Goal: Task Accomplishment & Management: Use online tool/utility

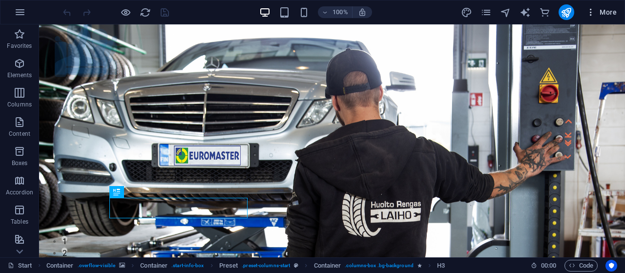
click at [605, 14] on span "More" at bounding box center [601, 12] width 31 height 10
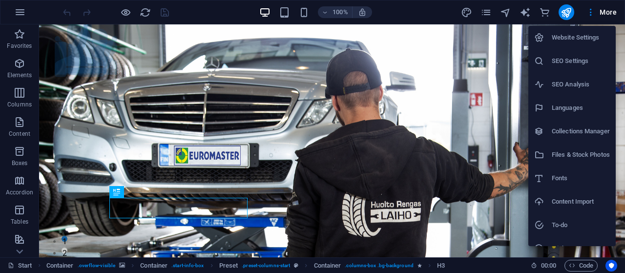
click at [581, 40] on h6 "Website Settings" at bounding box center [580, 38] width 58 height 12
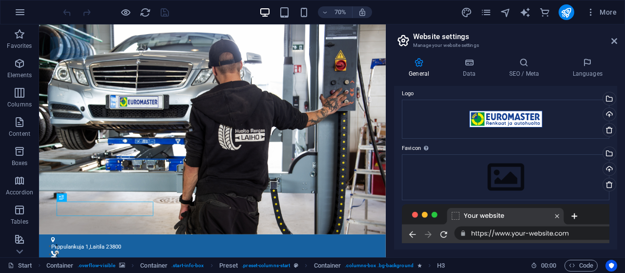
scroll to position [47, 0]
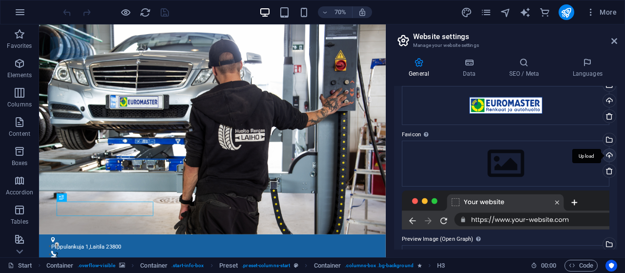
click at [607, 154] on div "Upload" at bounding box center [608, 156] width 15 height 15
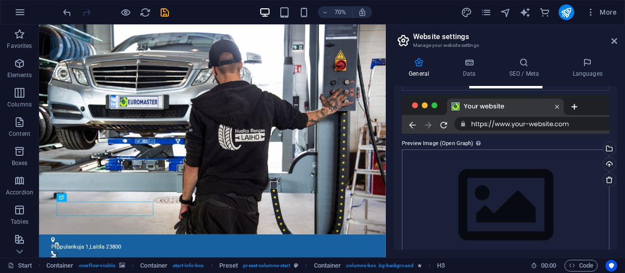
scroll to position [194, 0]
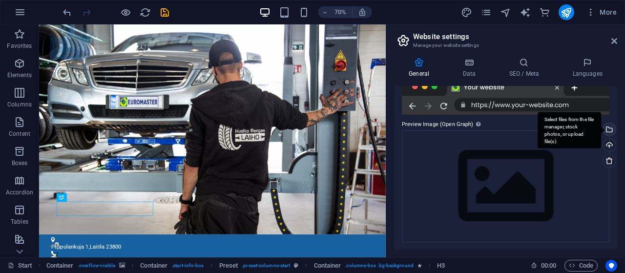
click at [601, 129] on div "Select files from the file manager, stock photos, or upload file(s)" at bounding box center [568, 130] width 63 height 37
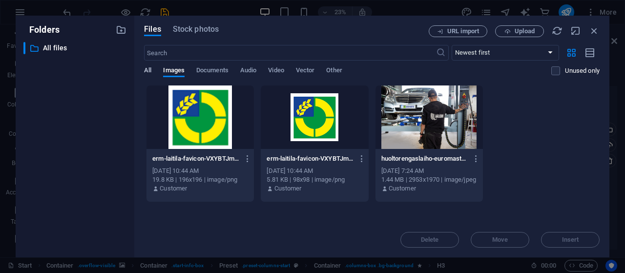
drag, startPoint x: 550, startPoint y: 50, endPoint x: 145, endPoint y: 70, distance: 405.9
click at [145, 70] on span "All" at bounding box center [147, 71] width 7 height 14
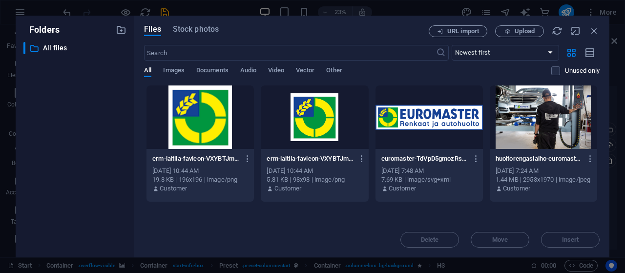
click at [405, 121] on div at bounding box center [428, 116] width 107 height 63
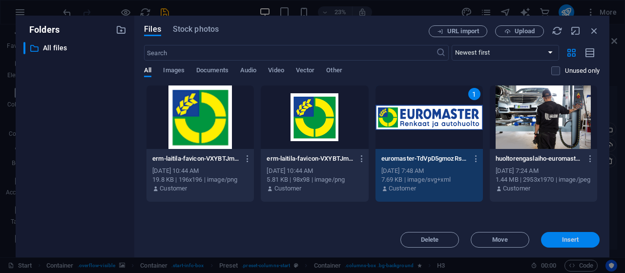
click at [555, 239] on span "Insert" at bounding box center [570, 240] width 51 height 6
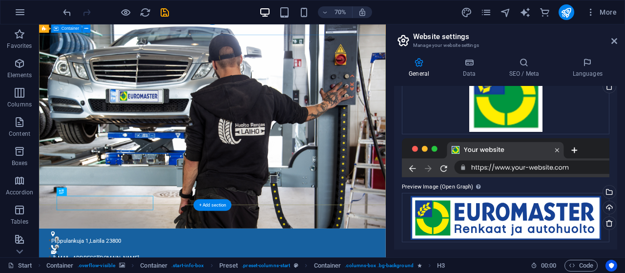
scroll to position [0, 0]
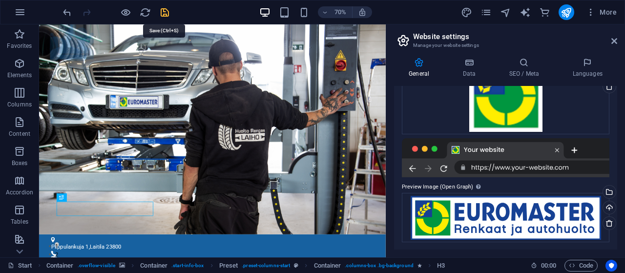
click at [166, 12] on icon "save" at bounding box center [164, 12] width 11 height 11
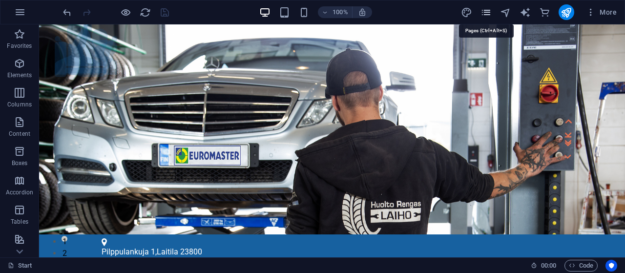
click at [486, 9] on icon "pages" at bounding box center [485, 12] width 11 height 11
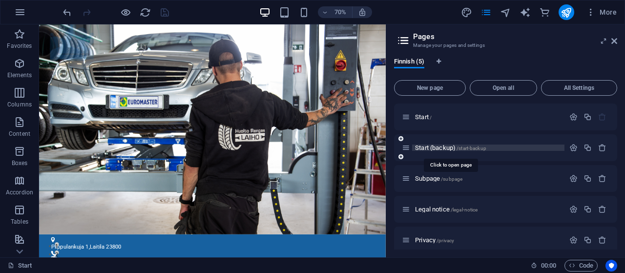
click at [437, 146] on span "Start (backup) /start-backup" at bounding box center [450, 147] width 71 height 7
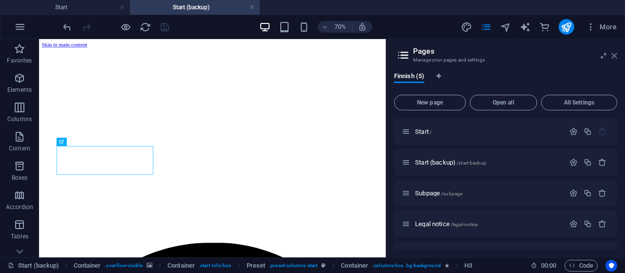
click at [611, 54] on icon at bounding box center [614, 56] width 6 height 8
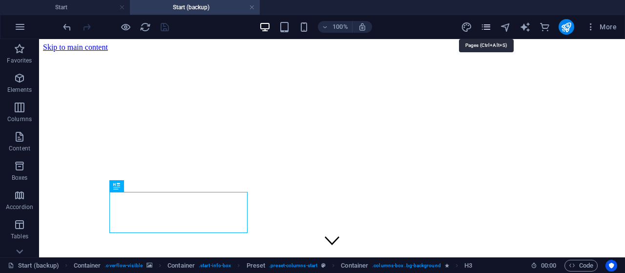
click at [486, 23] on icon "pages" at bounding box center [485, 26] width 11 height 11
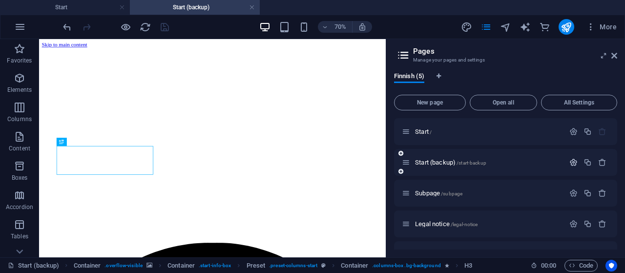
click at [572, 160] on icon "button" at bounding box center [573, 162] width 8 height 8
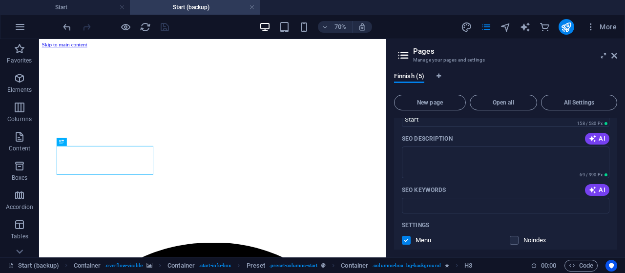
scroll to position [187, 0]
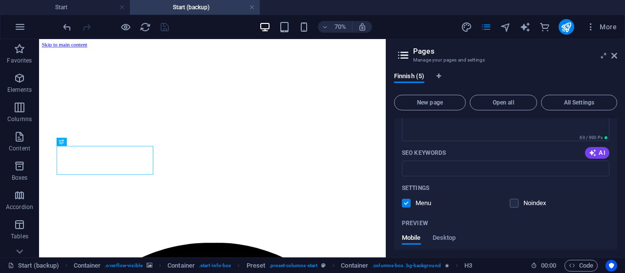
click at [406, 203] on label at bounding box center [406, 203] width 9 height 9
click at [0, 0] on input "checkbox" at bounding box center [0, 0] width 0 height 0
click at [513, 202] on label at bounding box center [513, 203] width 9 height 9
click at [0, 0] on input "checkbox" at bounding box center [0, 0] width 0 height 0
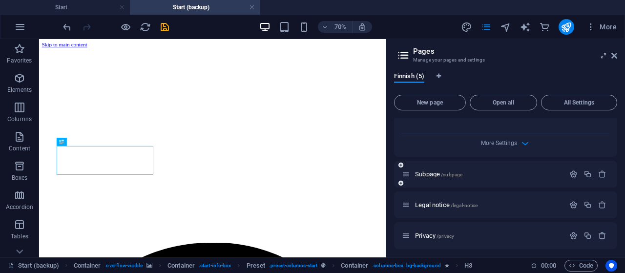
scroll to position [385, 0]
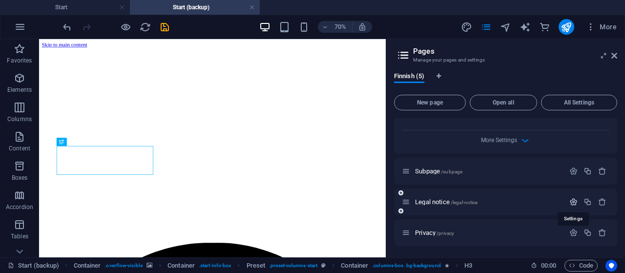
click at [570, 199] on icon "button" at bounding box center [573, 202] width 8 height 8
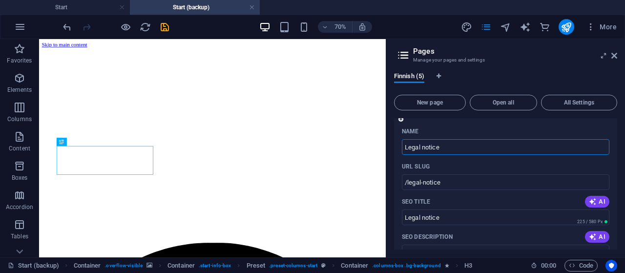
scroll to position [479, 0]
click at [613, 57] on icon at bounding box center [614, 56] width 6 height 8
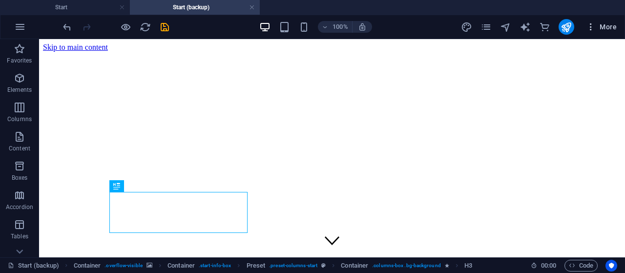
click at [592, 29] on icon "button" at bounding box center [591, 27] width 10 height 10
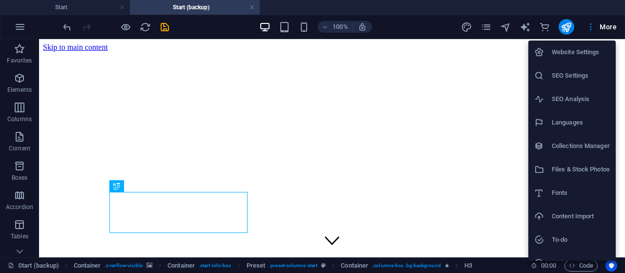
click at [486, 27] on div at bounding box center [312, 136] width 625 height 273
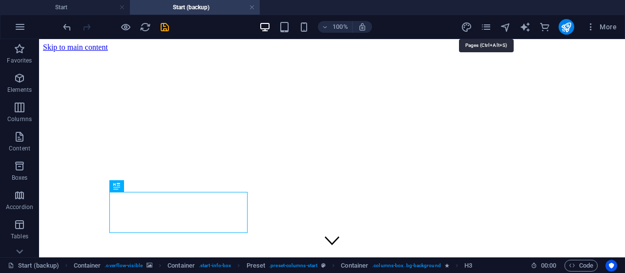
click at [487, 26] on icon "pages" at bounding box center [485, 26] width 11 height 11
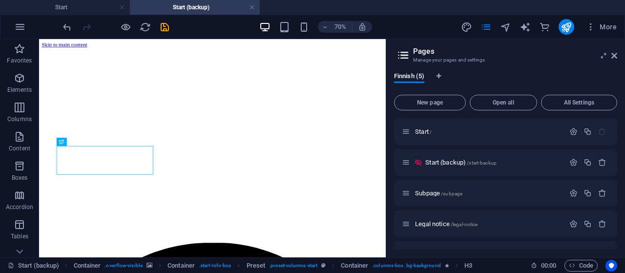
scroll to position [22, 0]
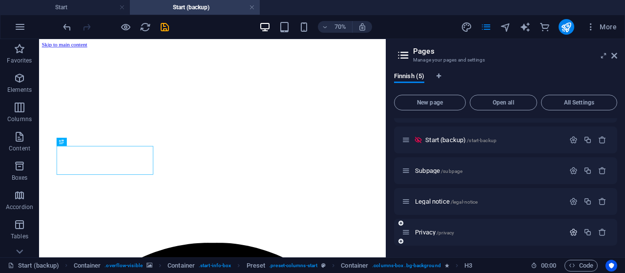
click at [573, 231] on icon "button" at bounding box center [573, 232] width 8 height 8
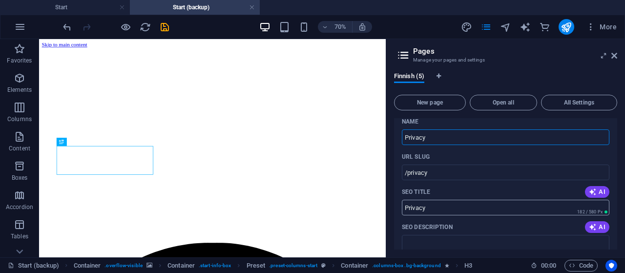
scroll to position [107, 0]
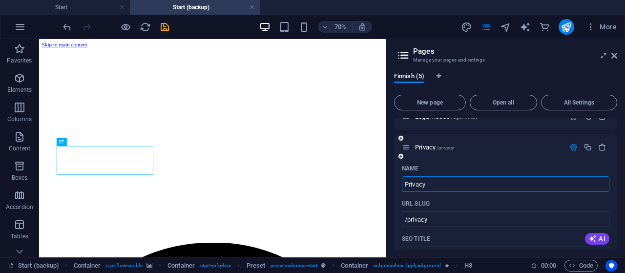
drag, startPoint x: 439, startPoint y: 182, endPoint x: 410, endPoint y: 190, distance: 29.2
click at [402, 183] on input "Privacy" at bounding box center [505, 184] width 207 height 16
click at [589, 143] on icon "button" at bounding box center [587, 147] width 8 height 8
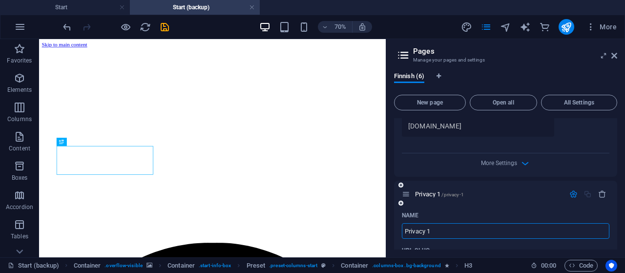
scroll to position [408, 0]
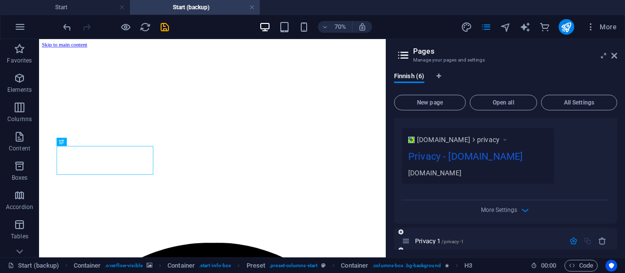
click at [573, 242] on icon "button" at bounding box center [573, 241] width 8 height 8
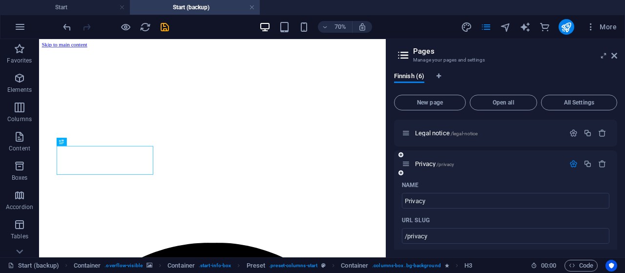
scroll to position [80, 0]
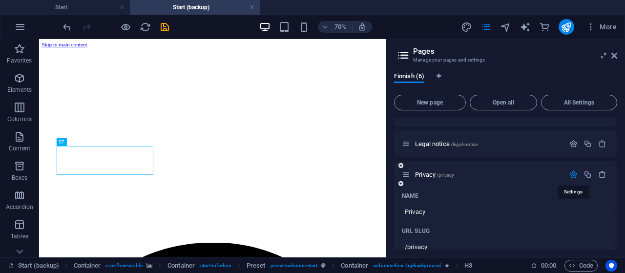
click at [574, 173] on icon "button" at bounding box center [573, 174] width 8 height 8
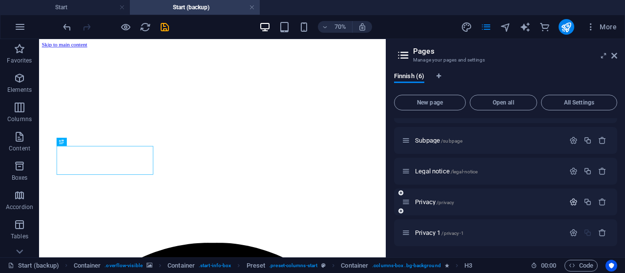
click at [572, 202] on icon "button" at bounding box center [573, 202] width 8 height 8
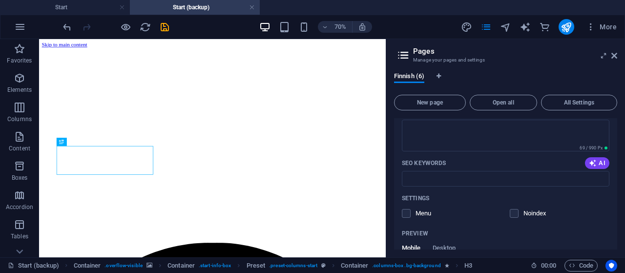
scroll to position [287, 0]
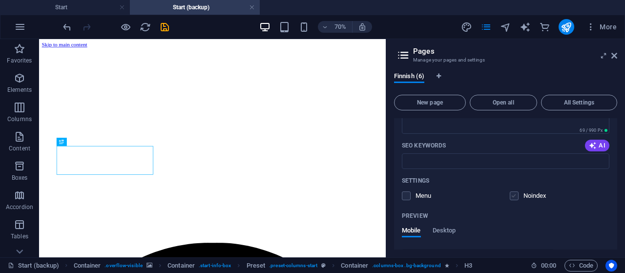
click at [514, 196] on label at bounding box center [513, 195] width 9 height 9
click at [0, 0] on input "checkbox" at bounding box center [0, 0] width 0 height 0
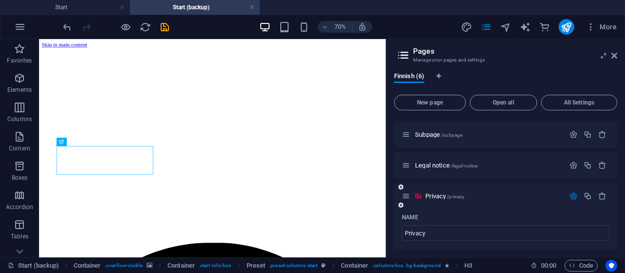
scroll to position [53, 0]
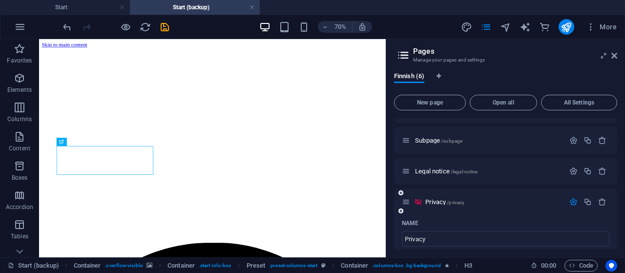
click at [571, 199] on icon "button" at bounding box center [573, 202] width 8 height 8
click at [572, 232] on icon "button" at bounding box center [573, 232] width 8 height 8
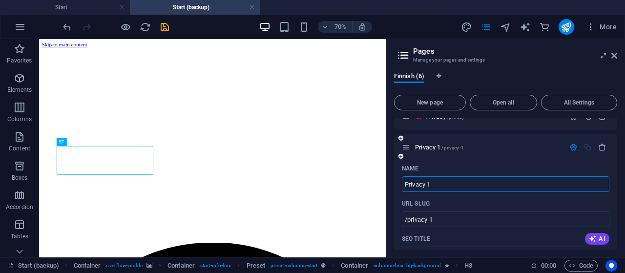
click at [457, 186] on input "Privacy 1" at bounding box center [505, 184] width 207 height 16
drag, startPoint x: 469, startPoint y: 186, endPoint x: 401, endPoint y: 187, distance: 68.3
click at [402, 182] on input "Privacy 1" at bounding box center [505, 184] width 207 height 16
type input "Tie"
type input "/t"
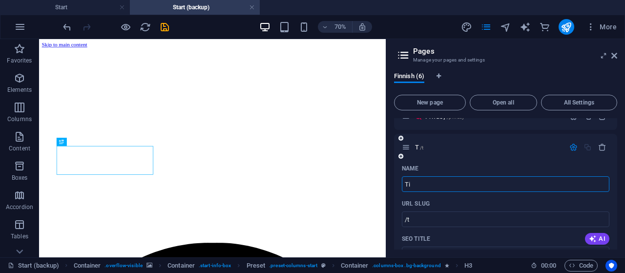
type input "T"
type input "Tietosuojas"
type input "/tietosuoja"
type input "Tietosuoja"
type input "Tietosuojaselsote"
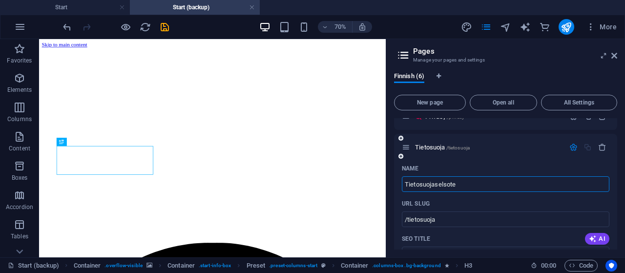
type input "/tietosuojaselsote"
type input "Tietosuojaselsote"
type input "Tietosuojaselo"
type input "/tietosuojasel"
type input "Tietosuojasel"
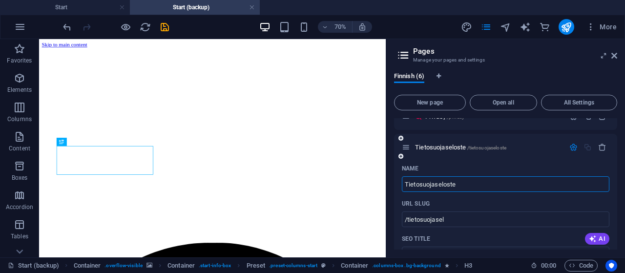
type input "Tietosuojaseloste"
type input "/tietosuojaseloste"
type input "Tietosuojaseloste"
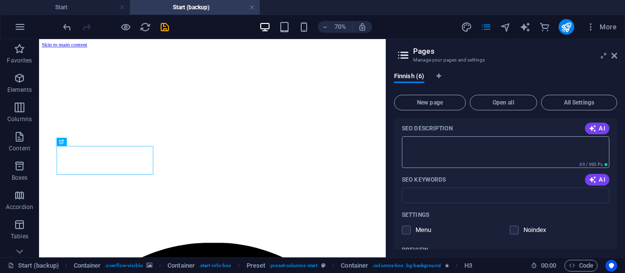
scroll to position [325, 0]
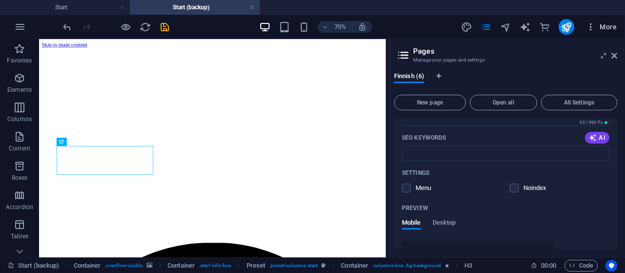
click at [590, 26] on icon "button" at bounding box center [591, 27] width 10 height 10
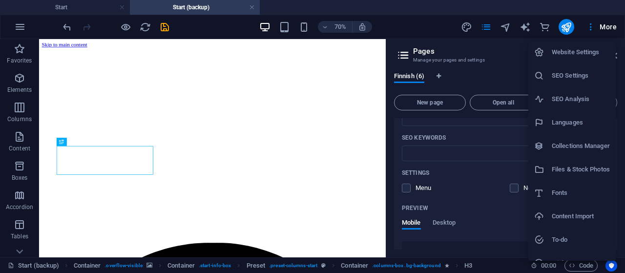
click at [436, 23] on div at bounding box center [312, 136] width 625 height 273
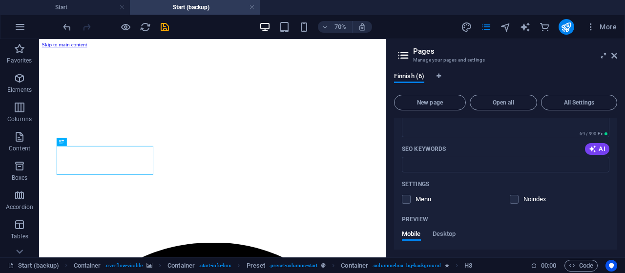
scroll to position [328, 0]
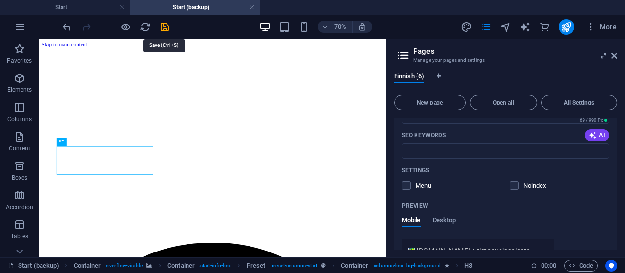
click at [165, 25] on icon "save" at bounding box center [164, 26] width 11 height 11
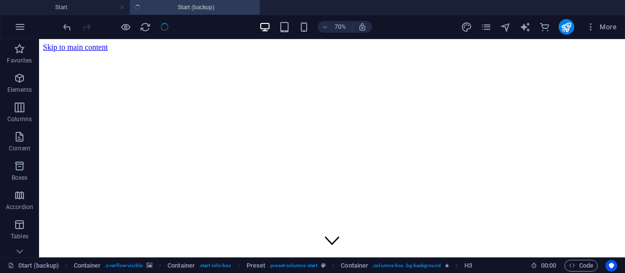
checkbox input "false"
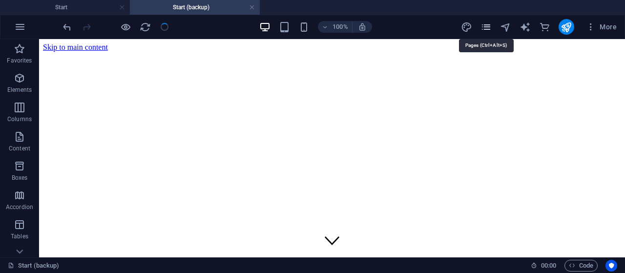
click at [486, 25] on icon "pages" at bounding box center [485, 26] width 11 height 11
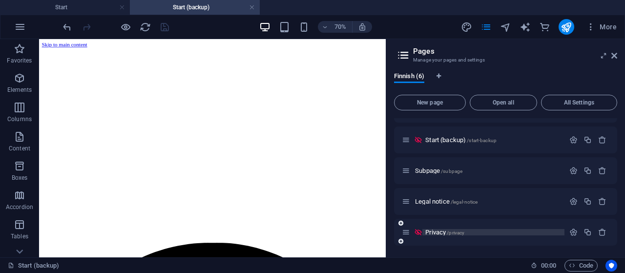
scroll to position [0, 0]
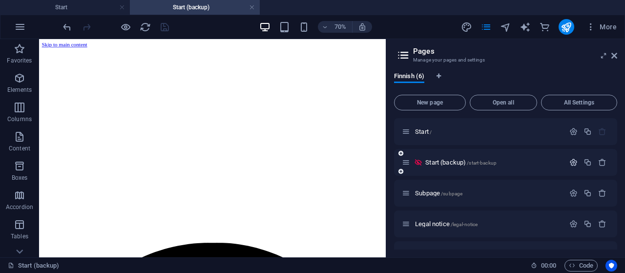
click at [572, 161] on icon "button" at bounding box center [573, 162] width 8 height 8
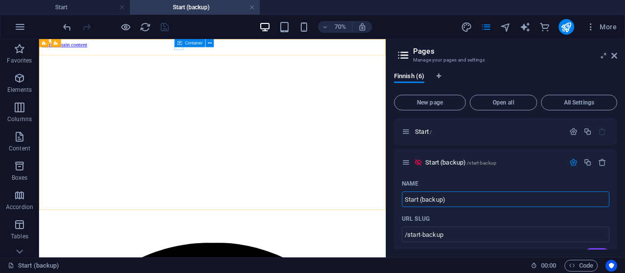
click at [185, 44] on div "Container" at bounding box center [189, 43] width 31 height 8
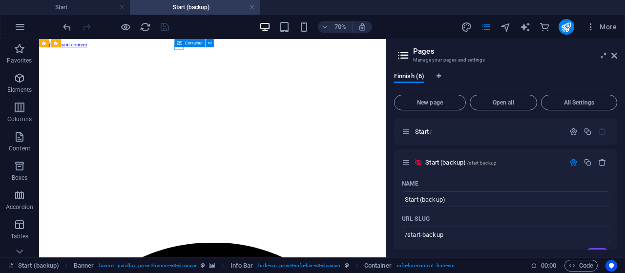
click at [185, 44] on div "Container" at bounding box center [189, 43] width 31 height 8
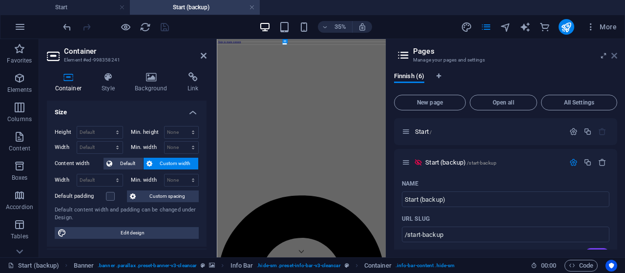
click at [615, 58] on icon at bounding box center [614, 56] width 6 height 8
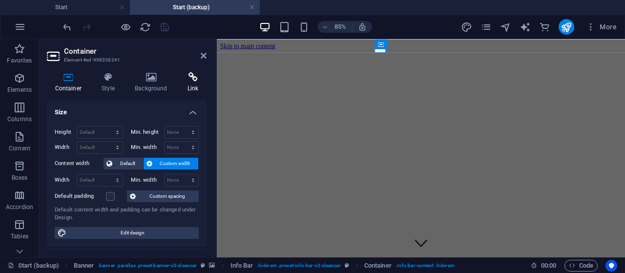
click at [193, 84] on h4 "Link" at bounding box center [192, 82] width 27 height 20
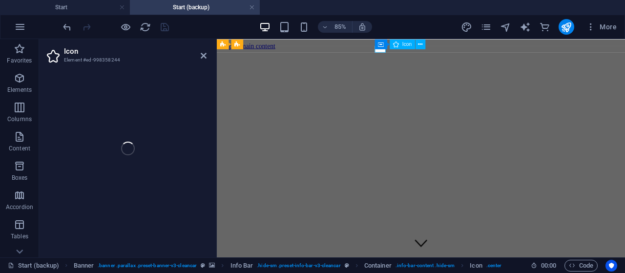
select select "xMidYMid"
select select "px"
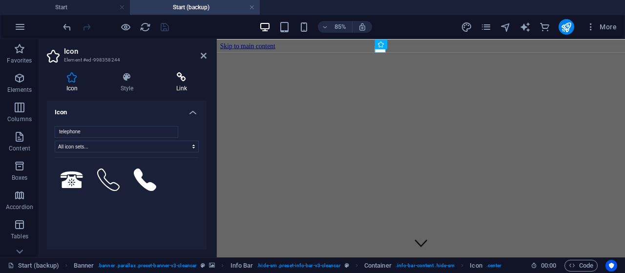
click at [184, 81] on icon at bounding box center [182, 77] width 50 height 10
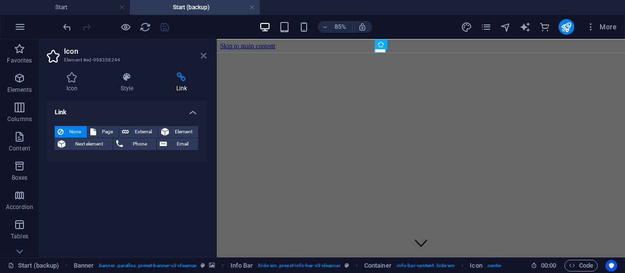
click at [202, 54] on icon at bounding box center [204, 56] width 6 height 8
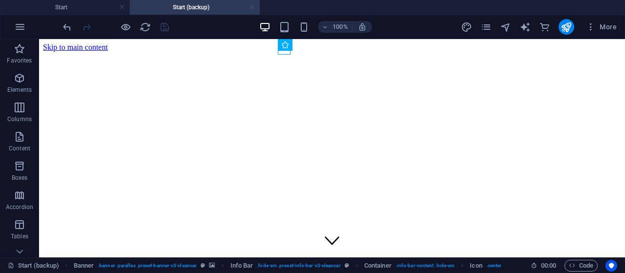
click at [253, 8] on link at bounding box center [252, 7] width 6 height 9
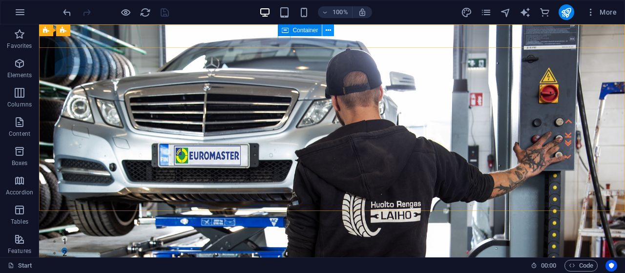
click at [328, 32] on icon at bounding box center [327, 30] width 5 height 10
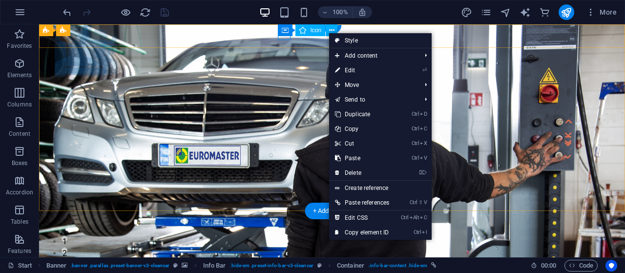
click at [284, 258] on figure at bounding box center [327, 262] width 453 height 8
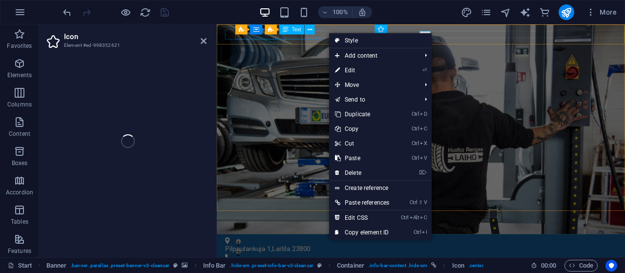
select select "xMidYMid"
select select "px"
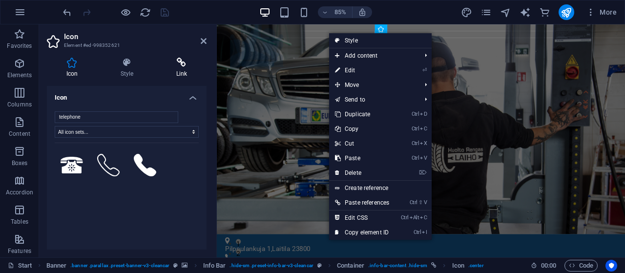
click at [181, 66] on icon at bounding box center [182, 63] width 50 height 10
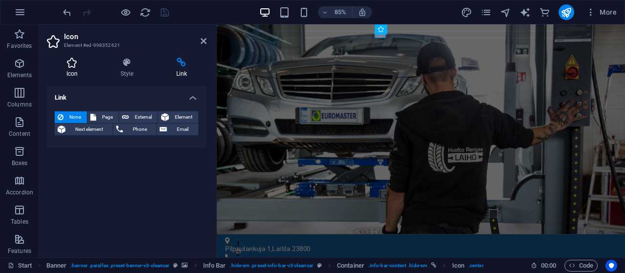
click at [67, 66] on icon at bounding box center [72, 63] width 50 height 10
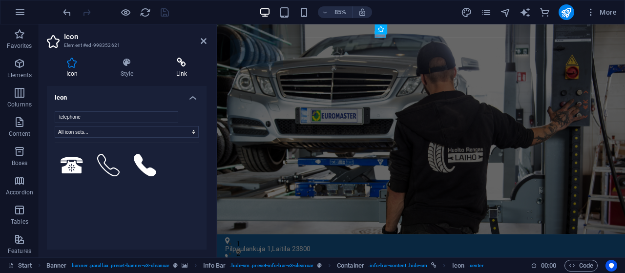
click at [181, 67] on icon at bounding box center [182, 63] width 50 height 10
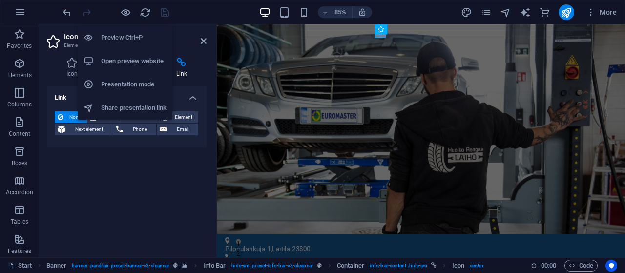
click at [122, 61] on h6 "Open preview website" at bounding box center [133, 61] width 65 height 12
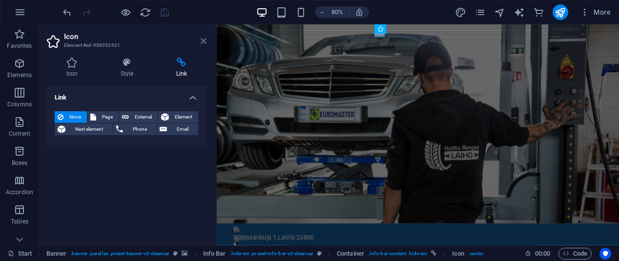
click at [201, 41] on icon at bounding box center [204, 41] width 6 height 8
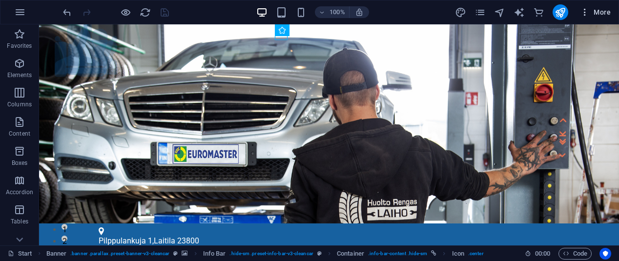
click at [585, 12] on icon "button" at bounding box center [585, 12] width 10 height 10
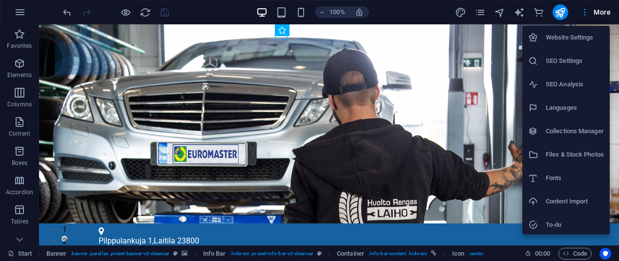
click at [568, 38] on h6 "Website Settings" at bounding box center [575, 38] width 58 height 12
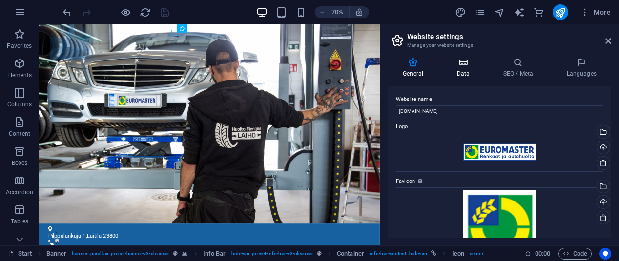
click at [464, 71] on h4 "Data" at bounding box center [465, 68] width 46 height 20
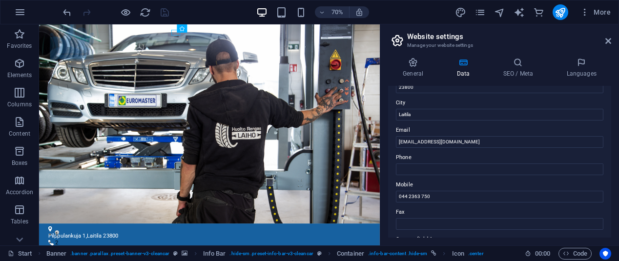
scroll to position [187, 0]
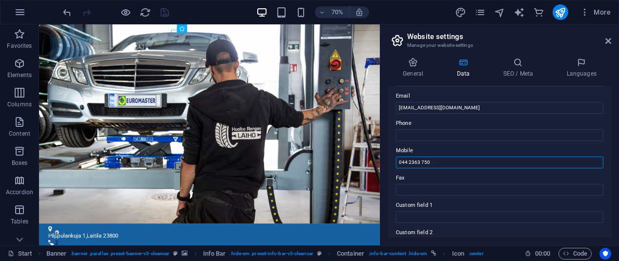
click at [397, 160] on input "044 2363 750" at bounding box center [499, 163] width 207 height 12
click at [427, 162] on input "+358442363-750" at bounding box center [499, 163] width 207 height 12
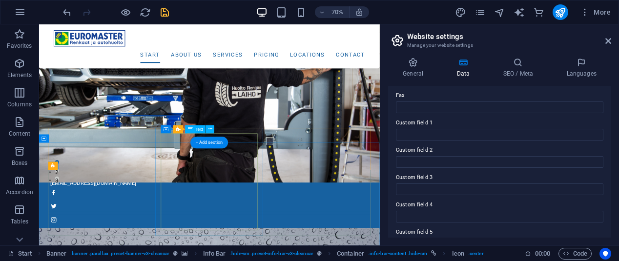
scroll to position [101, 0]
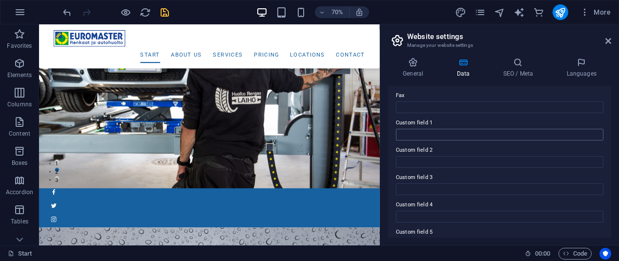
type input "[PHONE_NUMBER]"
click at [449, 132] on input "Custom field 1" at bounding box center [499, 135] width 207 height 12
type input "[PHONE_NUMBER]"
click at [166, 10] on icon "save" at bounding box center [164, 12] width 11 height 11
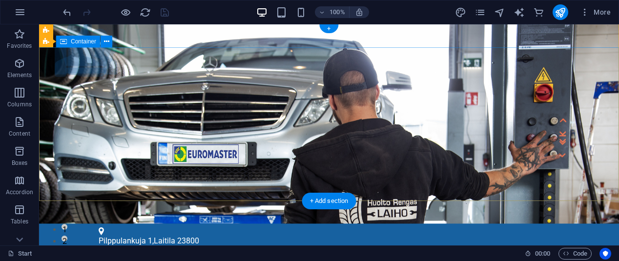
scroll to position [0, 0]
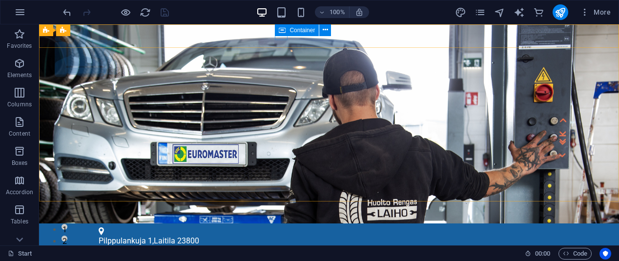
click at [281, 31] on icon at bounding box center [282, 30] width 7 height 12
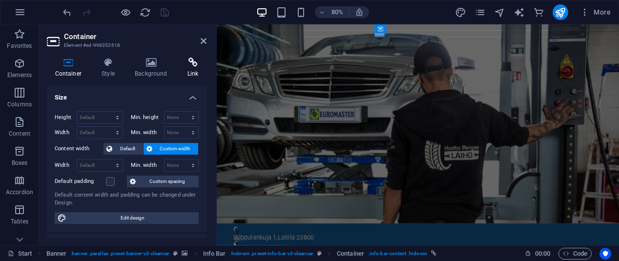
click at [185, 68] on h4 "Link" at bounding box center [192, 68] width 27 height 20
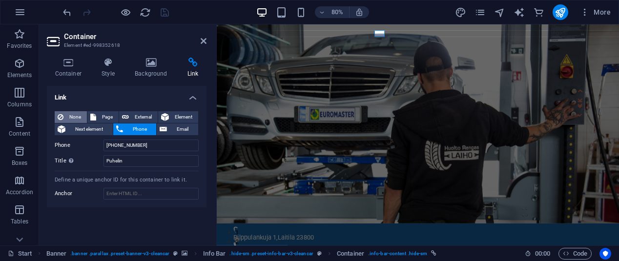
click at [63, 114] on button "None" at bounding box center [71, 117] width 32 height 12
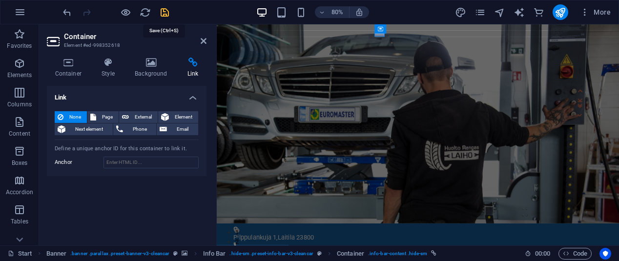
click at [165, 9] on icon "save" at bounding box center [164, 12] width 11 height 11
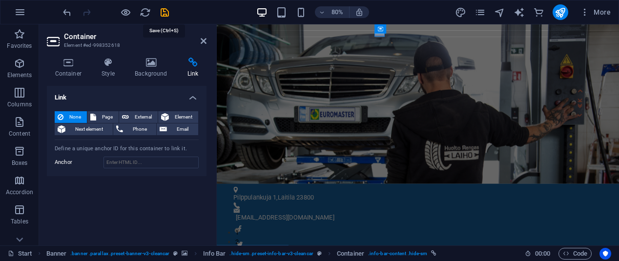
checkbox input "false"
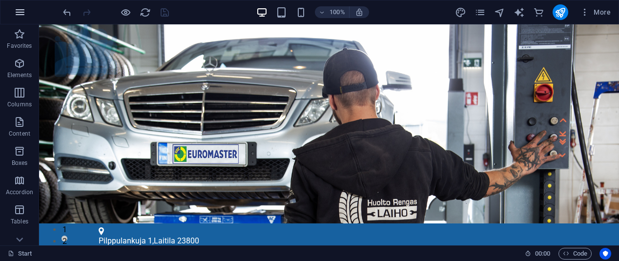
click at [25, 13] on icon "button" at bounding box center [20, 12] width 12 height 12
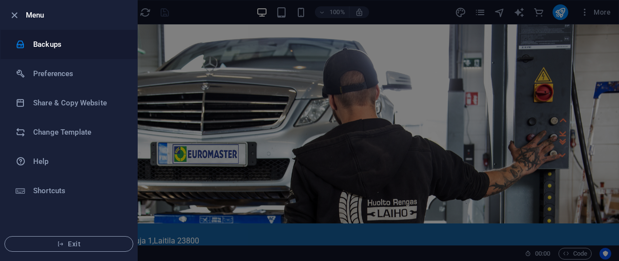
click at [49, 43] on h6 "Backups" at bounding box center [78, 45] width 90 height 12
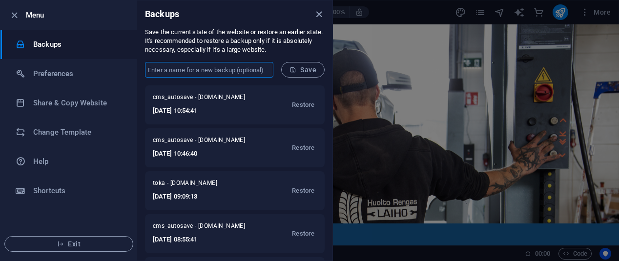
click at [182, 70] on input "text" at bounding box center [209, 70] width 128 height 16
type input "before phone attempt 1"
click at [303, 70] on span "Save" at bounding box center [302, 70] width 27 height 8
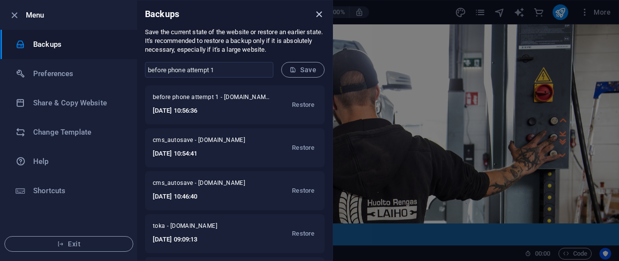
click at [322, 14] on icon "close" at bounding box center [318, 14] width 11 height 11
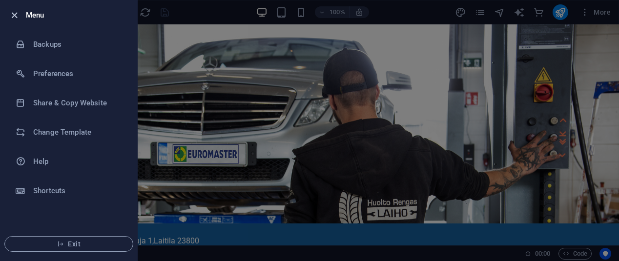
click at [11, 14] on icon "button" at bounding box center [14, 15] width 11 height 11
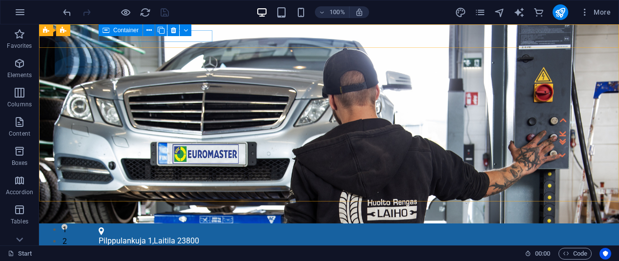
click at [117, 30] on span "Container" at bounding box center [125, 30] width 25 height 6
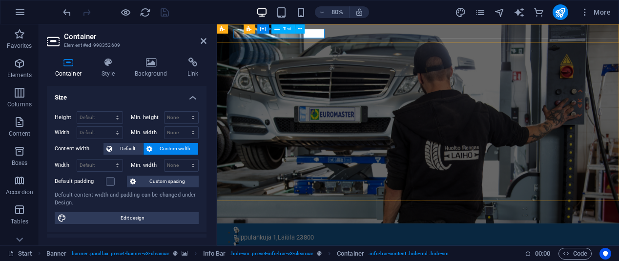
click at [280, 28] on icon at bounding box center [276, 28] width 5 height 9
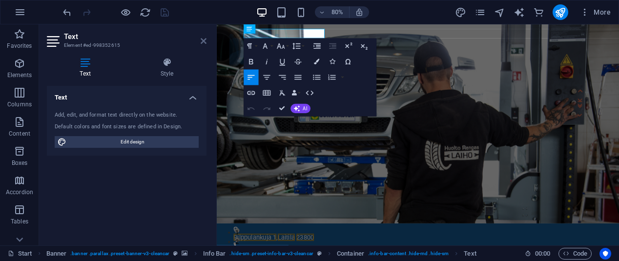
drag, startPoint x: 205, startPoint y: 39, endPoint x: 132, endPoint y: 38, distance: 72.7
click at [205, 39] on icon at bounding box center [204, 41] width 6 height 8
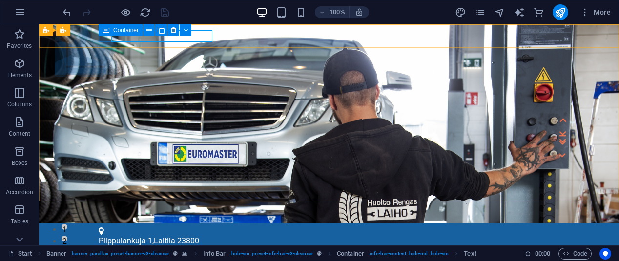
click at [126, 30] on span "Container" at bounding box center [125, 30] width 25 height 6
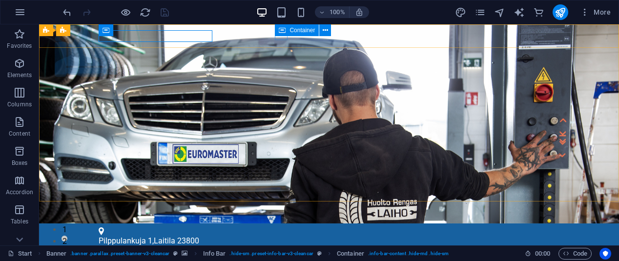
click at [289, 31] on div "Container" at bounding box center [297, 30] width 44 height 12
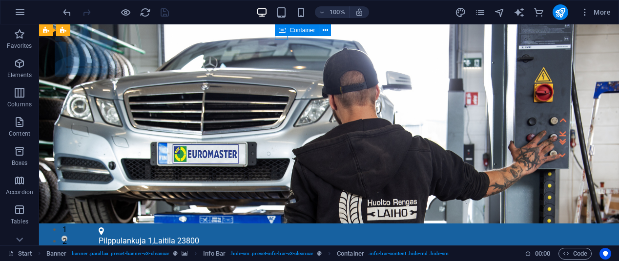
click at [289, 31] on div "Container" at bounding box center [297, 30] width 44 height 12
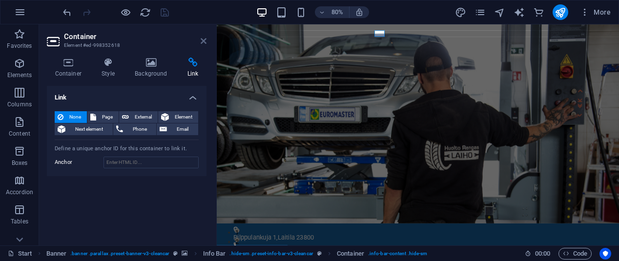
click at [202, 41] on icon at bounding box center [204, 41] width 6 height 8
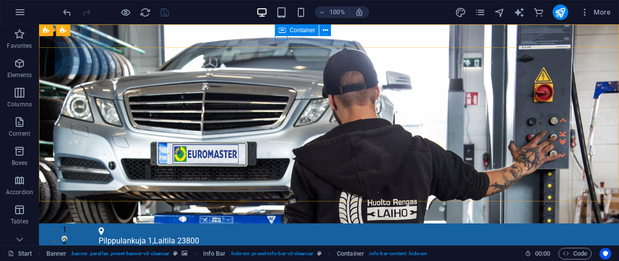
click at [284, 32] on icon at bounding box center [282, 30] width 7 height 12
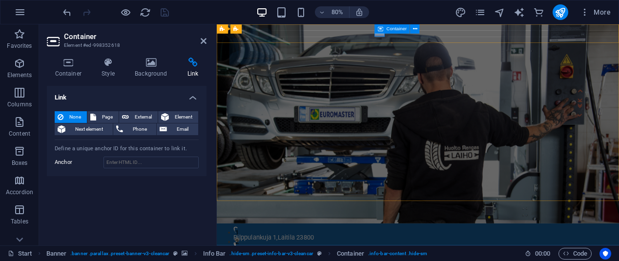
click at [384, 30] on div "Container" at bounding box center [392, 28] width 35 height 9
click at [203, 40] on icon at bounding box center [204, 41] width 6 height 8
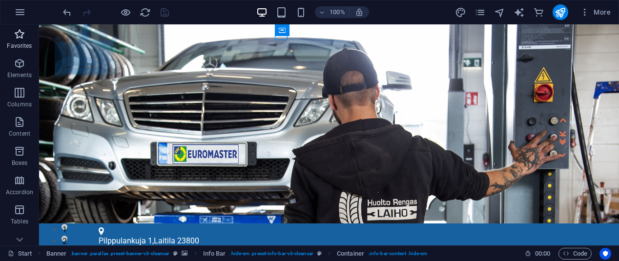
click at [16, 36] on icon "button" at bounding box center [20, 34] width 12 height 12
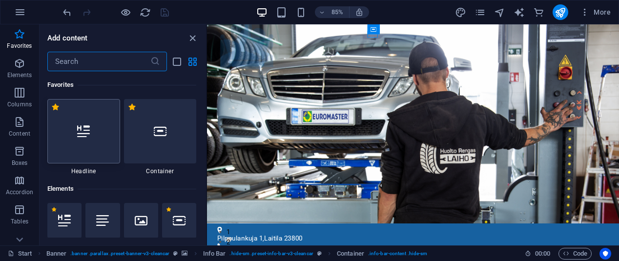
scroll to position [47, 0]
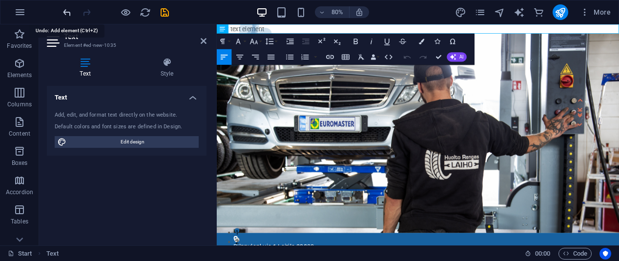
click at [68, 11] on icon "undo" at bounding box center [66, 12] width 11 height 11
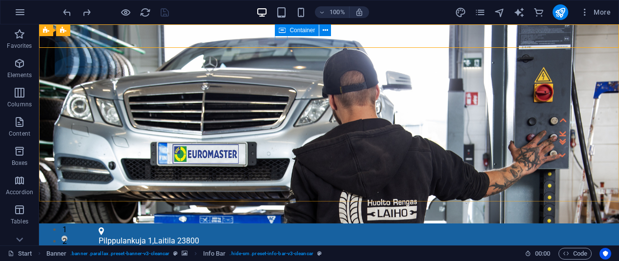
click at [281, 32] on icon at bounding box center [282, 30] width 7 height 12
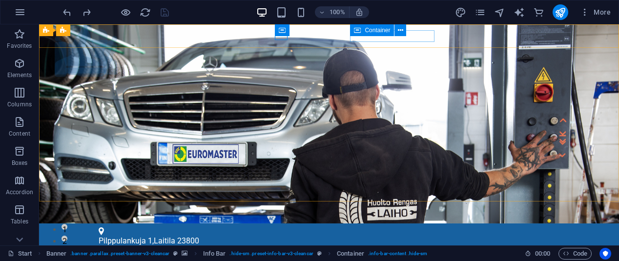
click at [367, 29] on span "Container" at bounding box center [376, 30] width 25 height 6
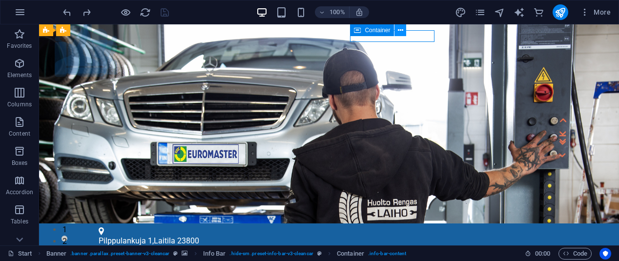
click at [401, 31] on icon at bounding box center [400, 30] width 5 height 10
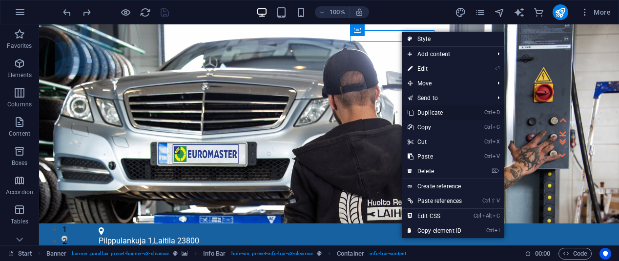
click at [439, 111] on link "Ctrl D Duplicate" at bounding box center [435, 112] width 66 height 15
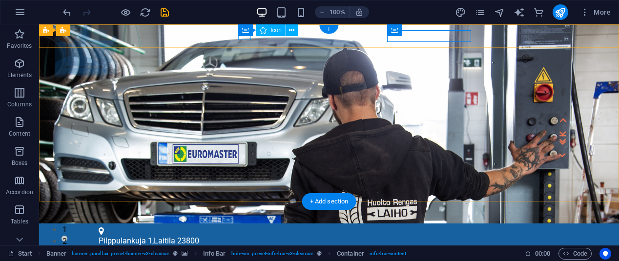
click at [243, 247] on figure at bounding box center [325, 251] width 453 height 8
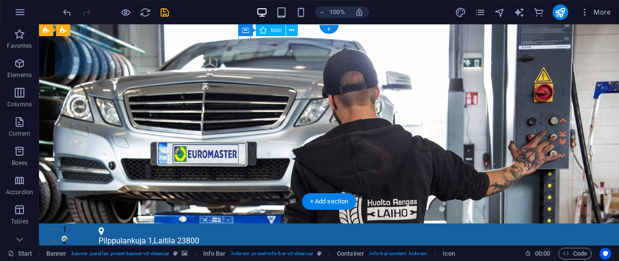
click at [243, 247] on figure at bounding box center [325, 251] width 453 height 8
select select "xMidYMid"
select select "px"
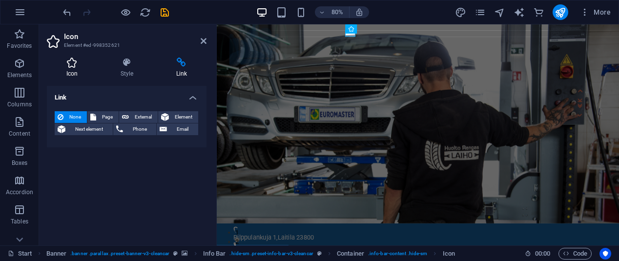
click at [73, 70] on h4 "Icon" at bounding box center [74, 68] width 54 height 20
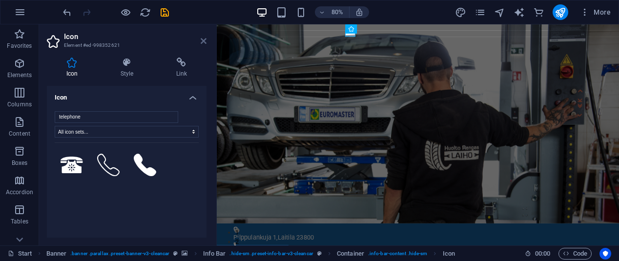
click at [204, 40] on icon at bounding box center [204, 41] width 6 height 8
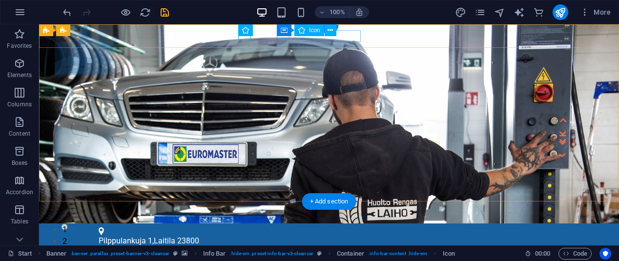
click at [283, 255] on figure at bounding box center [325, 257] width 453 height 5
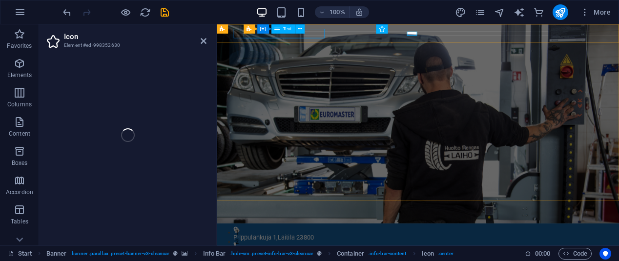
select select "xMidYMid"
select select "px"
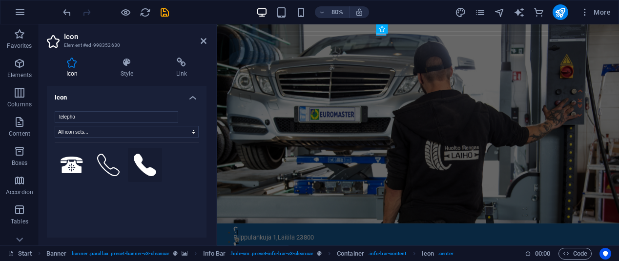
type input "telepho"
click at [147, 166] on icon at bounding box center [145, 165] width 23 height 23
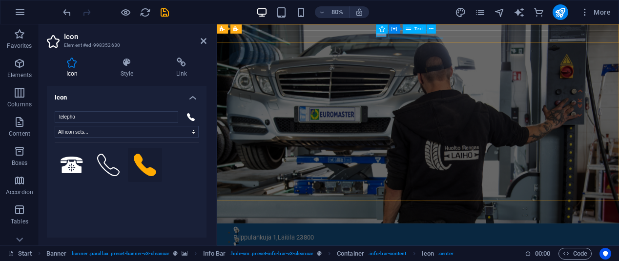
click at [416, 29] on span "Text" at bounding box center [418, 29] width 9 height 5
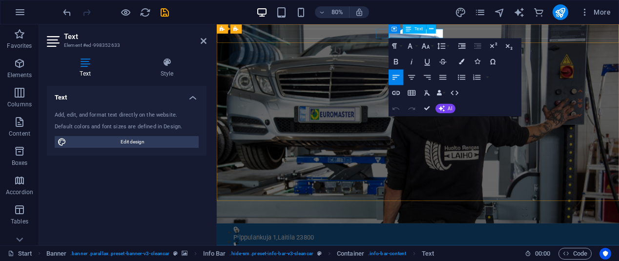
click at [439, 33] on div "Container Text" at bounding box center [414, 29] width 52 height 10
click at [432, 29] on icon at bounding box center [431, 29] width 4 height 8
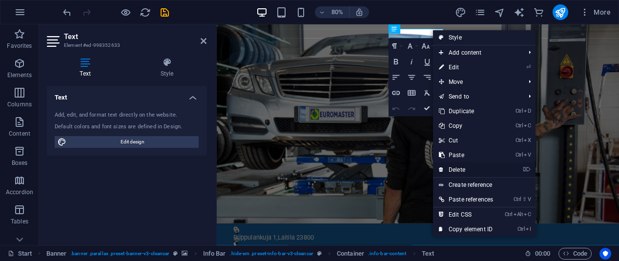
drag, startPoint x: 460, startPoint y: 166, endPoint x: 425, endPoint y: 109, distance: 67.4
click at [460, 166] on link "⌦ Delete" at bounding box center [466, 169] width 66 height 15
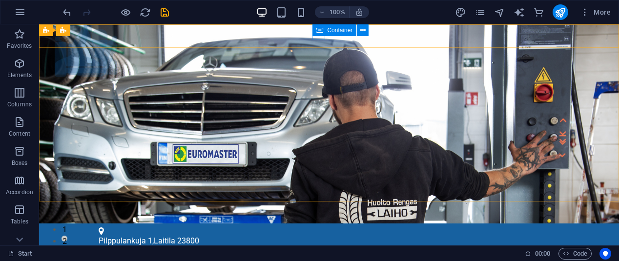
click at [324, 36] on div "Container" at bounding box center [334, 30] width 44 height 12
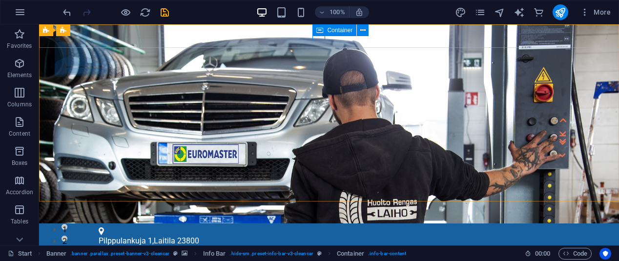
click at [341, 32] on span "Container" at bounding box center [339, 30] width 25 height 6
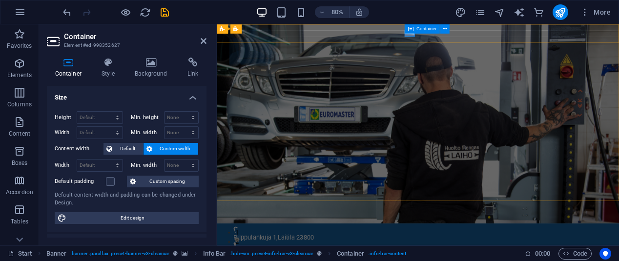
click at [415, 30] on div "Container" at bounding box center [421, 28] width 35 height 9
click at [203, 39] on icon at bounding box center [204, 41] width 6 height 8
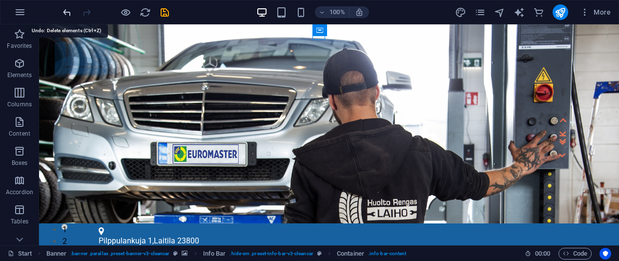
click at [65, 11] on icon "undo" at bounding box center [66, 12] width 11 height 11
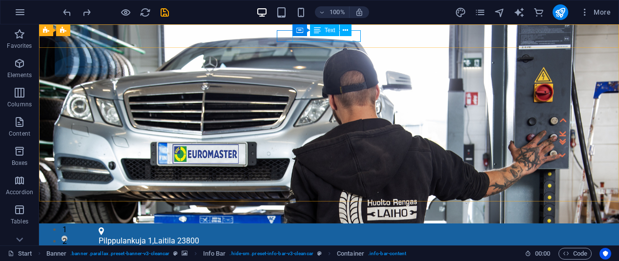
click at [354, 35] on div "Container Text" at bounding box center [324, 30] width 65 height 12
click at [353, 35] on div "Container Text" at bounding box center [324, 30] width 65 height 12
click at [345, 30] on icon at bounding box center [345, 30] width 5 height 10
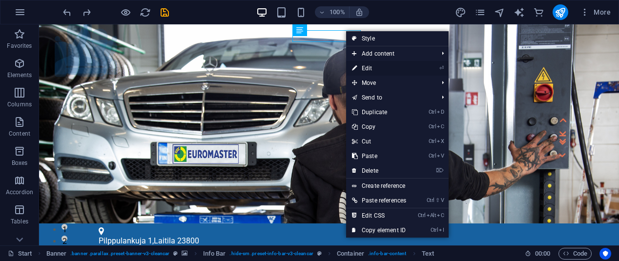
click at [364, 66] on link "⏎ Edit" at bounding box center [379, 68] width 66 height 15
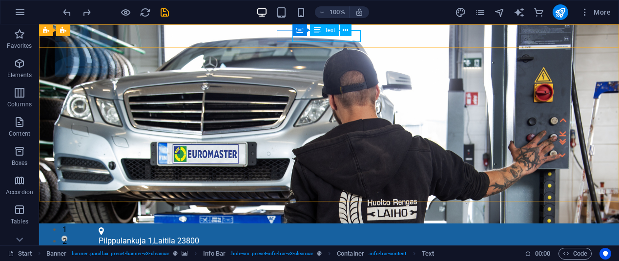
click at [323, 31] on div "Text" at bounding box center [324, 30] width 29 height 12
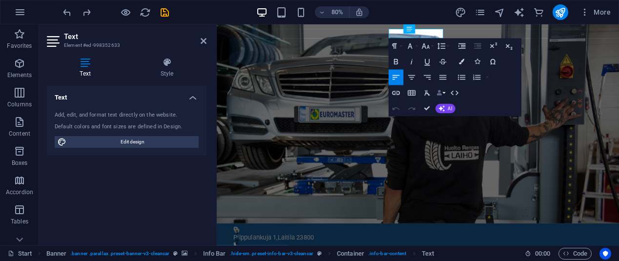
click at [445, 93] on button "Data Bindings" at bounding box center [440, 93] width 11 height 16
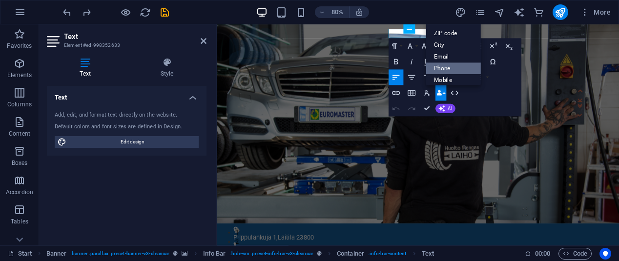
click at [449, 68] on link "Phone" at bounding box center [453, 69] width 55 height 12
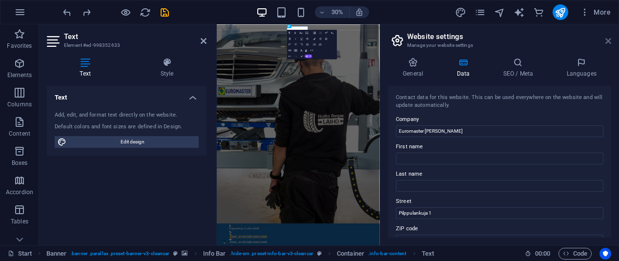
click at [608, 41] on icon at bounding box center [608, 41] width 6 height 8
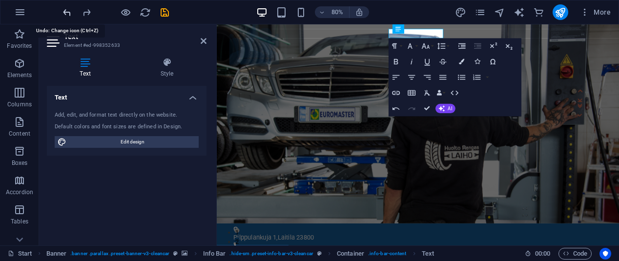
click at [68, 12] on icon "undo" at bounding box center [66, 12] width 11 height 11
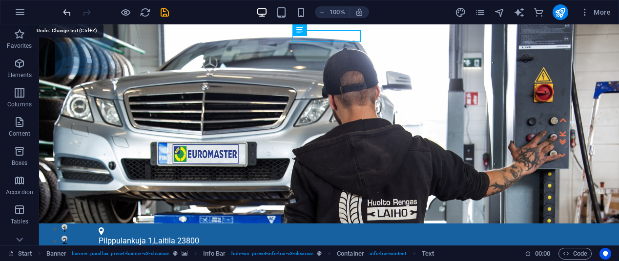
click at [65, 15] on icon "undo" at bounding box center [66, 12] width 11 height 11
click at [67, 13] on icon "undo" at bounding box center [66, 12] width 11 height 11
click at [68, 13] on icon "undo" at bounding box center [66, 12] width 11 height 11
click at [67, 11] on icon "undo" at bounding box center [66, 12] width 11 height 11
click at [66, 12] on icon "undo" at bounding box center [66, 12] width 11 height 11
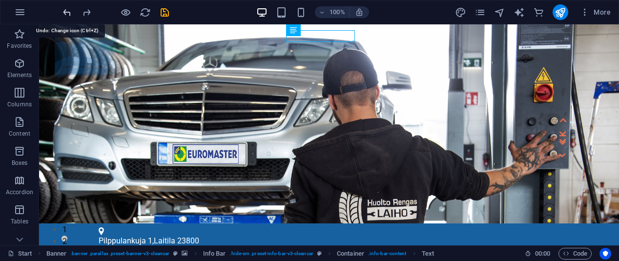
click at [66, 12] on icon "undo" at bounding box center [66, 12] width 11 height 11
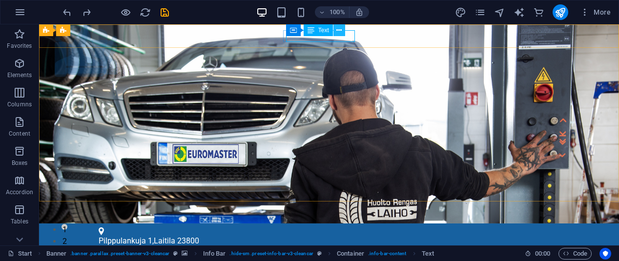
click at [338, 33] on icon at bounding box center [338, 30] width 5 height 10
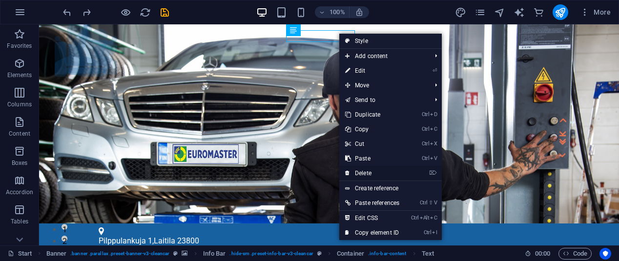
click at [361, 169] on link "⌦ Delete" at bounding box center [372, 173] width 66 height 15
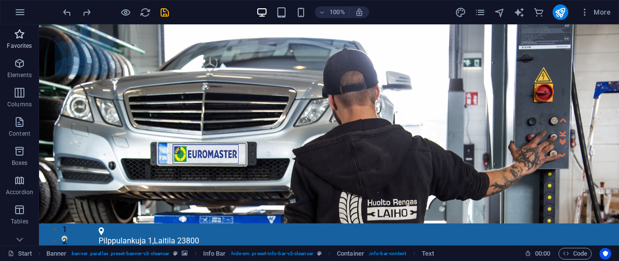
click at [15, 38] on icon "button" at bounding box center [20, 34] width 12 height 12
click at [20, 10] on icon "button" at bounding box center [20, 12] width 12 height 12
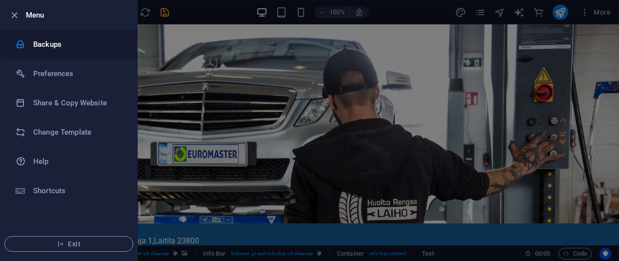
click at [37, 44] on h6 "Backups" at bounding box center [78, 45] width 90 height 12
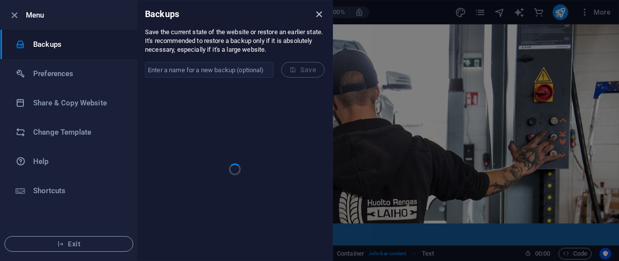
click at [317, 14] on icon "close" at bounding box center [318, 14] width 11 height 11
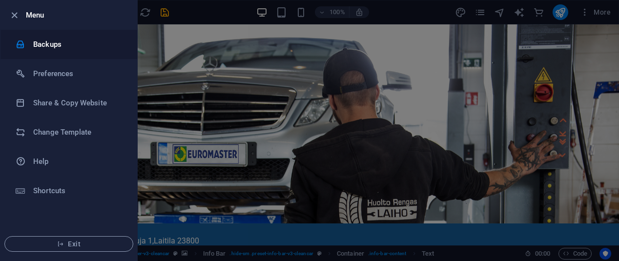
click at [47, 42] on h6 "Backups" at bounding box center [78, 45] width 90 height 12
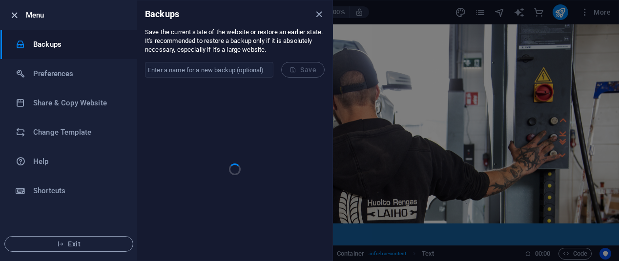
click at [8, 16] on span "button" at bounding box center [14, 15] width 12 height 11
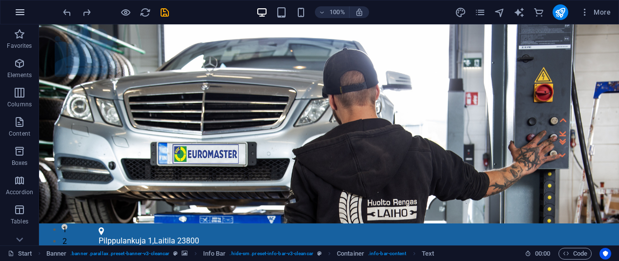
click at [16, 14] on icon "button" at bounding box center [20, 12] width 12 height 12
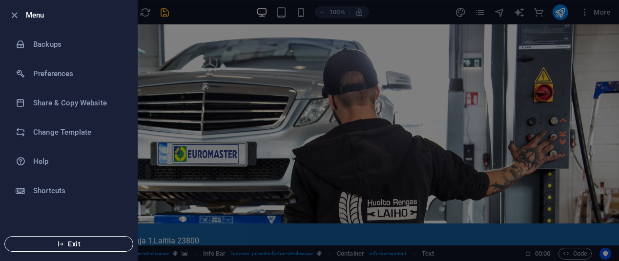
click at [80, 242] on span "Exit" at bounding box center [69, 244] width 112 height 8
click at [85, 245] on span "Exit" at bounding box center [69, 244] width 112 height 8
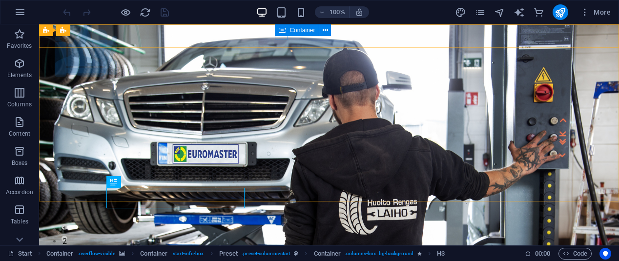
click at [288, 30] on div "Container" at bounding box center [297, 30] width 44 height 12
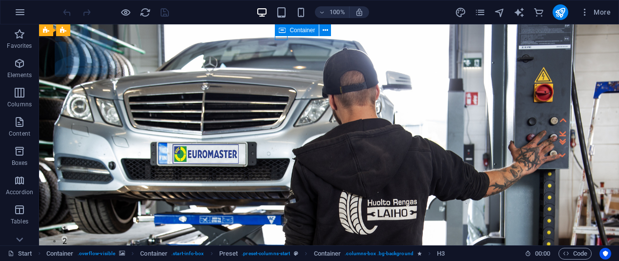
click at [288, 30] on div "Container" at bounding box center [297, 30] width 44 height 12
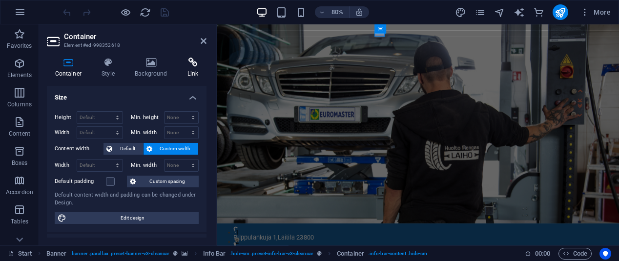
click at [194, 73] on h4 "Link" at bounding box center [192, 68] width 27 height 20
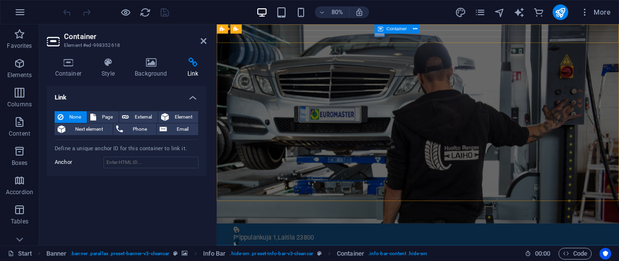
click at [397, 30] on span "Container" at bounding box center [396, 29] width 20 height 5
select select "xMidYMid"
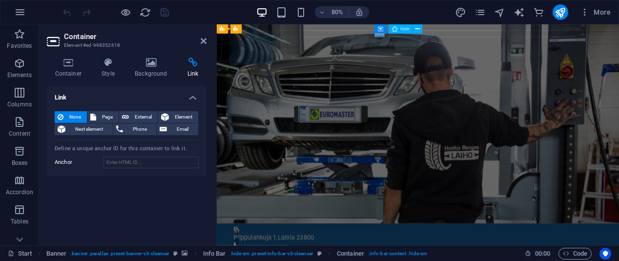
select select "px"
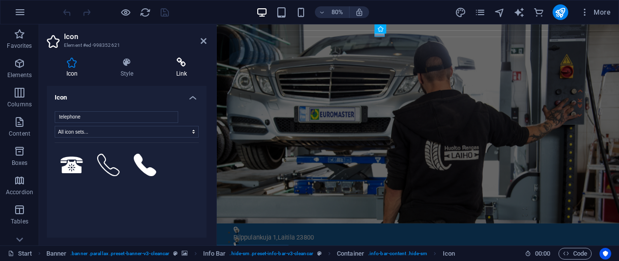
click at [176, 67] on icon at bounding box center [182, 63] width 50 height 10
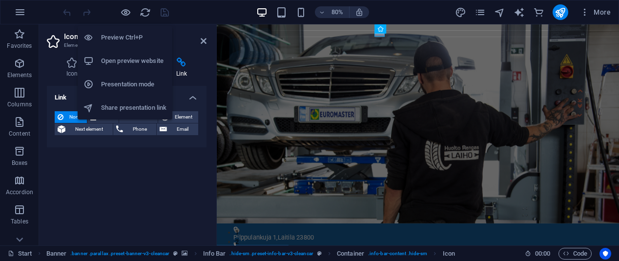
click at [120, 56] on h6 "Open preview website" at bounding box center [133, 61] width 65 height 12
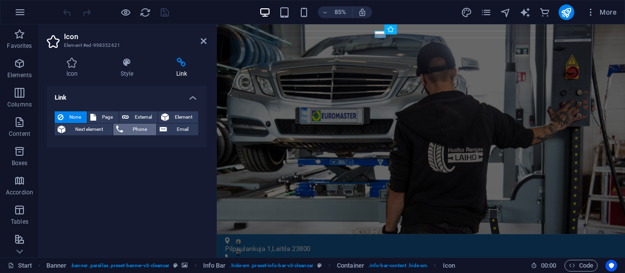
click at [140, 129] on span "Phone" at bounding box center [140, 129] width 28 height 12
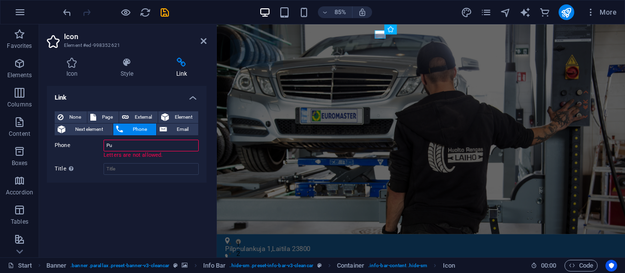
type input "P"
type input "[PHONE_NUMBER]"
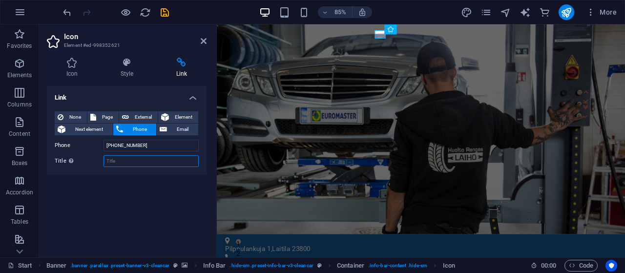
click at [133, 162] on input "Title Additional link description, should not be the same as the link text. The…" at bounding box center [150, 161] width 95 height 12
type input "Puhelin"
click at [161, 10] on icon "save" at bounding box center [164, 12] width 11 height 11
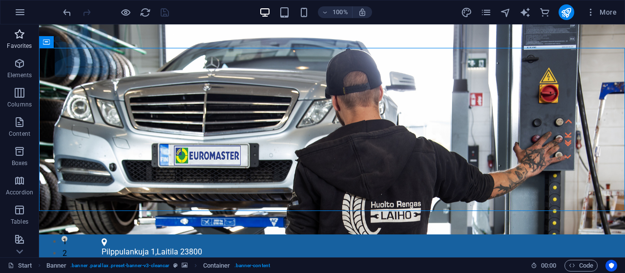
click at [19, 43] on p "Favorites" at bounding box center [19, 46] width 25 height 8
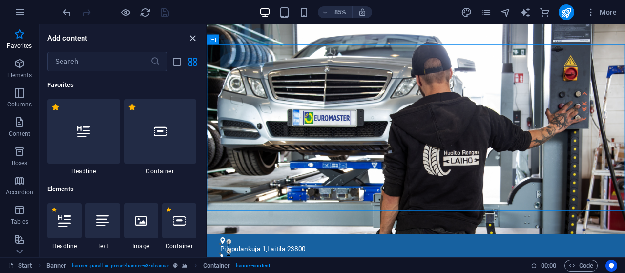
click at [193, 38] on icon "close panel" at bounding box center [192, 38] width 11 height 11
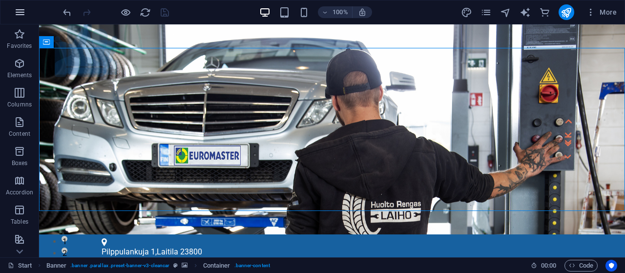
click at [18, 12] on icon "button" at bounding box center [20, 12] width 12 height 12
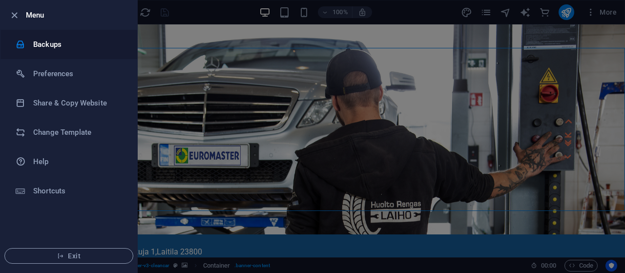
click at [35, 41] on h6 "Backups" at bounding box center [78, 45] width 90 height 12
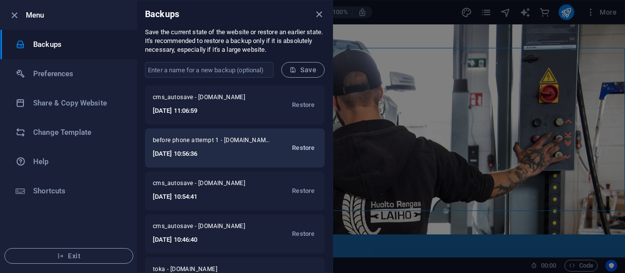
click at [301, 146] on span "Restore" at bounding box center [303, 148] width 22 height 12
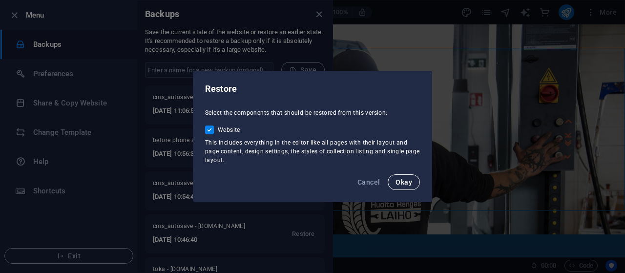
click at [409, 180] on span "Okay" at bounding box center [403, 182] width 17 height 8
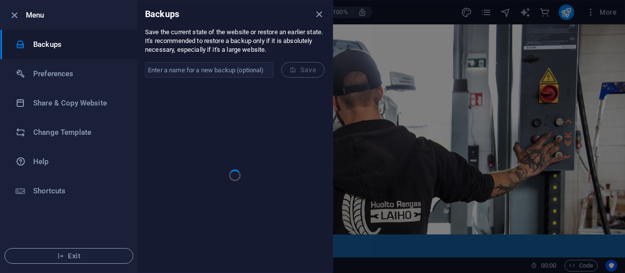
checkbox input "false"
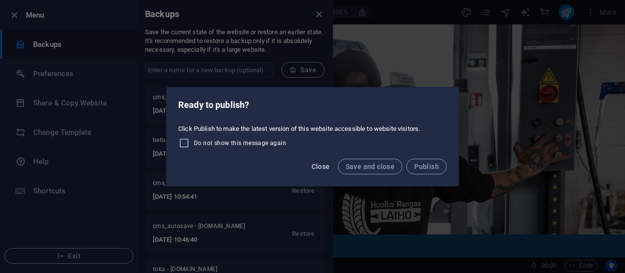
click at [327, 166] on span "Close" at bounding box center [320, 166] width 19 height 8
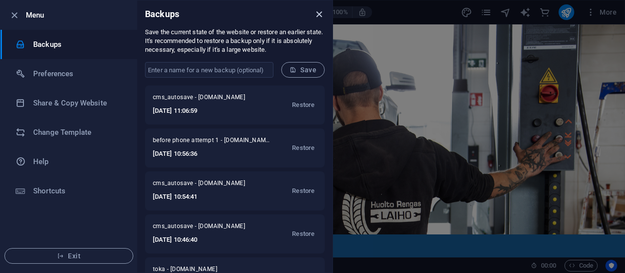
click at [317, 14] on icon "close" at bounding box center [318, 14] width 11 height 11
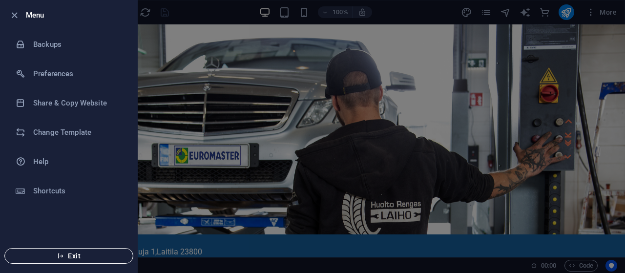
click at [67, 257] on span "Exit" at bounding box center [69, 256] width 112 height 8
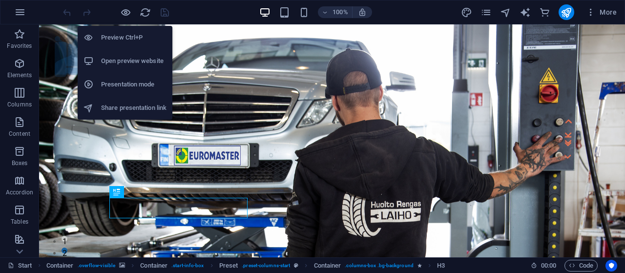
click at [124, 58] on h6 "Open preview website" at bounding box center [133, 61] width 65 height 12
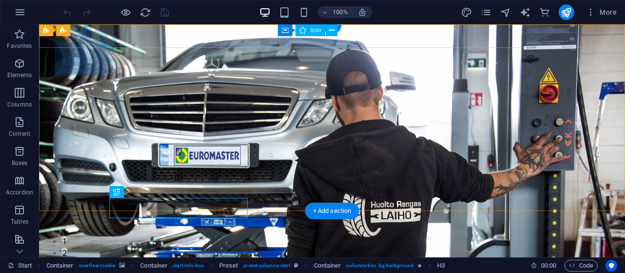
click at [283, 258] on figure at bounding box center [327, 262] width 453 height 8
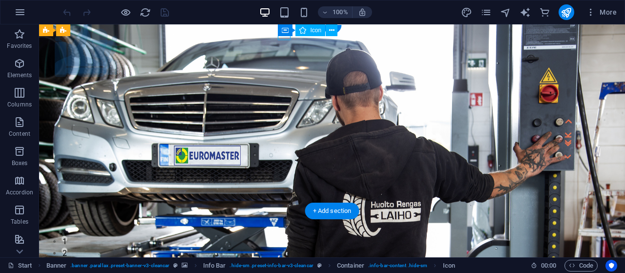
click at [283, 258] on figure at bounding box center [327, 262] width 453 height 8
select select "xMidYMid"
select select "px"
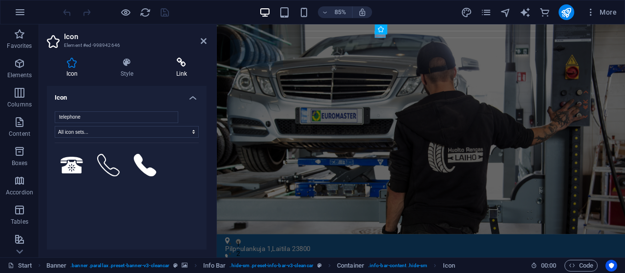
click at [180, 68] on h4 "Link" at bounding box center [182, 68] width 50 height 20
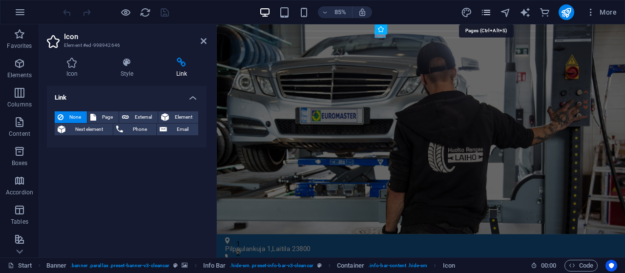
click at [489, 15] on icon "pages" at bounding box center [485, 12] width 11 height 11
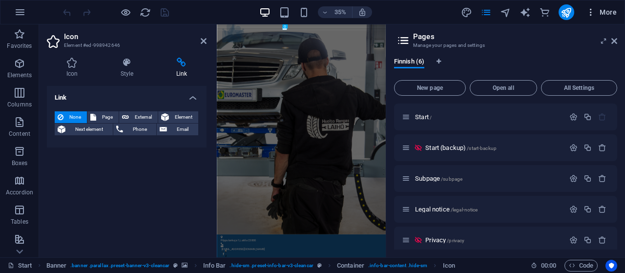
click at [589, 9] on icon "button" at bounding box center [591, 12] width 10 height 10
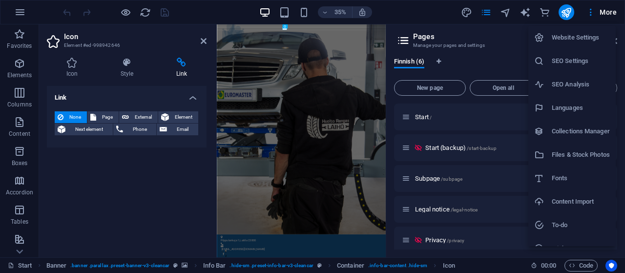
click at [574, 39] on h6 "Website Settings" at bounding box center [580, 38] width 58 height 12
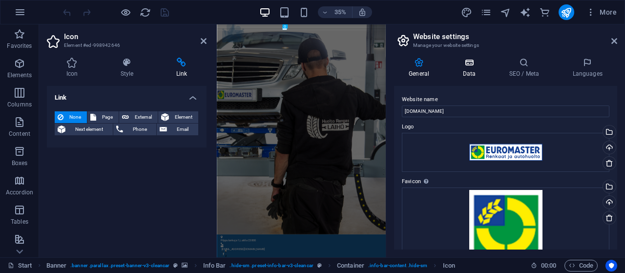
click at [475, 69] on h4 "Data" at bounding box center [470, 68] width 46 height 20
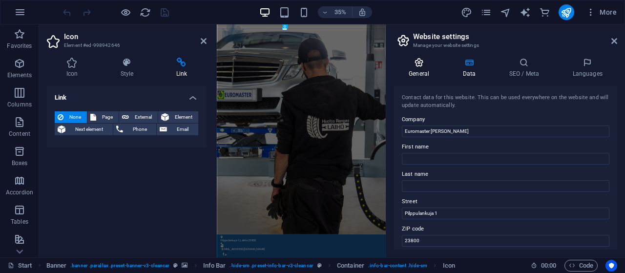
click at [416, 66] on icon at bounding box center [419, 63] width 50 height 10
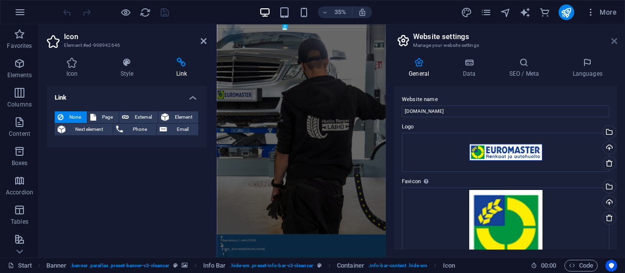
drag, startPoint x: 613, startPoint y: 42, endPoint x: 467, endPoint y: 20, distance: 148.0
click at [613, 42] on icon at bounding box center [614, 41] width 6 height 8
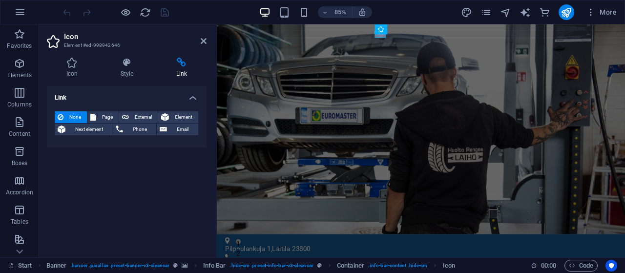
click at [77, 195] on div "Link None Page External Element Next element Phone Email Page Start Start (back…" at bounding box center [127, 167] width 160 height 163
click at [17, 9] on icon "button" at bounding box center [20, 12] width 12 height 12
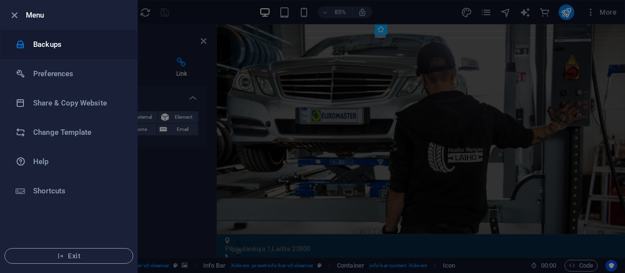
click at [45, 41] on h6 "Backups" at bounding box center [78, 45] width 90 height 12
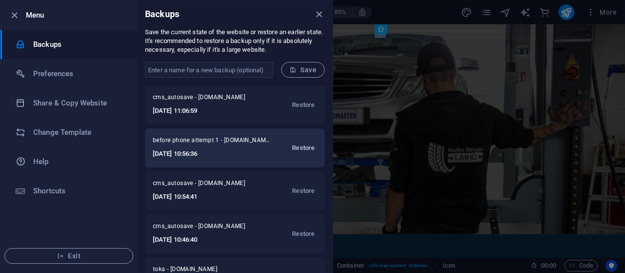
click at [302, 145] on span "Restore" at bounding box center [303, 148] width 22 height 12
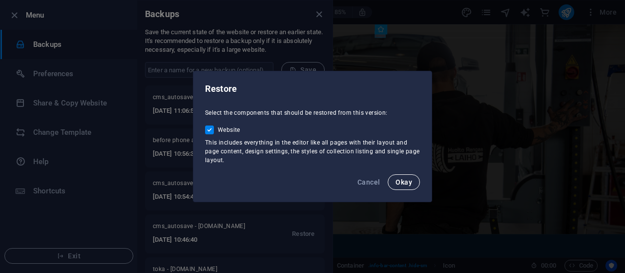
click at [403, 181] on span "Okay" at bounding box center [403, 182] width 17 height 8
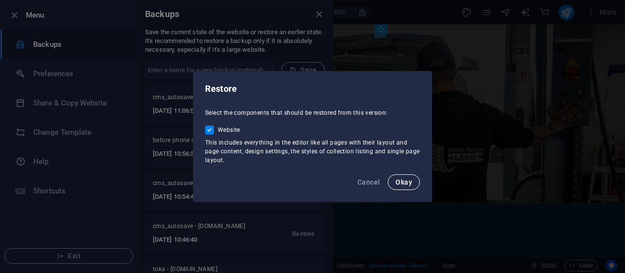
checkbox input "false"
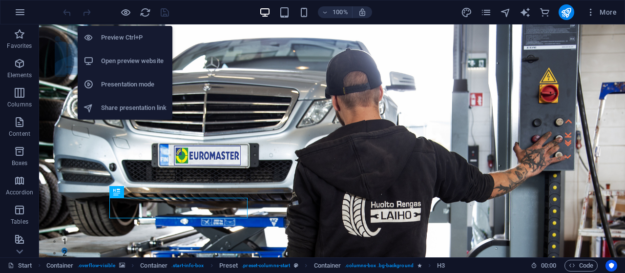
click at [128, 61] on h6 "Open preview website" at bounding box center [133, 61] width 65 height 12
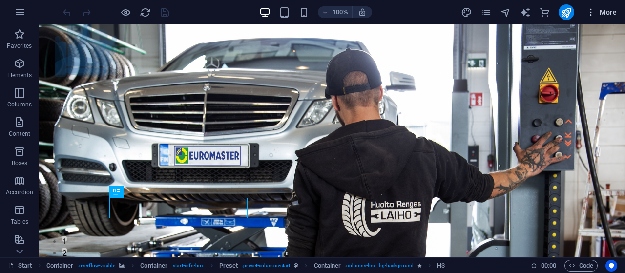
click at [590, 12] on icon "button" at bounding box center [591, 12] width 10 height 10
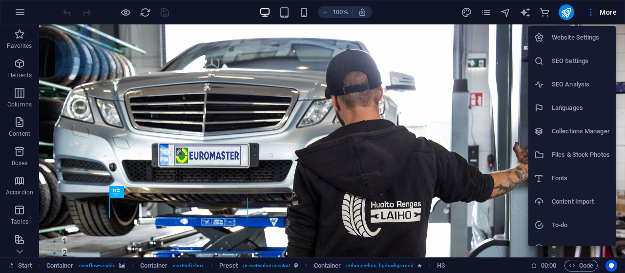
click at [569, 35] on h6 "Website Settings" at bounding box center [580, 38] width 58 height 12
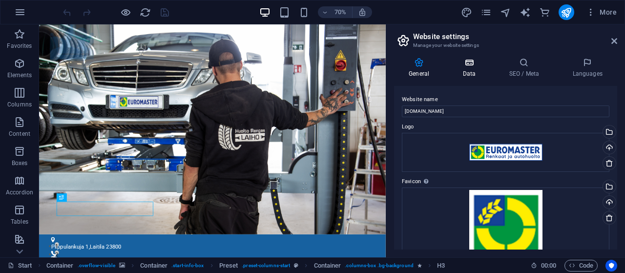
click at [476, 68] on h4 "Data" at bounding box center [470, 68] width 46 height 20
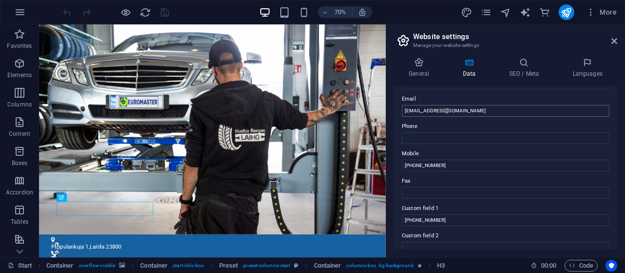
scroll to position [234, 0]
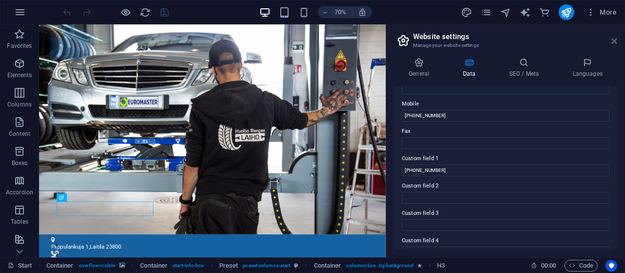
click at [616, 41] on icon at bounding box center [614, 41] width 6 height 8
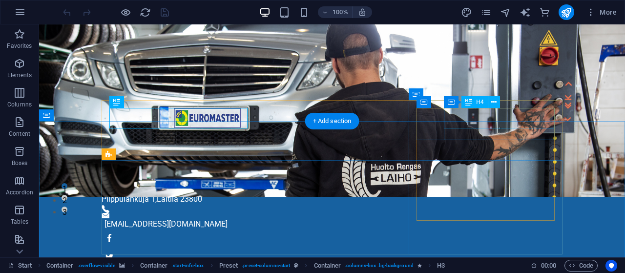
scroll to position [101, 0]
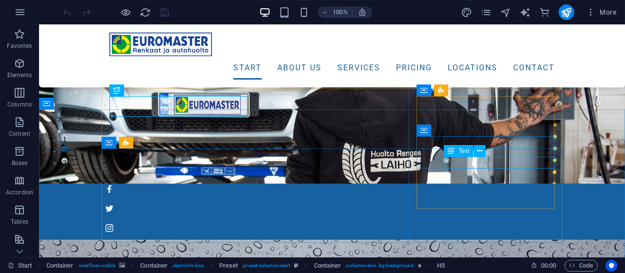
click at [460, 151] on span "Text" at bounding box center [463, 151] width 11 height 6
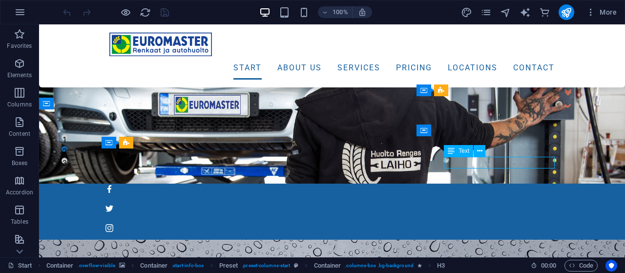
click at [460, 151] on span "Text" at bounding box center [463, 151] width 11 height 6
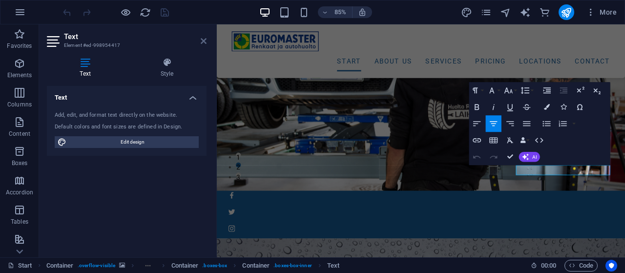
drag, startPoint x: 202, startPoint y: 40, endPoint x: 161, endPoint y: 14, distance: 48.7
click at [202, 40] on icon at bounding box center [204, 41] width 6 height 8
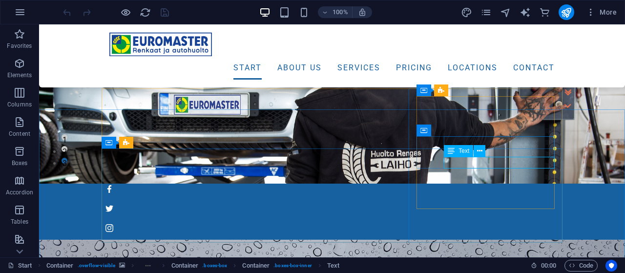
click at [464, 152] on span "Text" at bounding box center [463, 151] width 11 height 6
drag, startPoint x: 463, startPoint y: 152, endPoint x: 288, endPoint y: 149, distance: 174.7
click at [463, 152] on span "Text" at bounding box center [463, 151] width 11 height 6
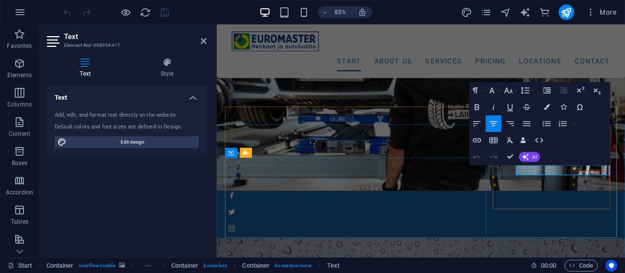
drag, startPoint x: 616, startPoint y: 196, endPoint x: 573, endPoint y: 211, distance: 45.7
click at [527, 140] on button "Data Bindings" at bounding box center [525, 140] width 12 height 17
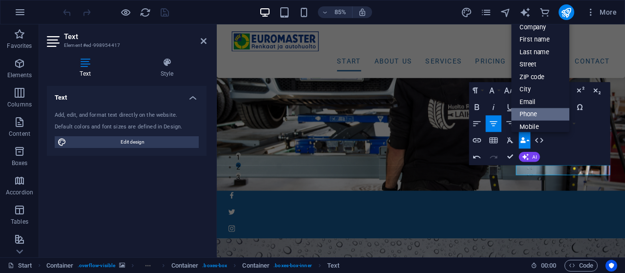
click at [533, 112] on link "Phone" at bounding box center [540, 114] width 58 height 13
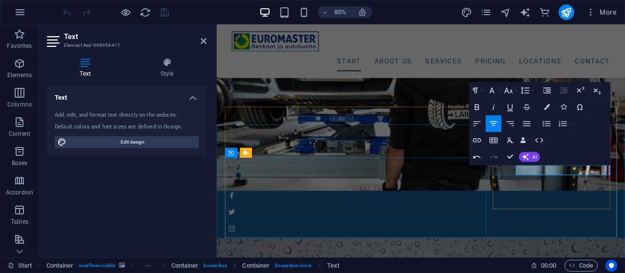
drag, startPoint x: 667, startPoint y: 193, endPoint x: 576, endPoint y: 200, distance: 91.0
drag, startPoint x: 648, startPoint y: 196, endPoint x: 573, endPoint y: 196, distance: 75.1
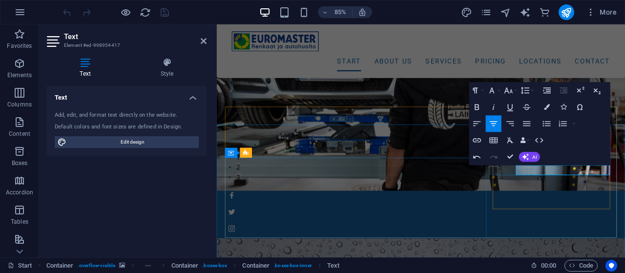
click at [528, 138] on button "Data Bindings" at bounding box center [525, 140] width 12 height 17
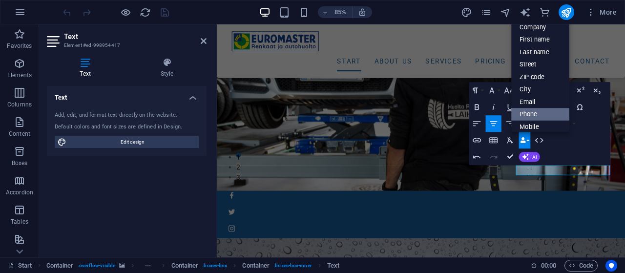
click at [531, 114] on link "Phone" at bounding box center [540, 114] width 58 height 13
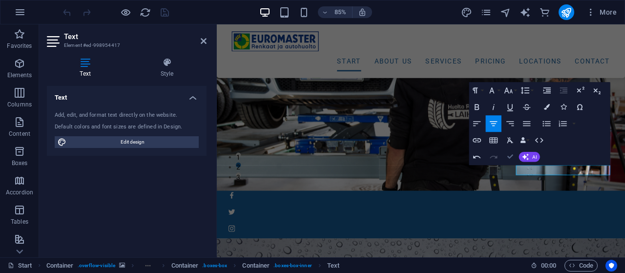
drag, startPoint x: 510, startPoint y: 156, endPoint x: 471, endPoint y: 131, distance: 46.7
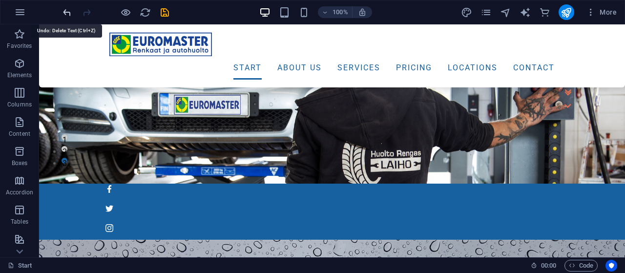
click at [67, 13] on icon "undo" at bounding box center [66, 12] width 11 height 11
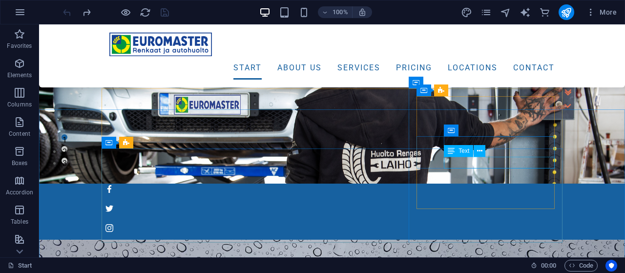
click at [464, 153] on span "Text" at bounding box center [463, 151] width 11 height 6
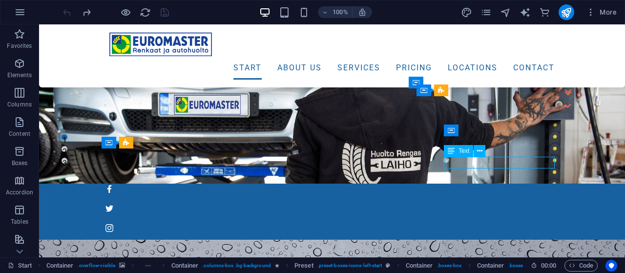
click at [464, 153] on span "Text" at bounding box center [463, 151] width 11 height 6
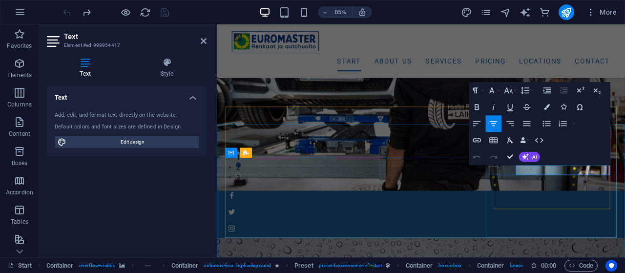
click at [526, 140] on button "Data Bindings" at bounding box center [525, 140] width 12 height 17
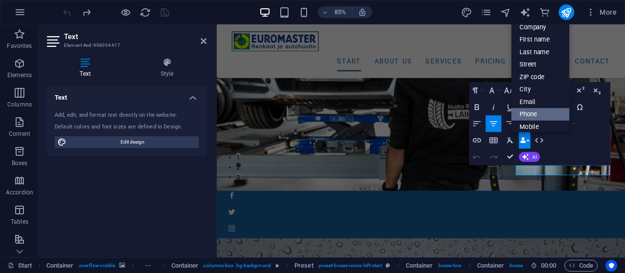
click at [526, 110] on link "Phone" at bounding box center [540, 114] width 58 height 13
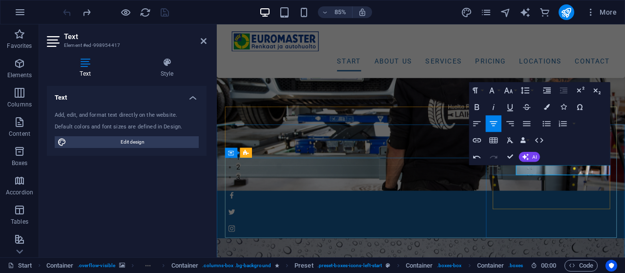
drag, startPoint x: 616, startPoint y: 196, endPoint x: 568, endPoint y: 194, distance: 47.9
drag, startPoint x: 202, startPoint y: 40, endPoint x: 162, endPoint y: 16, distance: 46.0
click at [202, 40] on icon at bounding box center [204, 41] width 6 height 8
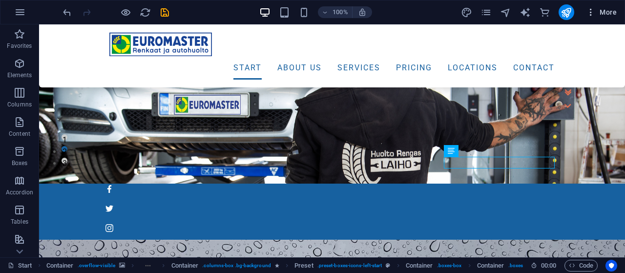
click at [591, 12] on icon "button" at bounding box center [591, 12] width 10 height 10
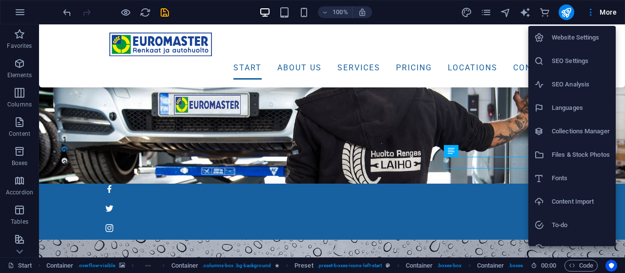
click at [484, 12] on div at bounding box center [312, 136] width 625 height 273
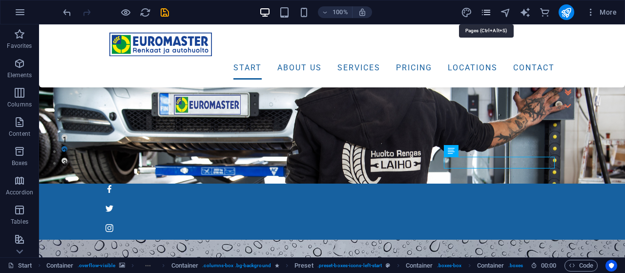
click at [488, 13] on icon "pages" at bounding box center [485, 12] width 11 height 11
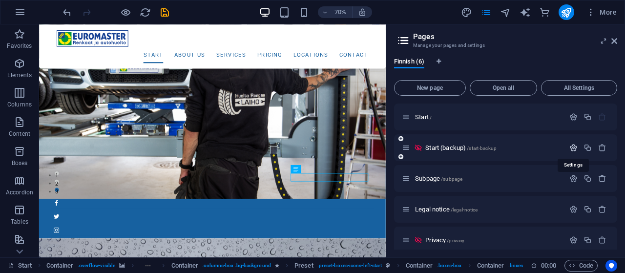
click at [571, 147] on icon "button" at bounding box center [573, 147] width 8 height 8
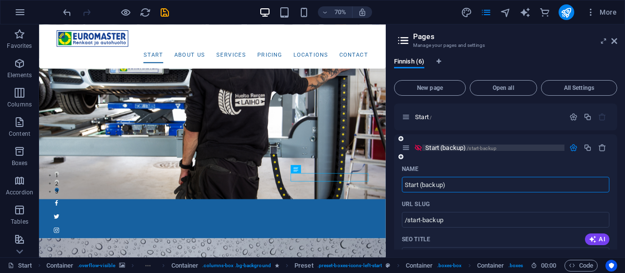
click at [449, 147] on span "Start (backup) /start-backup" at bounding box center [460, 147] width 71 height 7
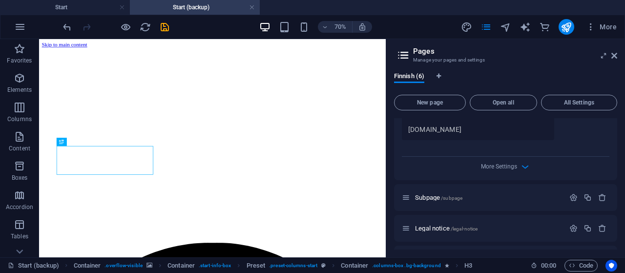
scroll to position [323, 0]
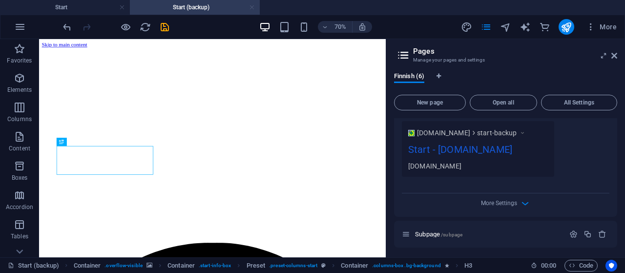
click at [252, 8] on link at bounding box center [252, 7] width 6 height 9
click at [0, 0] on div "70% More" at bounding box center [0, 0] width 0 height 0
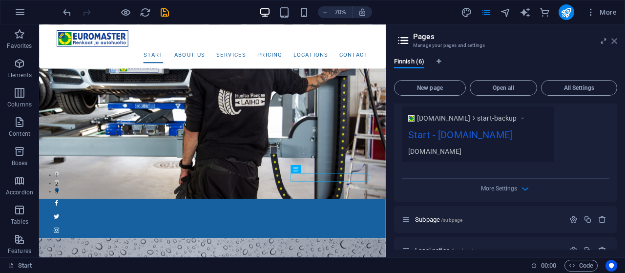
click at [614, 39] on icon at bounding box center [614, 41] width 6 height 8
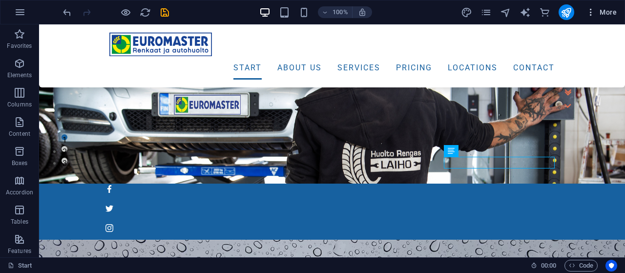
click at [590, 11] on icon "button" at bounding box center [591, 12] width 10 height 10
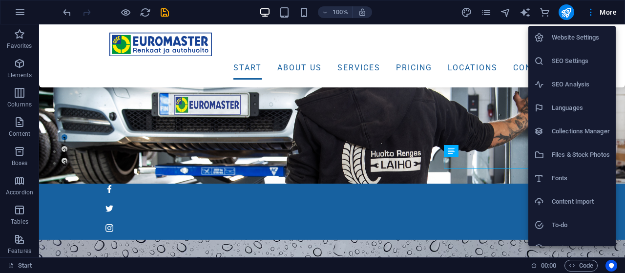
click at [572, 35] on h6 "Website Settings" at bounding box center [580, 38] width 58 height 12
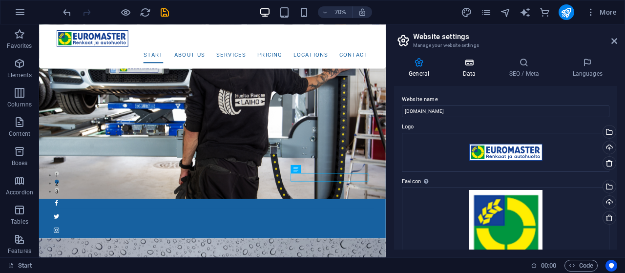
click at [468, 64] on icon at bounding box center [468, 63] width 42 height 10
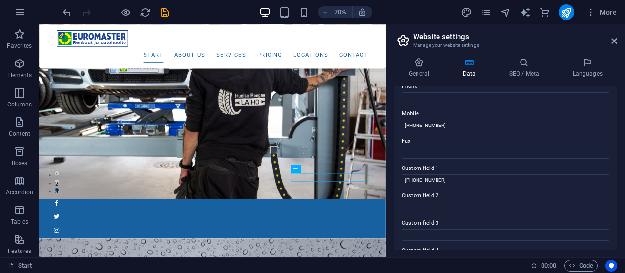
scroll to position [234, 0]
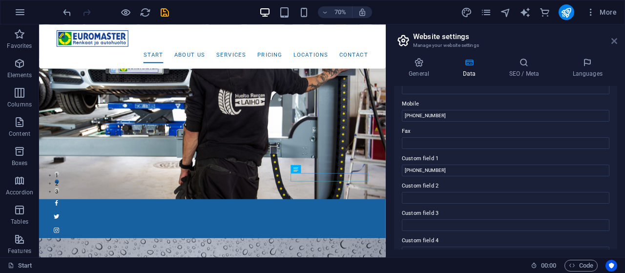
click at [613, 38] on icon at bounding box center [614, 41] width 6 height 8
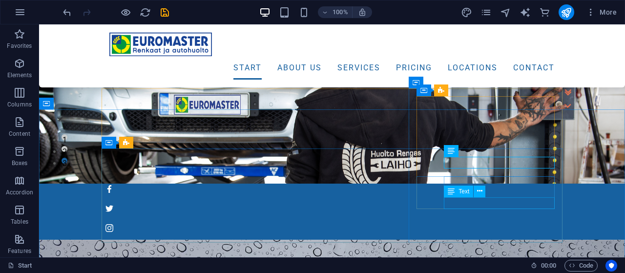
click at [457, 192] on div "Text" at bounding box center [458, 191] width 29 height 12
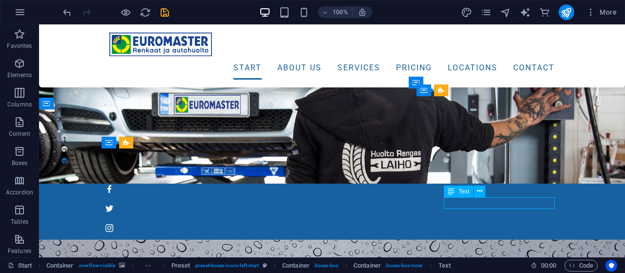
click at [457, 192] on div "Text" at bounding box center [458, 191] width 29 height 12
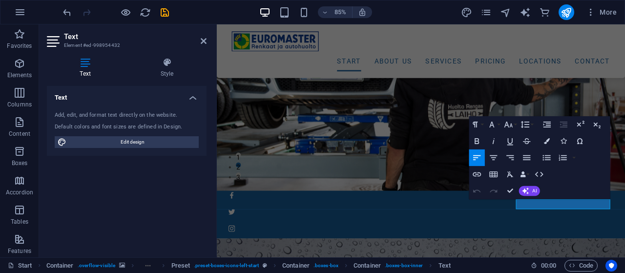
click at [129, 185] on div "Text Add, edit, and format text directly on the website. Default colors and fon…" at bounding box center [127, 167] width 160 height 163
click at [202, 40] on icon at bounding box center [204, 41] width 6 height 8
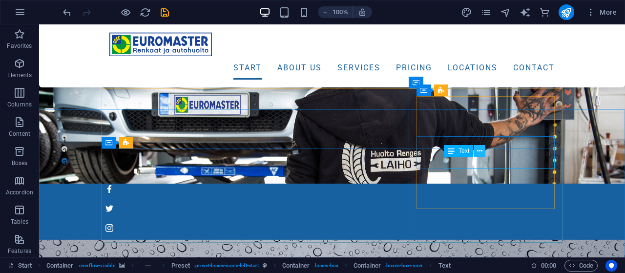
click at [479, 152] on icon at bounding box center [479, 151] width 5 height 10
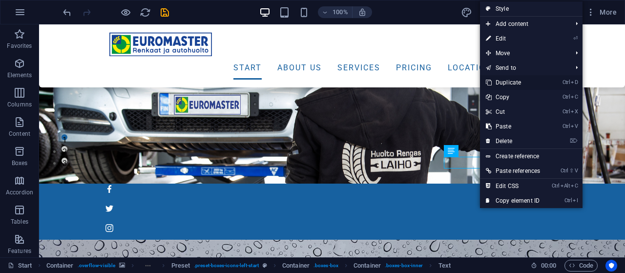
click at [516, 80] on link "Ctrl D Duplicate" at bounding box center [513, 82] width 66 height 15
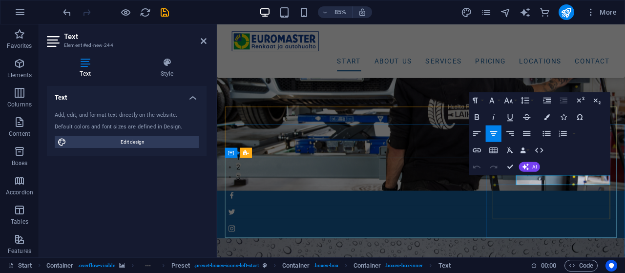
drag, startPoint x: 667, startPoint y: 209, endPoint x: 566, endPoint y: 206, distance: 100.6
click at [526, 204] on div "Text" at bounding box center [528, 204] width 25 height 10
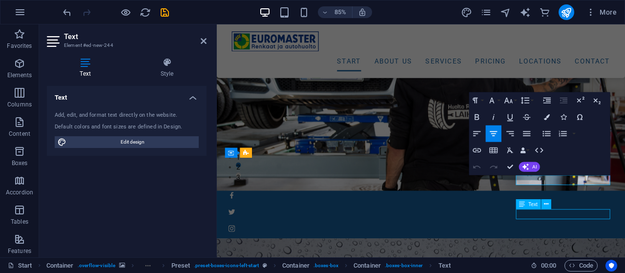
click at [526, 204] on div "Text" at bounding box center [528, 204] width 25 height 10
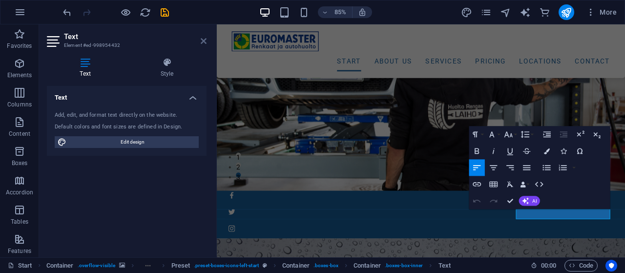
click at [203, 41] on icon at bounding box center [204, 41] width 6 height 8
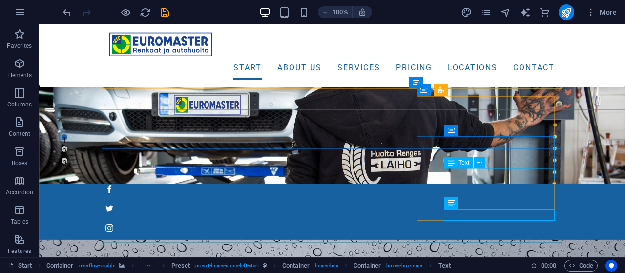
click at [461, 162] on span "Text" at bounding box center [463, 163] width 11 height 6
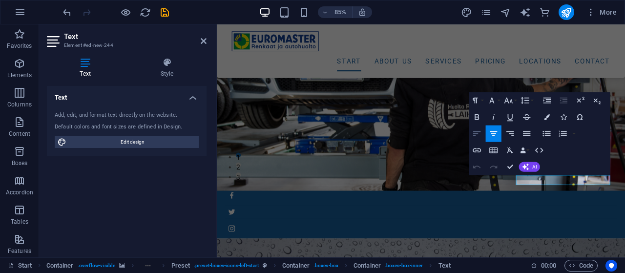
click at [475, 132] on icon "button" at bounding box center [477, 133] width 10 height 10
drag, startPoint x: 639, startPoint y: 205, endPoint x: 570, endPoint y: 224, distance: 70.9
click at [526, 151] on button "Data Bindings" at bounding box center [525, 150] width 12 height 17
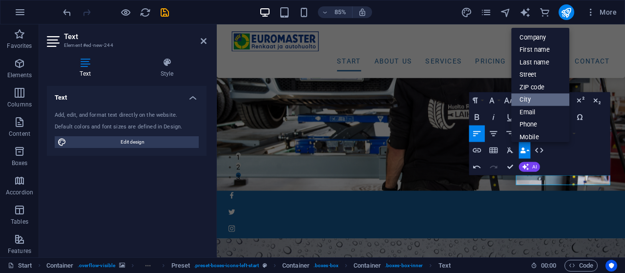
scroll to position [46, 0]
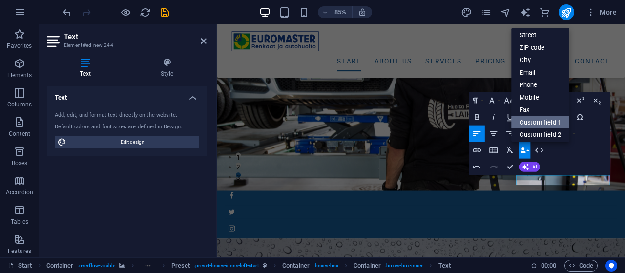
click at [546, 118] on link "Custom field 1" at bounding box center [540, 122] width 58 height 12
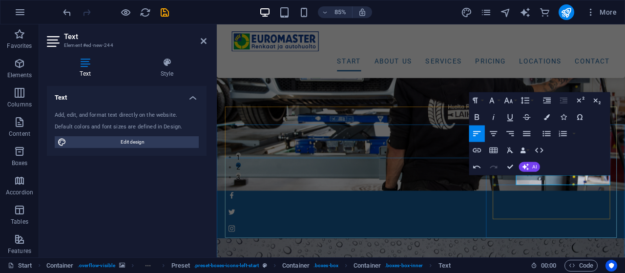
click at [527, 150] on button "Data Bindings" at bounding box center [525, 150] width 12 height 17
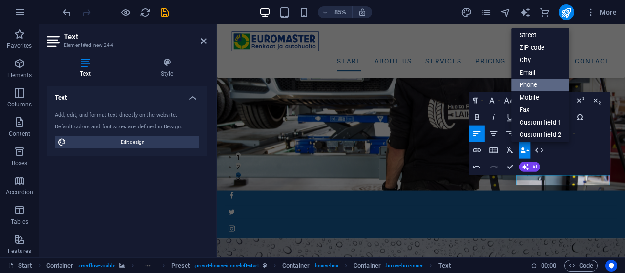
click at [530, 83] on link "Phone" at bounding box center [540, 85] width 58 height 13
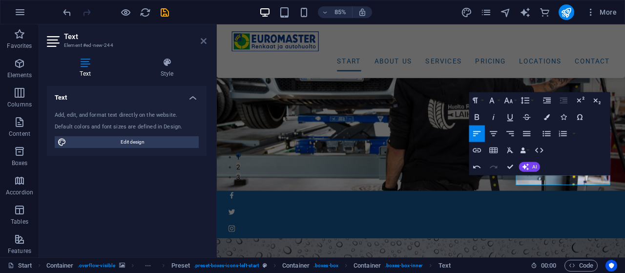
click at [203, 40] on icon at bounding box center [204, 41] width 6 height 8
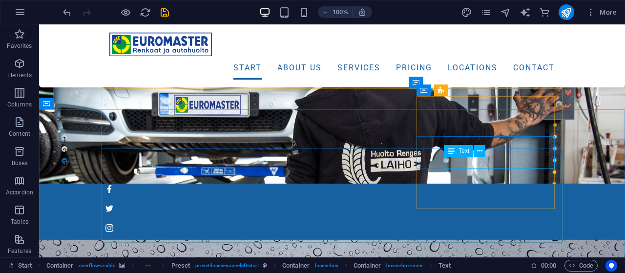
click at [462, 153] on span "Text" at bounding box center [463, 151] width 11 height 6
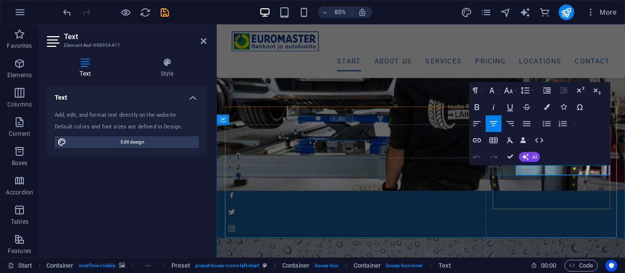
drag, startPoint x: 665, startPoint y: 195, endPoint x: 564, endPoint y: 194, distance: 101.0
click at [477, 121] on icon "button" at bounding box center [477, 124] width 10 height 10
drag, startPoint x: 656, startPoint y: 195, endPoint x: 581, endPoint y: 195, distance: 75.6
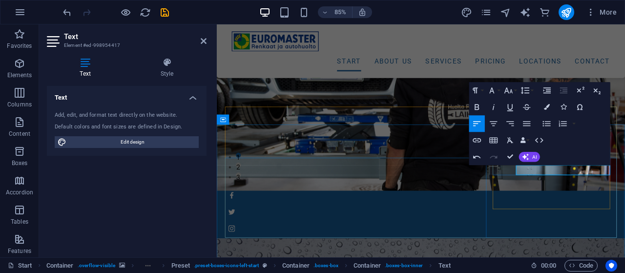
click at [166, 10] on icon "save" at bounding box center [164, 12] width 11 height 11
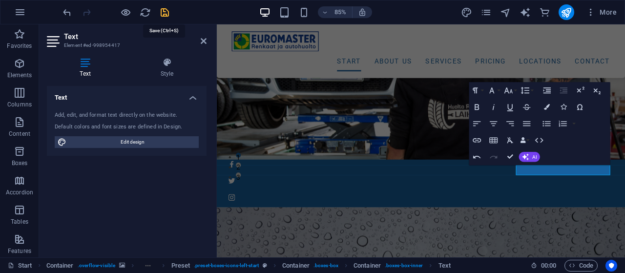
checkbox input "false"
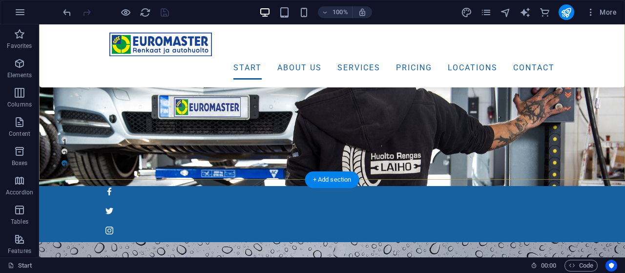
scroll to position [101, 0]
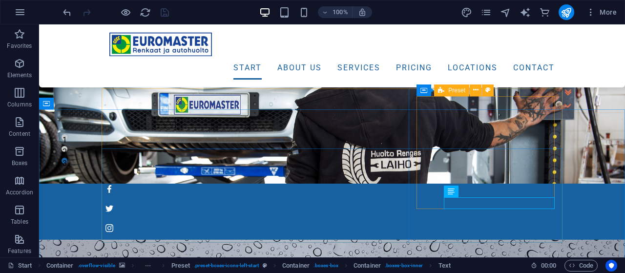
click at [447, 90] on div "Preset" at bounding box center [451, 90] width 35 height 12
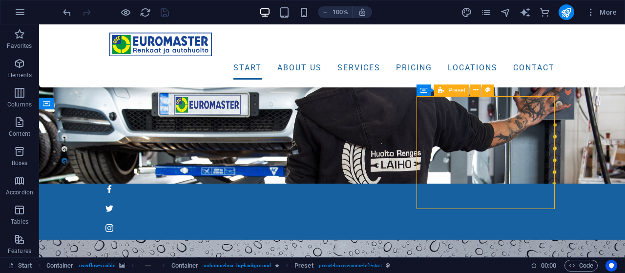
drag, startPoint x: 447, startPoint y: 90, endPoint x: 271, endPoint y: 77, distance: 176.6
click at [447, 90] on div "Preset" at bounding box center [451, 90] width 35 height 12
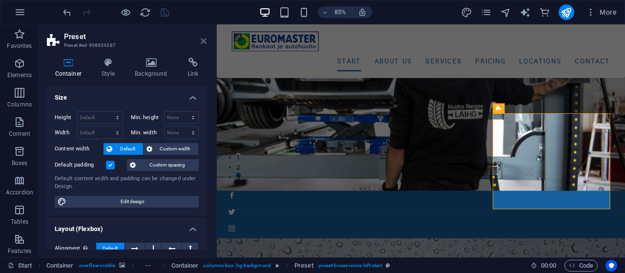
click at [202, 37] on icon at bounding box center [204, 41] width 6 height 8
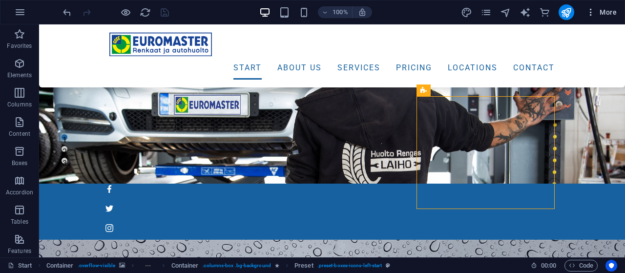
click at [593, 10] on icon "button" at bounding box center [591, 12] width 10 height 10
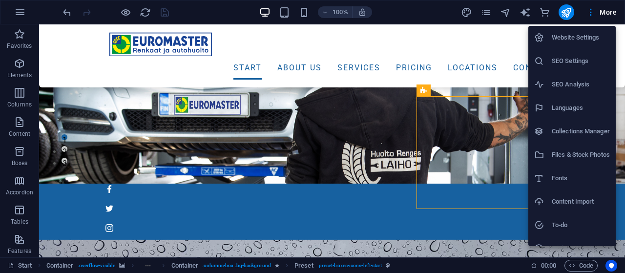
click at [575, 39] on h6 "Website Settings" at bounding box center [580, 38] width 58 height 12
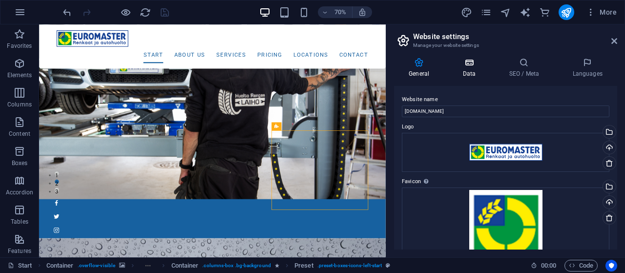
click at [471, 71] on h4 "Data" at bounding box center [470, 68] width 46 height 20
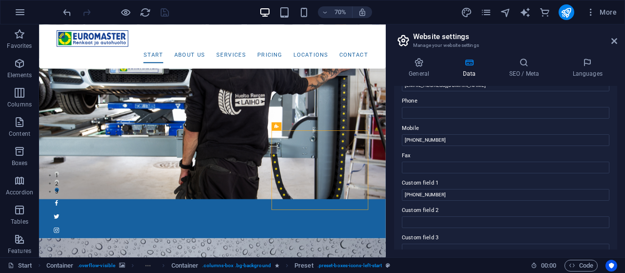
scroll to position [187, 0]
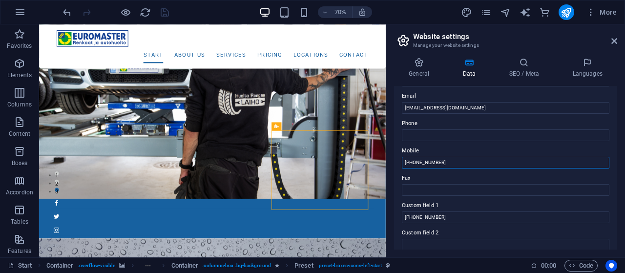
drag, startPoint x: 446, startPoint y: 162, endPoint x: 402, endPoint y: 162, distance: 43.9
click at [402, 161] on input "[PHONE_NUMBER]" at bounding box center [505, 163] width 207 height 12
click at [421, 133] on input "Phone" at bounding box center [505, 135] width 207 height 12
paste input "[PHONE_NUMBER]"
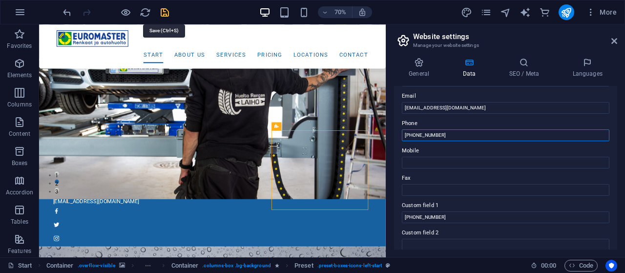
type input "[PHONE_NUMBER]"
click at [166, 11] on icon "save" at bounding box center [164, 12] width 11 height 11
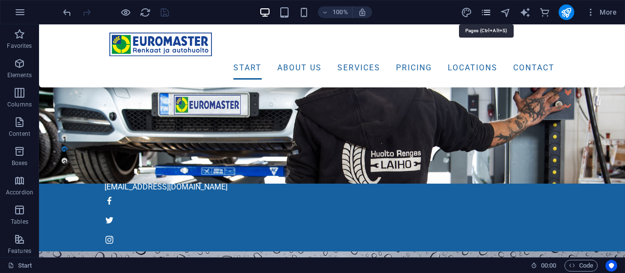
click at [487, 13] on icon "pages" at bounding box center [485, 12] width 11 height 11
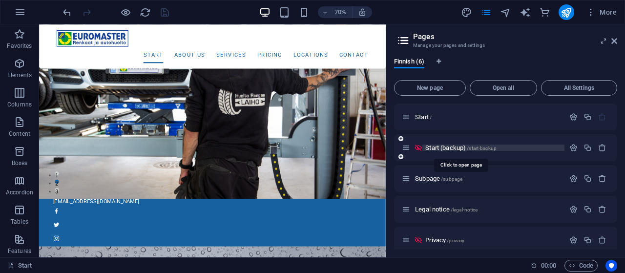
click at [451, 147] on span "Start (backup) /start-backup" at bounding box center [460, 147] width 71 height 7
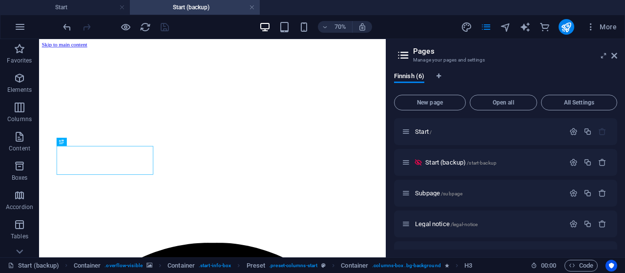
scroll to position [0, 0]
click at [613, 56] on icon at bounding box center [614, 56] width 6 height 8
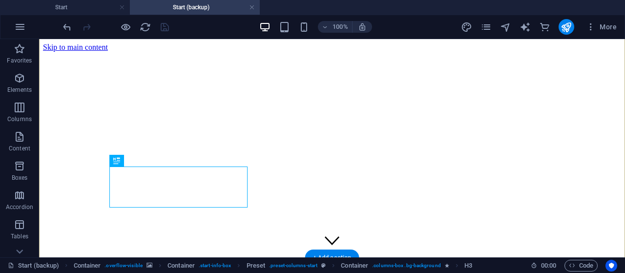
scroll to position [101, 0]
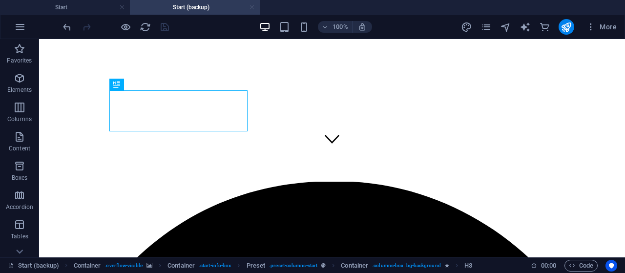
click at [252, 7] on link at bounding box center [252, 7] width 6 height 9
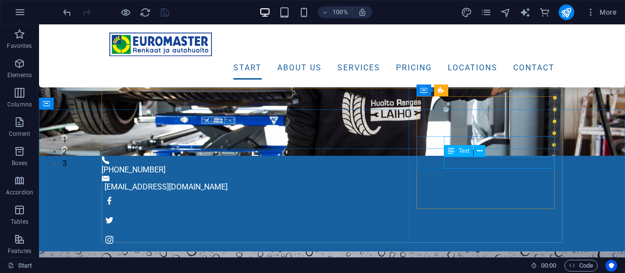
click at [464, 152] on span "Text" at bounding box center [463, 151] width 11 height 6
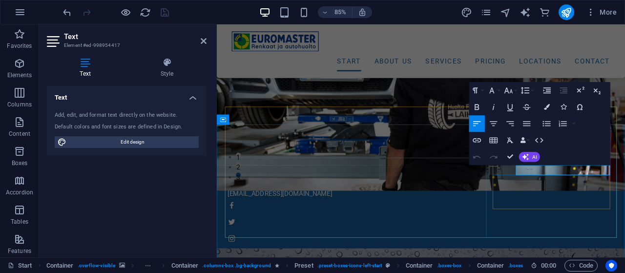
click at [527, 140] on button "Data Bindings" at bounding box center [525, 140] width 12 height 17
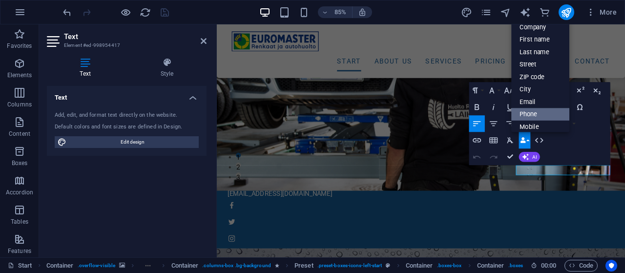
click at [536, 114] on link "Phone" at bounding box center [540, 114] width 58 height 13
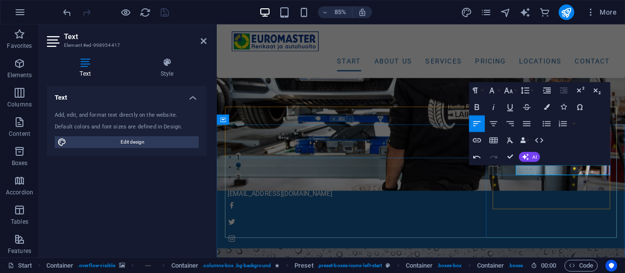
click at [528, 140] on button "Data Bindings" at bounding box center [525, 140] width 12 height 17
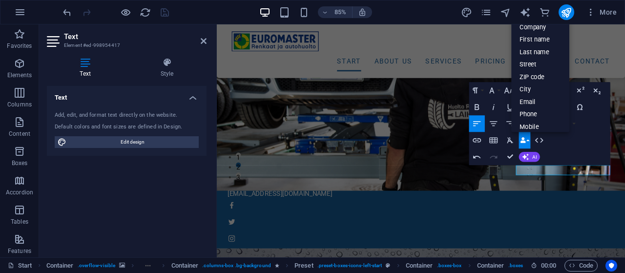
scroll to position [46, 0]
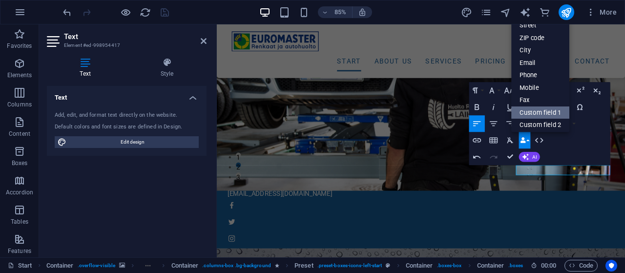
click at [542, 108] on link "Custom field 1" at bounding box center [540, 112] width 58 height 13
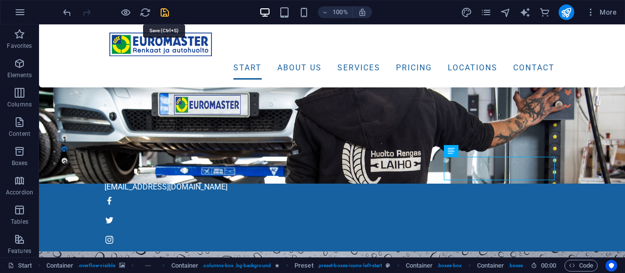
click at [163, 11] on icon "save" at bounding box center [164, 12] width 11 height 11
checkbox input "false"
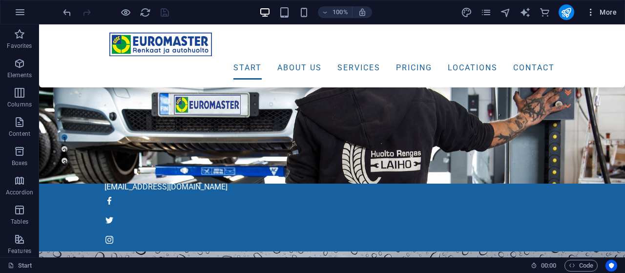
click at [591, 11] on icon "button" at bounding box center [591, 12] width 10 height 10
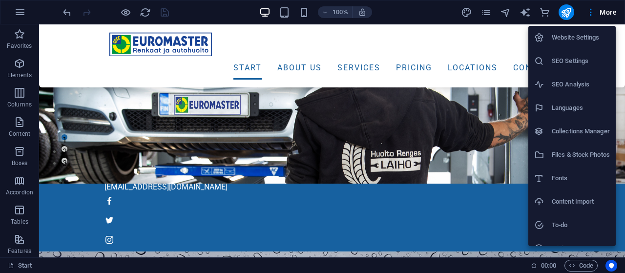
click at [571, 39] on h6 "Website Settings" at bounding box center [580, 38] width 58 height 12
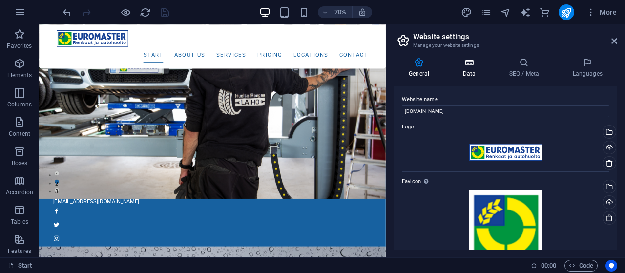
click at [470, 71] on h4 "Data" at bounding box center [470, 68] width 46 height 20
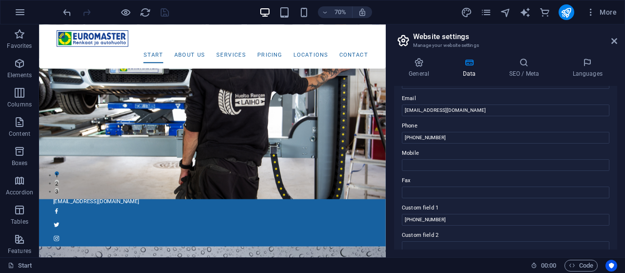
scroll to position [141, 0]
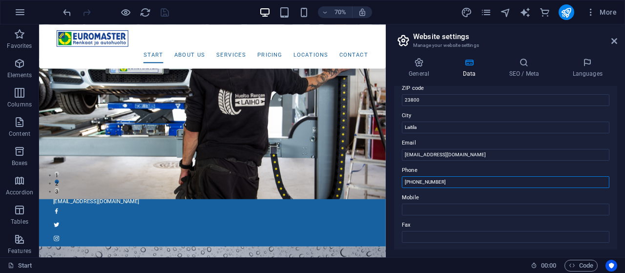
drag, startPoint x: 462, startPoint y: 182, endPoint x: 417, endPoint y: 180, distance: 45.4
click at [402, 177] on input "[PHONE_NUMBER]" at bounding box center [505, 182] width 207 height 12
paste input "044 2363"
type input "044 2363 750"
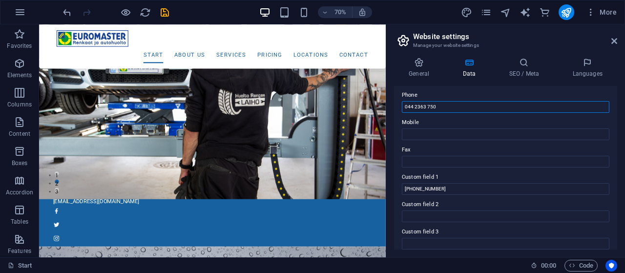
scroll to position [234, 0]
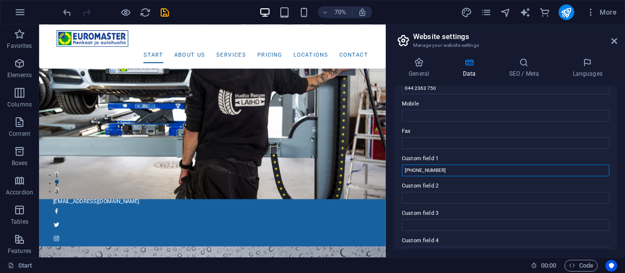
drag, startPoint x: 463, startPoint y: 171, endPoint x: 383, endPoint y: 166, distance: 79.7
click at [402, 166] on input "[PHONE_NUMBER]" at bounding box center [505, 170] width 207 height 12
paste input "050 3434"
type input "050 3434 349"
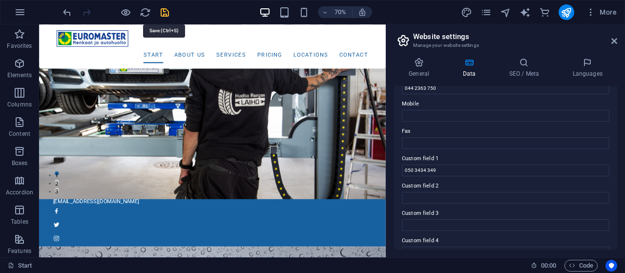
click at [163, 11] on icon "save" at bounding box center [164, 12] width 11 height 11
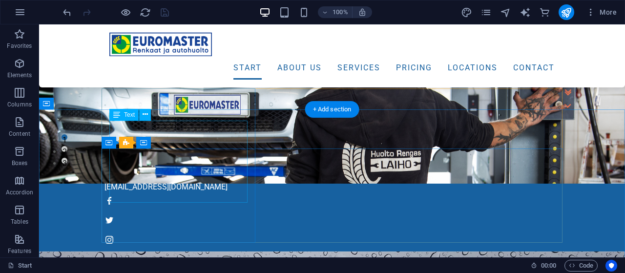
scroll to position [0, 0]
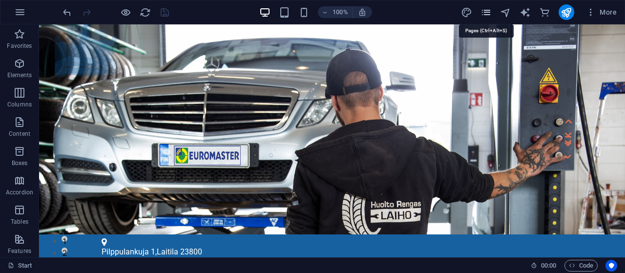
click at [490, 15] on icon "pages" at bounding box center [485, 12] width 11 height 11
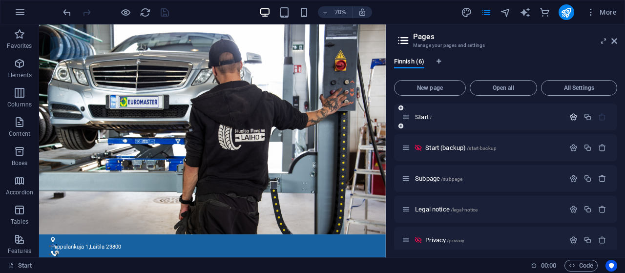
click at [578, 117] on button "button" at bounding box center [573, 117] width 14 height 8
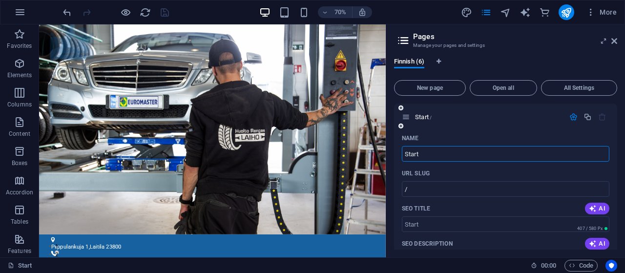
drag, startPoint x: 435, startPoint y: 154, endPoint x: 407, endPoint y: 162, distance: 28.9
click at [402, 153] on input "Start" at bounding box center [505, 154] width 207 height 16
click at [614, 42] on icon at bounding box center [614, 41] width 6 height 8
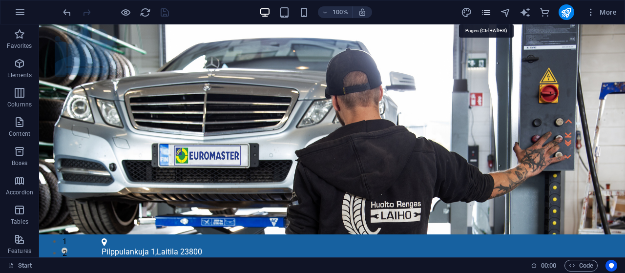
click at [485, 13] on icon "pages" at bounding box center [485, 12] width 11 height 11
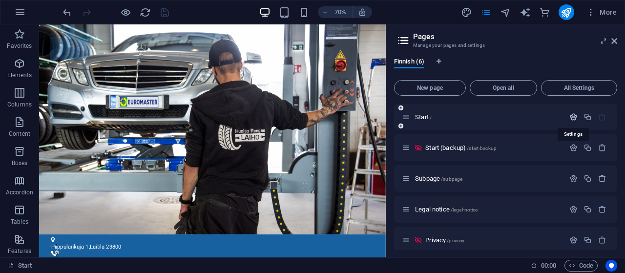
click at [574, 118] on icon "button" at bounding box center [573, 117] width 8 height 8
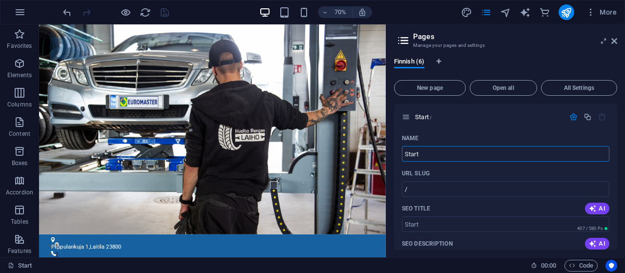
drag, startPoint x: 450, startPoint y: 155, endPoint x: 388, endPoint y: 151, distance: 62.1
click at [402, 149] on input "Start" at bounding box center [505, 154] width 207 height 16
type input "Etusivu"
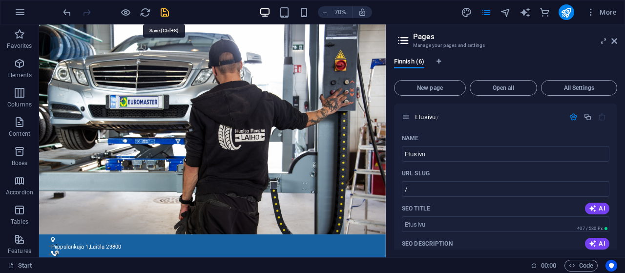
click at [162, 13] on icon "save" at bounding box center [164, 12] width 11 height 11
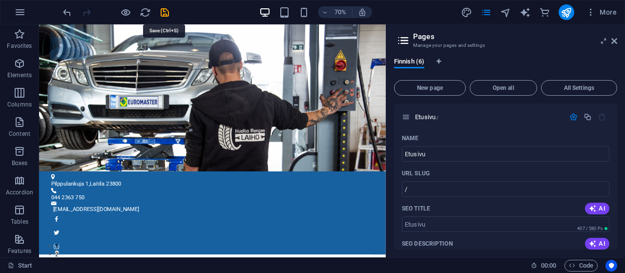
checkbox input "false"
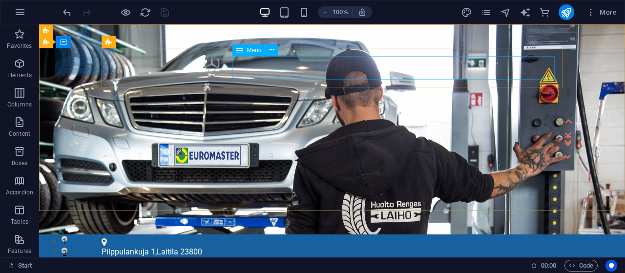
click at [250, 50] on span "Menu" at bounding box center [254, 50] width 15 height 6
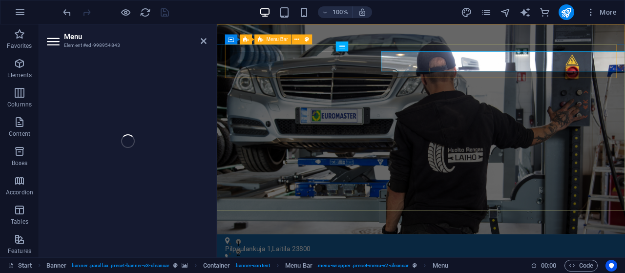
select select
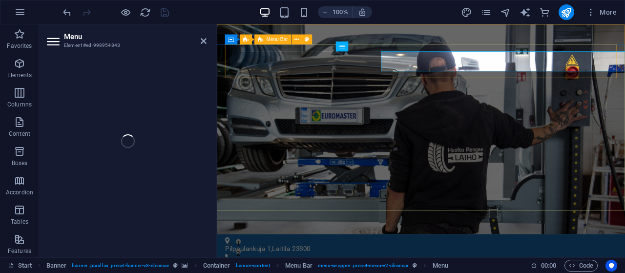
select select
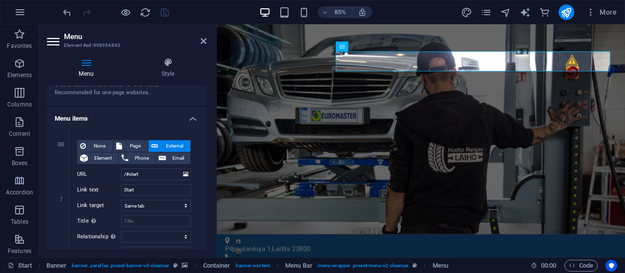
scroll to position [47, 0]
drag, startPoint x: 146, startPoint y: 190, endPoint x: 122, endPoint y: 187, distance: 24.5
click at [121, 187] on input "Start" at bounding box center [156, 189] width 70 height 12
type input "Et"
select select
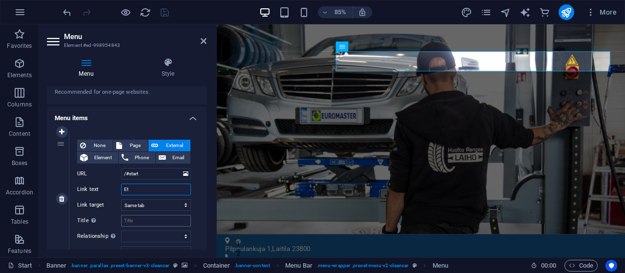
select select
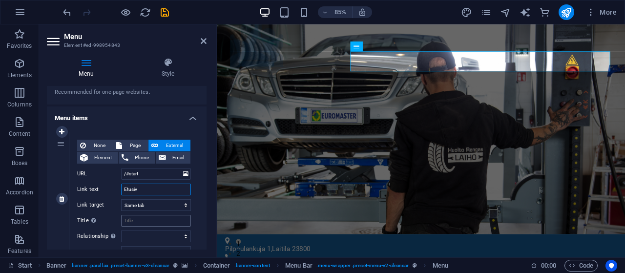
type input "Etusivu"
select select
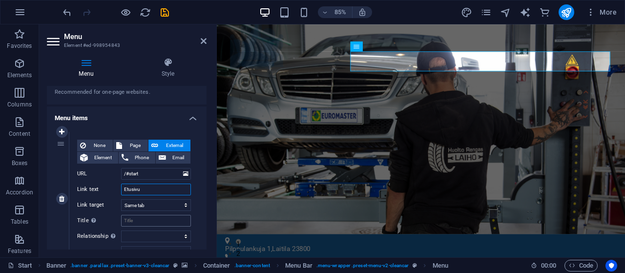
select select
type input "Etusivu"
click at [165, 14] on icon "save" at bounding box center [164, 12] width 11 height 11
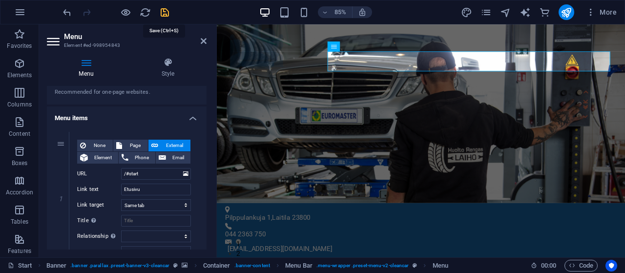
checkbox input "false"
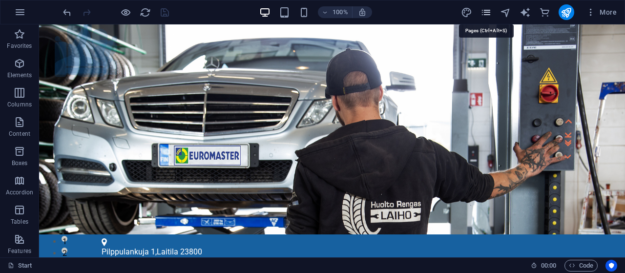
click at [485, 8] on icon "pages" at bounding box center [485, 12] width 11 height 11
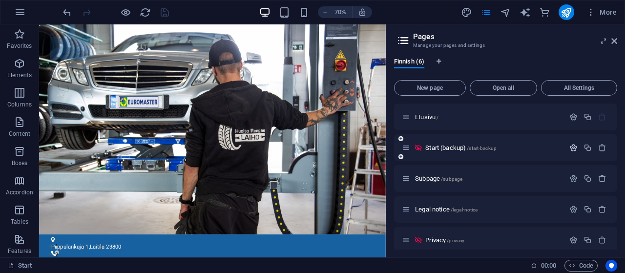
click at [571, 149] on icon "button" at bounding box center [573, 147] width 8 height 8
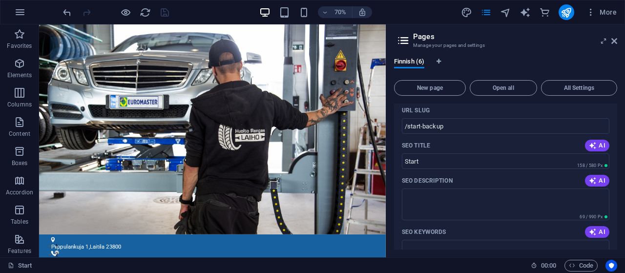
scroll to position [0, 0]
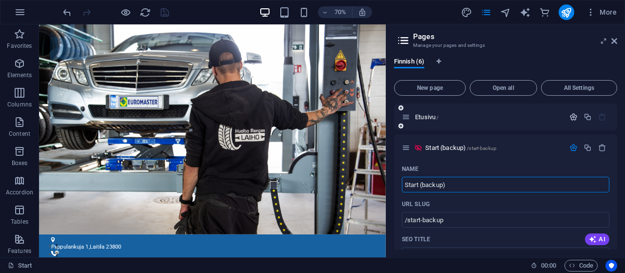
click at [572, 116] on icon "button" at bounding box center [573, 117] width 8 height 8
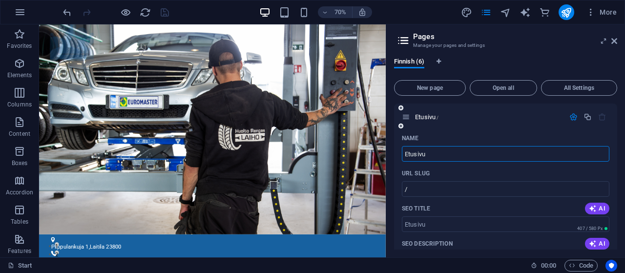
drag, startPoint x: 423, startPoint y: 158, endPoint x: 371, endPoint y: 157, distance: 52.2
click at [402, 157] on input "Etusivu" at bounding box center [505, 154] width 207 height 16
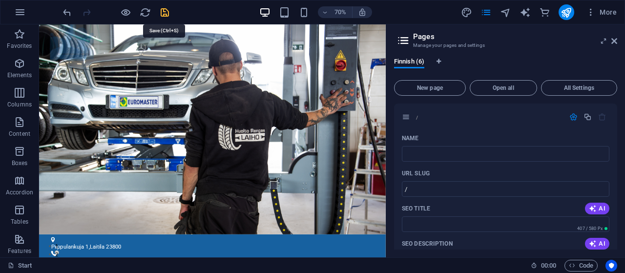
click at [161, 11] on icon "save" at bounding box center [164, 12] width 11 height 11
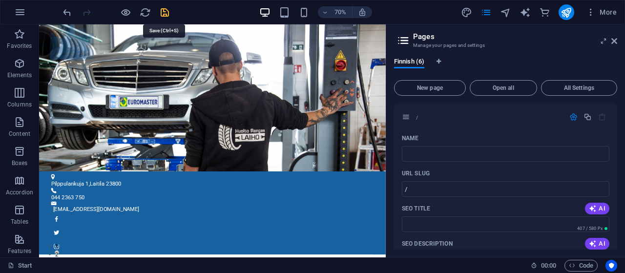
checkbox input "false"
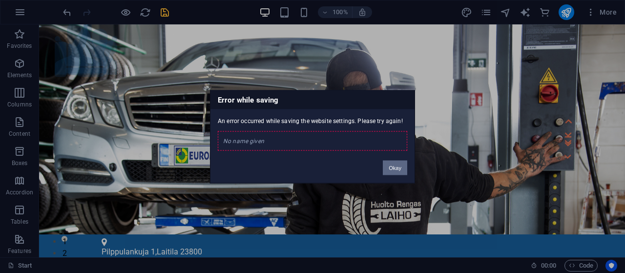
click at [396, 168] on button "Okay" at bounding box center [395, 167] width 24 height 15
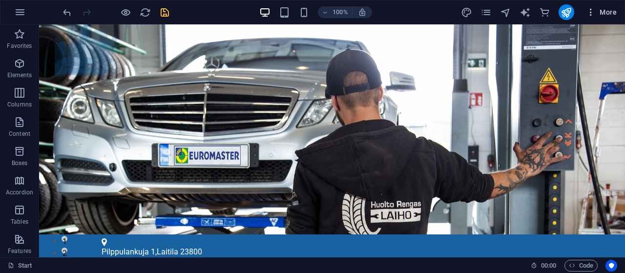
click at [590, 12] on icon "button" at bounding box center [591, 12] width 10 height 10
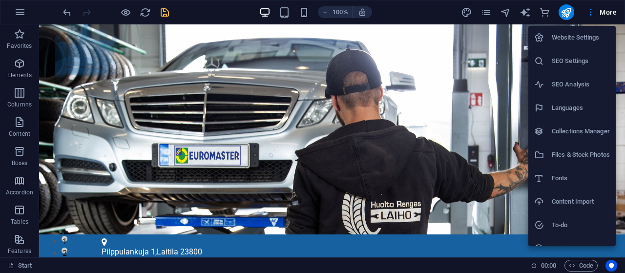
click at [485, 11] on div at bounding box center [312, 136] width 625 height 273
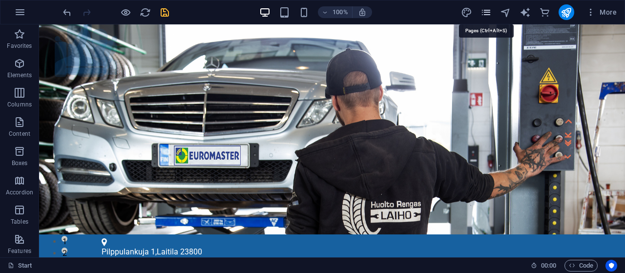
click at [488, 12] on icon "pages" at bounding box center [485, 12] width 11 height 11
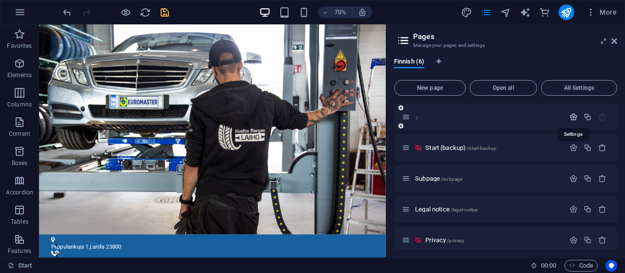
click at [573, 117] on icon "button" at bounding box center [573, 117] width 8 height 8
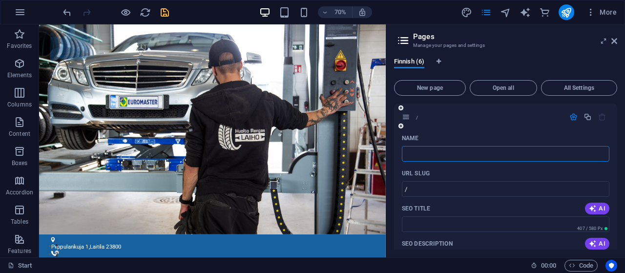
click at [441, 150] on input "Name" at bounding box center [505, 154] width 207 height 16
type input "Etusivu"
type input "/etusivu"
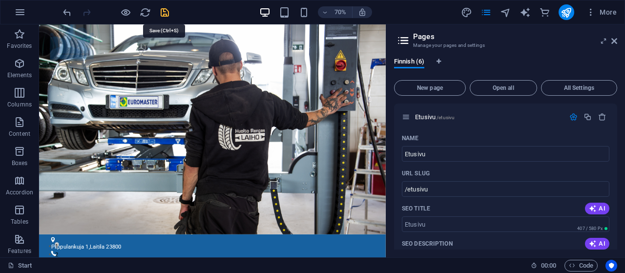
click at [162, 10] on icon "save" at bounding box center [164, 12] width 11 height 11
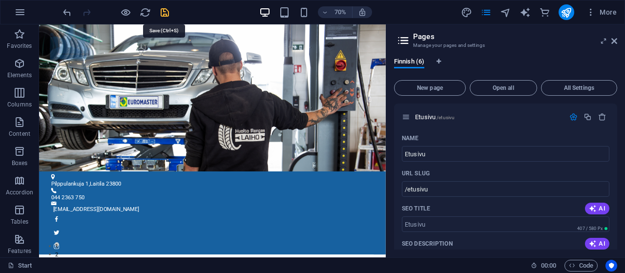
checkbox input "false"
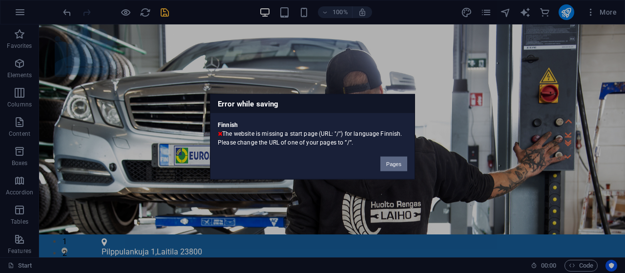
click at [399, 165] on button "Pages" at bounding box center [393, 163] width 27 height 15
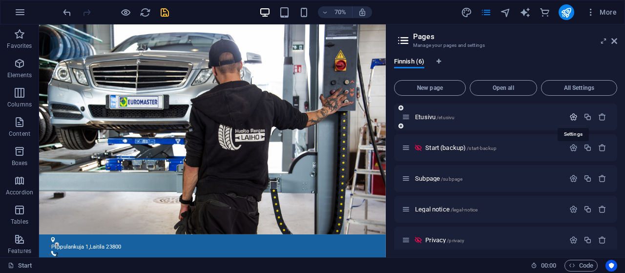
click at [576, 114] on icon "button" at bounding box center [573, 117] width 8 height 8
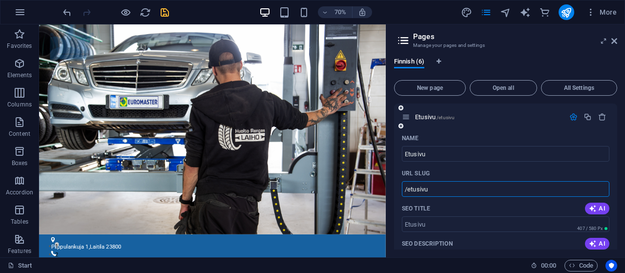
drag, startPoint x: 406, startPoint y: 191, endPoint x: 460, endPoint y: 195, distance: 53.9
click at [460, 195] on input "/etusivu" at bounding box center [505, 189] width 207 height 16
type input "/"
click at [163, 11] on icon "save" at bounding box center [164, 12] width 11 height 11
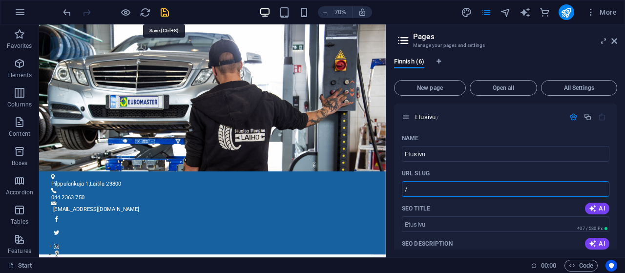
checkbox input "false"
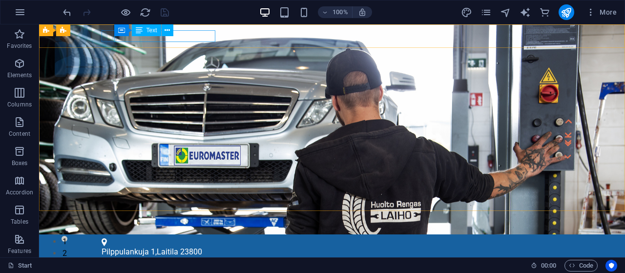
click at [148, 31] on span "Text" at bounding box center [151, 30] width 11 height 6
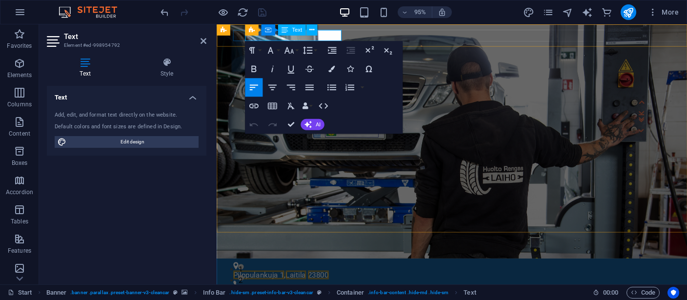
click at [301, 272] on p "[STREET_ADDRESS][PERSON_NAME]" at bounding box center [460, 289] width 453 height 12
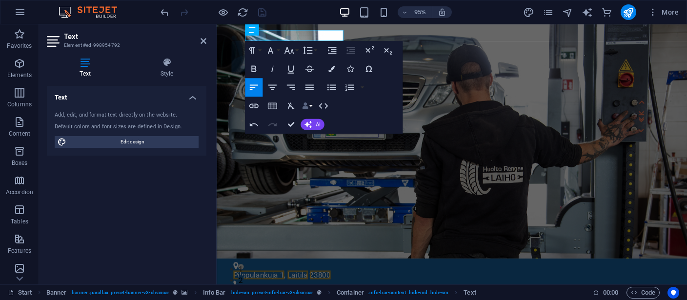
click at [311, 107] on button "Data Bindings" at bounding box center [307, 106] width 13 height 19
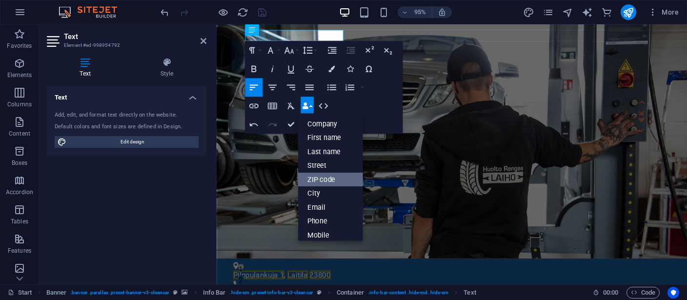
click at [328, 182] on link "ZIP code" at bounding box center [330, 180] width 65 height 14
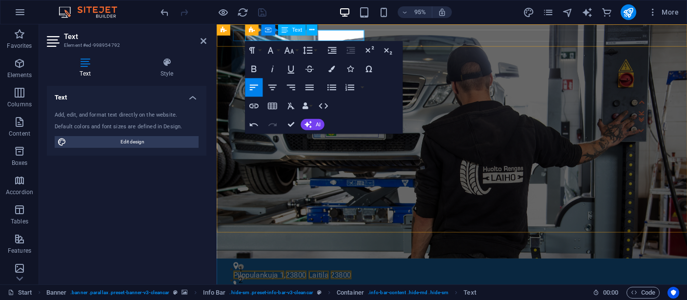
click at [359, 272] on span "23800" at bounding box center [348, 287] width 22 height 9
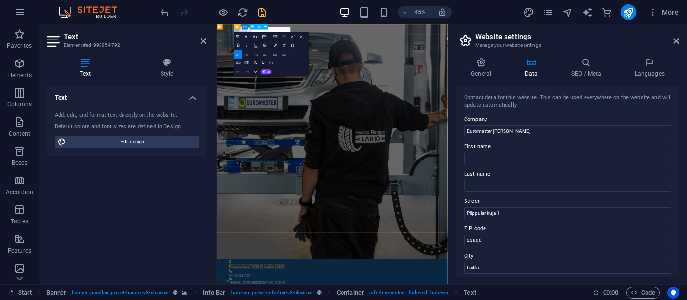
click at [259, 10] on icon "save" at bounding box center [262, 12] width 11 height 11
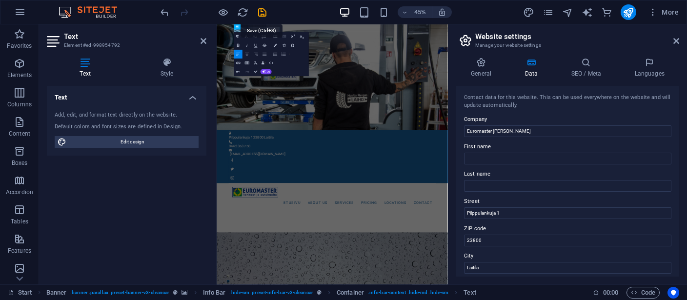
checkbox input "false"
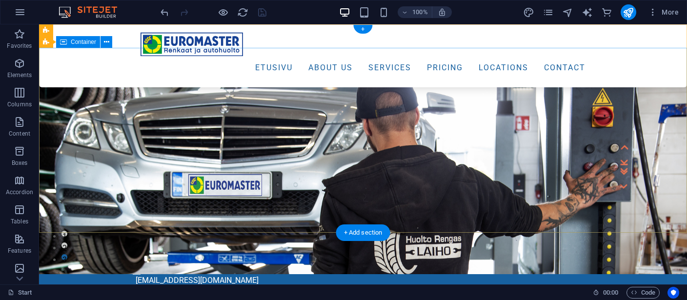
scroll to position [103, 0]
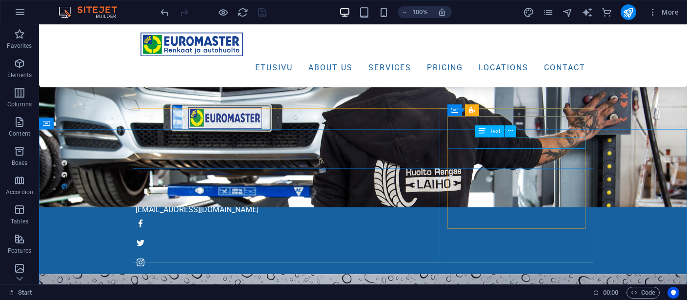
click at [493, 133] on span "Text" at bounding box center [494, 131] width 11 height 6
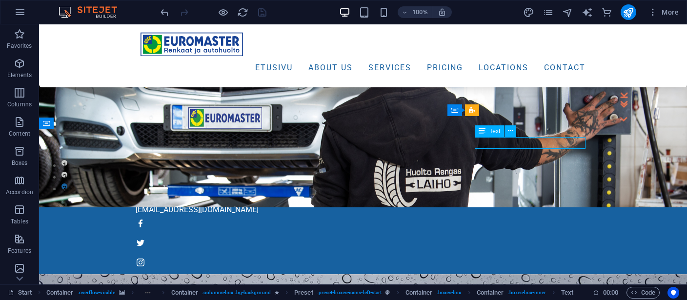
click at [493, 133] on span "Text" at bounding box center [494, 131] width 11 height 6
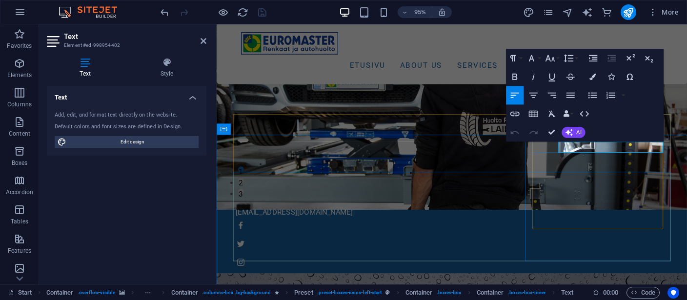
click at [572, 113] on button "Data Bindings" at bounding box center [568, 113] width 13 height 19
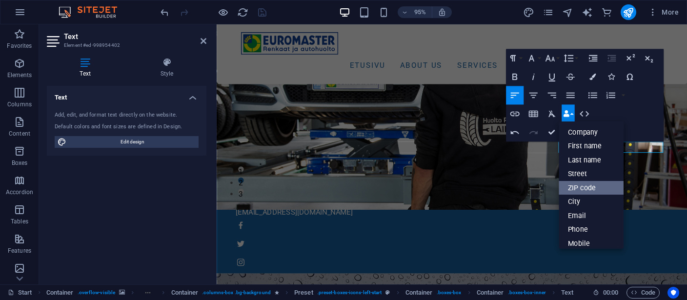
drag, startPoint x: 578, startPoint y: 185, endPoint x: 388, endPoint y: 162, distance: 191.1
click at [578, 185] on link "ZIP code" at bounding box center [591, 188] width 65 height 14
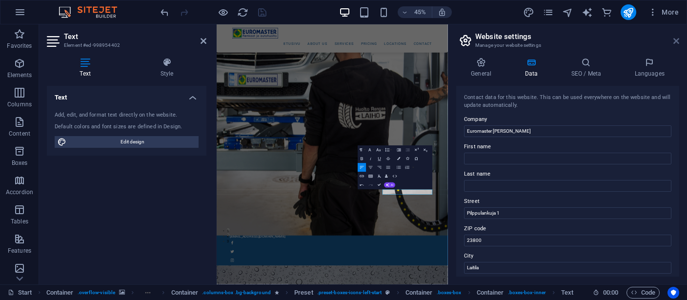
click at [624, 40] on icon at bounding box center [676, 41] width 6 height 8
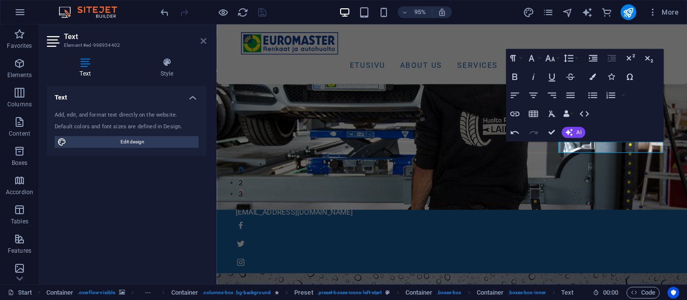
click at [203, 41] on icon at bounding box center [204, 41] width 6 height 8
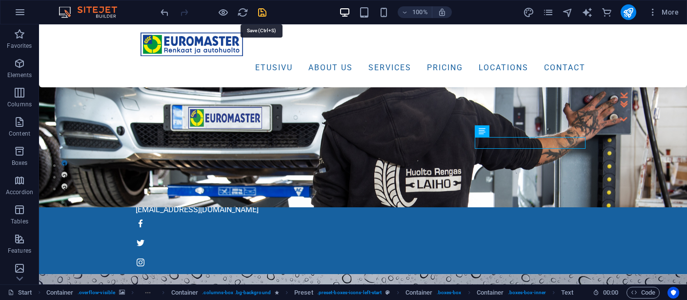
click at [263, 9] on icon "save" at bounding box center [262, 12] width 11 height 11
checkbox input "false"
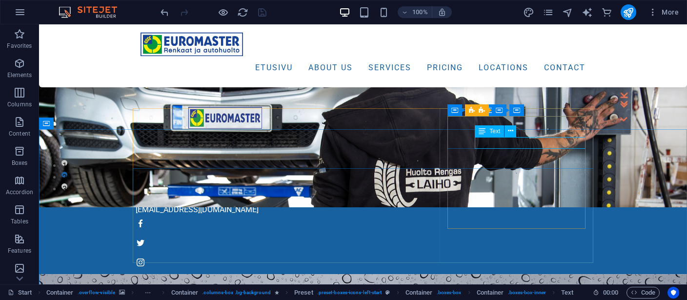
drag, startPoint x: 492, startPoint y: 132, endPoint x: 290, endPoint y: 112, distance: 203.0
click at [492, 132] on span "Text" at bounding box center [494, 131] width 11 height 6
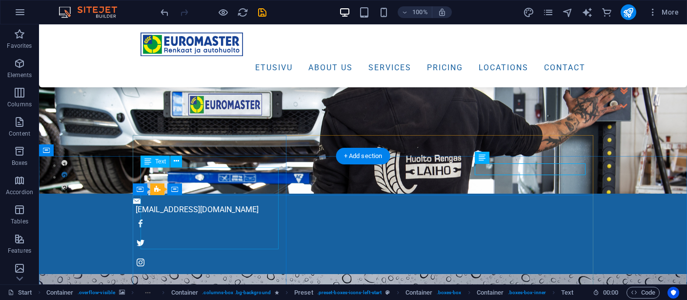
scroll to position [0, 0]
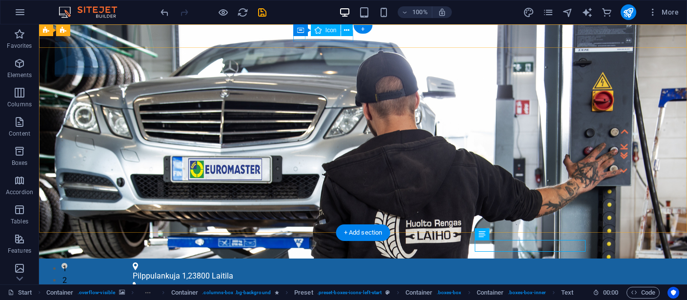
click at [297, 272] on figure at bounding box center [359, 286] width 453 height 8
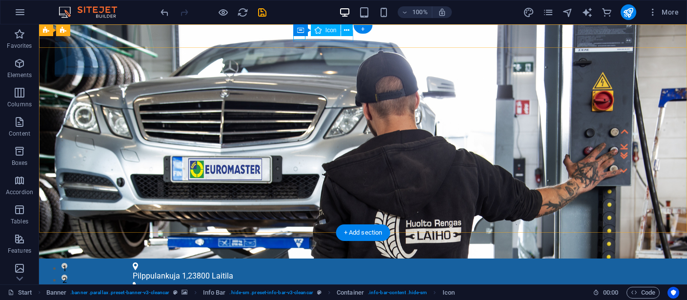
click at [299, 272] on figure at bounding box center [359, 286] width 453 height 8
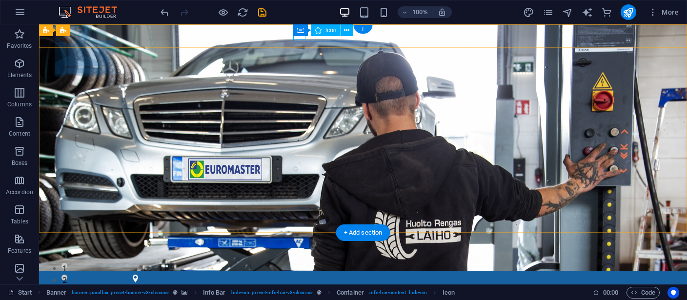
select select "xMidYMid"
select select "px"
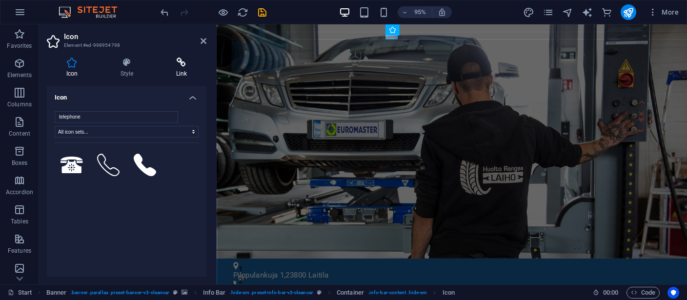
click at [178, 62] on icon at bounding box center [182, 63] width 50 height 10
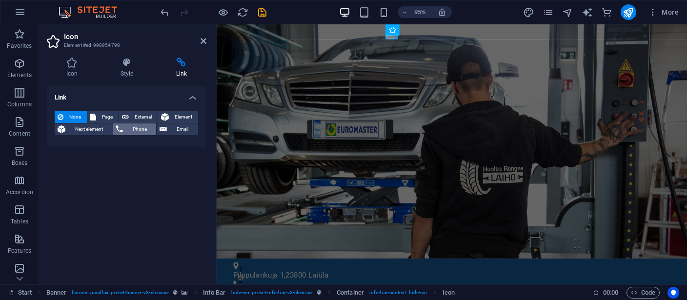
click at [144, 129] on span "Phone" at bounding box center [140, 129] width 28 height 12
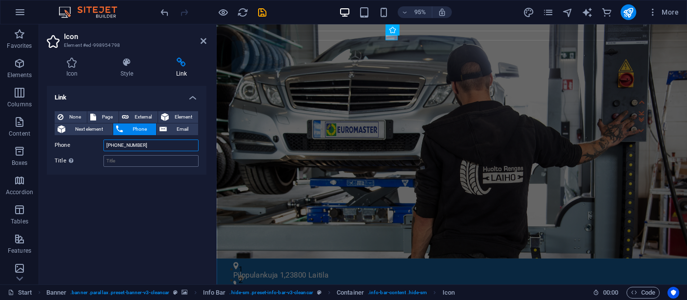
type input "[PHONE_NUMBER]"
click at [138, 163] on input "Title Additional link description, should not be the same as the link text. The…" at bounding box center [150, 161] width 95 height 12
type input "P"
type input "[PERSON_NAME]"
click at [262, 11] on icon "save" at bounding box center [262, 12] width 11 height 11
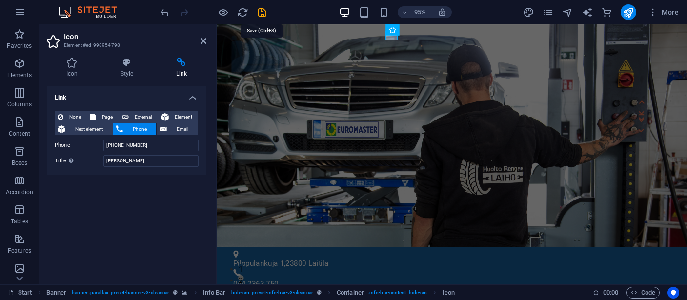
checkbox input "false"
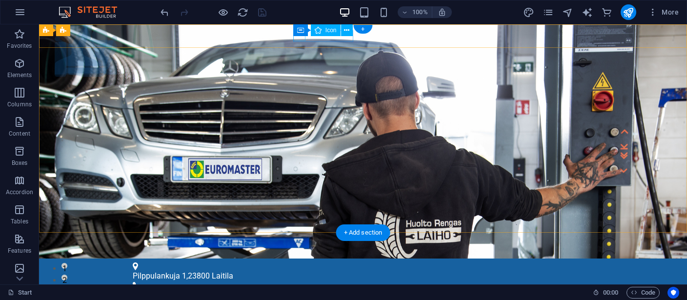
click at [296, 272] on figure at bounding box center [359, 287] width 453 height 10
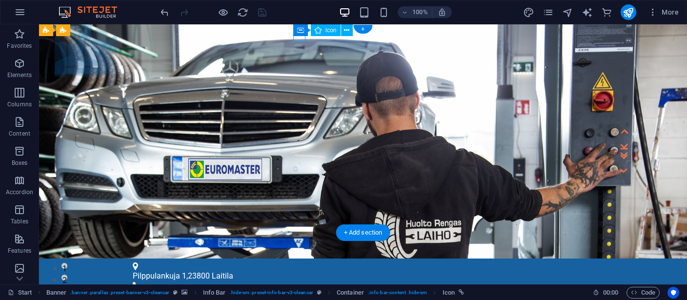
click at [296, 272] on figure at bounding box center [359, 287] width 453 height 10
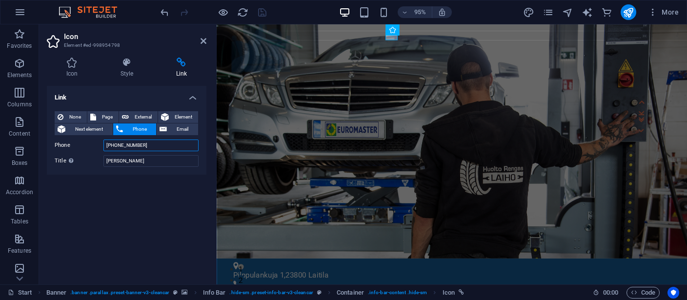
click at [104, 146] on input "[PHONE_NUMBER]" at bounding box center [150, 146] width 95 height 12
drag, startPoint x: 162, startPoint y: 143, endPoint x: 69, endPoint y: 137, distance: 92.9
click at [103, 140] on input "[PHONE_NUMBER]" at bounding box center [150, 146] width 95 height 12
click at [117, 145] on input "[PHONE_NUMBER]" at bounding box center [150, 146] width 95 height 12
type input "0442363750"
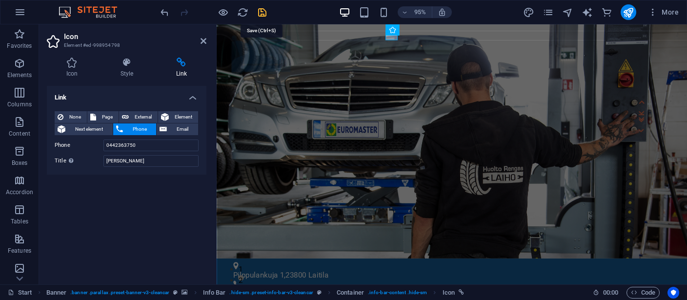
click at [261, 11] on icon "save" at bounding box center [262, 12] width 11 height 11
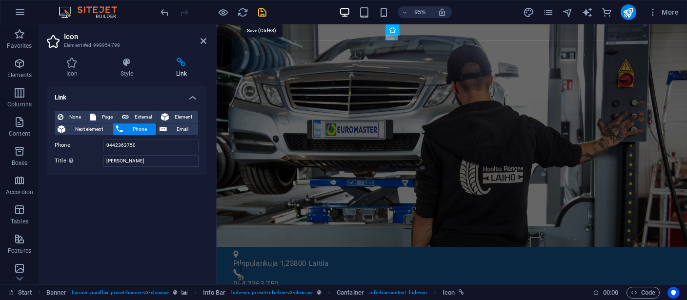
checkbox input "false"
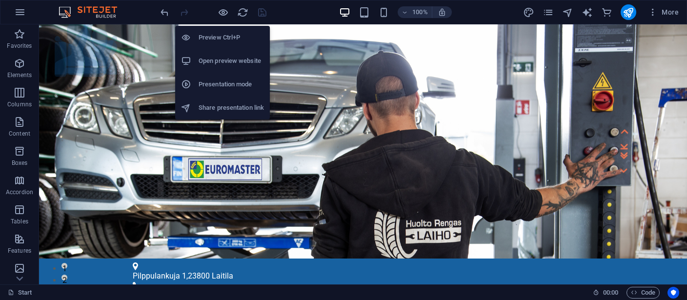
click at [215, 60] on h6 "Open preview website" at bounding box center [231, 61] width 65 height 12
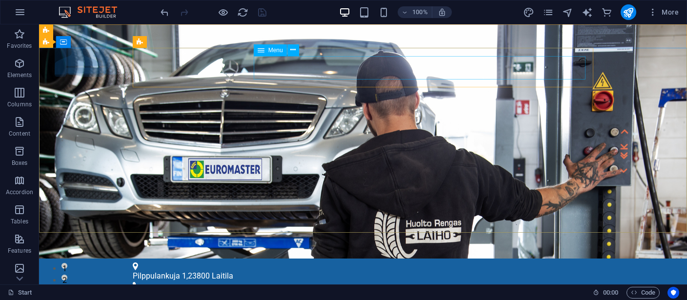
click at [273, 51] on span "Menu" at bounding box center [275, 50] width 15 height 6
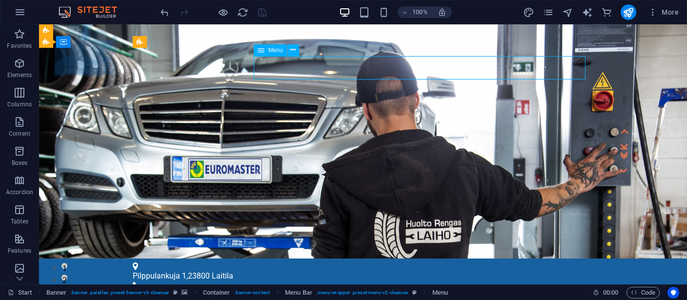
click at [273, 51] on span "Menu" at bounding box center [275, 50] width 15 height 6
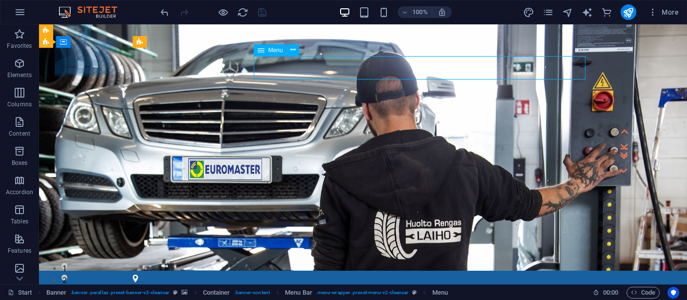
select select
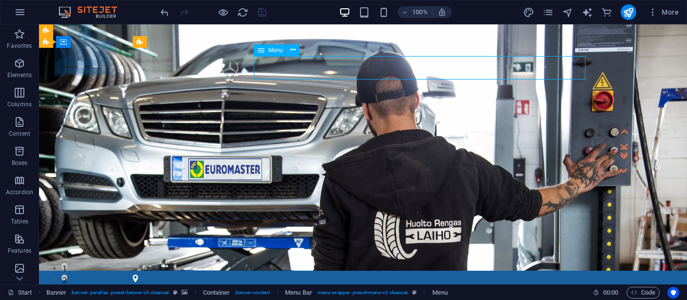
select select
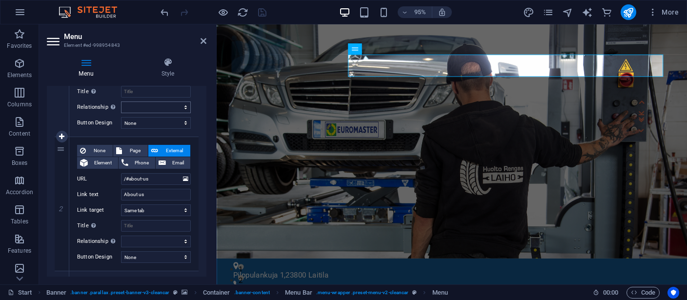
scroll to position [180, 0]
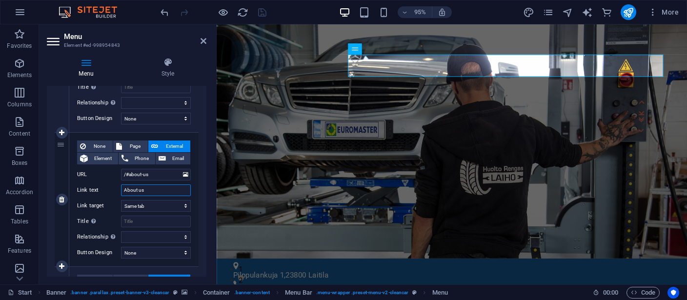
drag, startPoint x: 162, startPoint y: 190, endPoint x: 112, endPoint y: 189, distance: 50.8
click at [121, 189] on input "About us" at bounding box center [156, 190] width 70 height 12
type input "Meistä"
select select
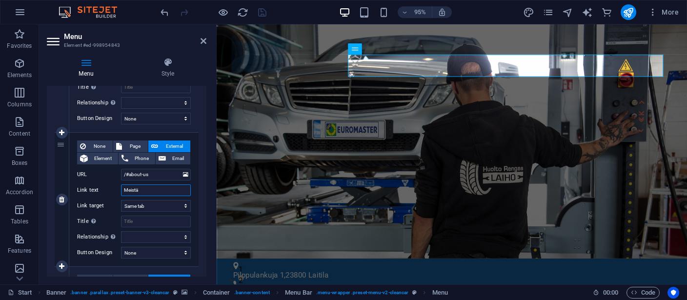
select select
type input "Meistä"
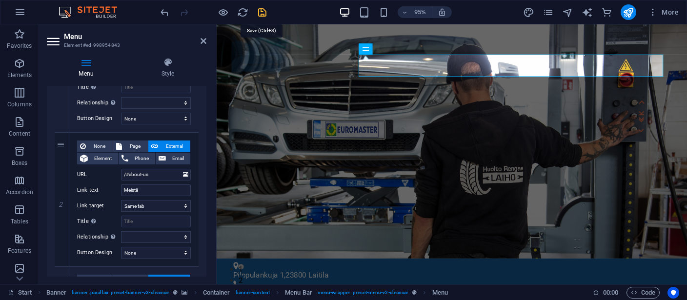
click at [261, 12] on icon "save" at bounding box center [262, 12] width 11 height 11
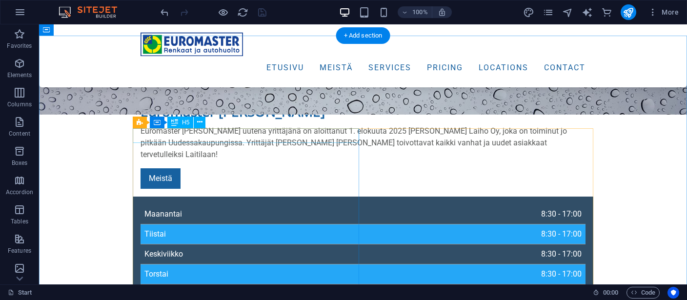
scroll to position [464, 0]
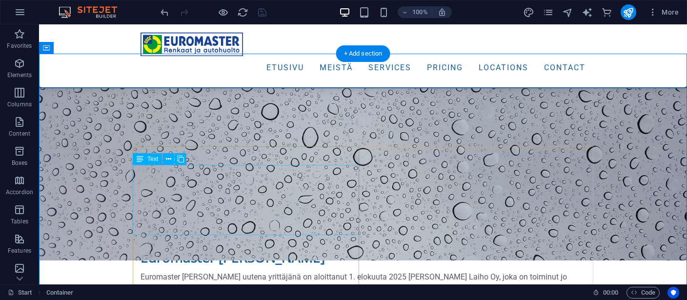
scroll to position [258, 0]
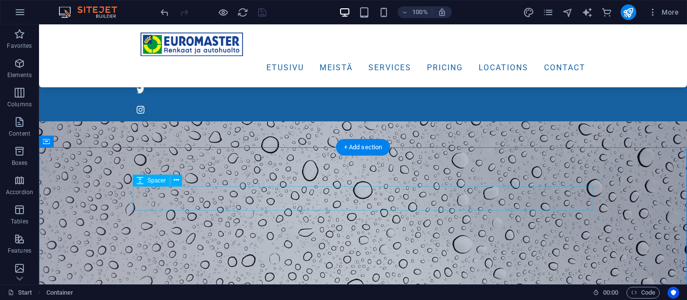
click at [175, 180] on icon at bounding box center [176, 180] width 5 height 10
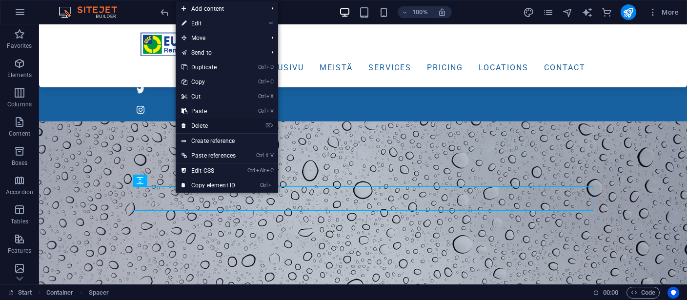
click at [202, 123] on link "⌦ Delete" at bounding box center [209, 126] width 66 height 15
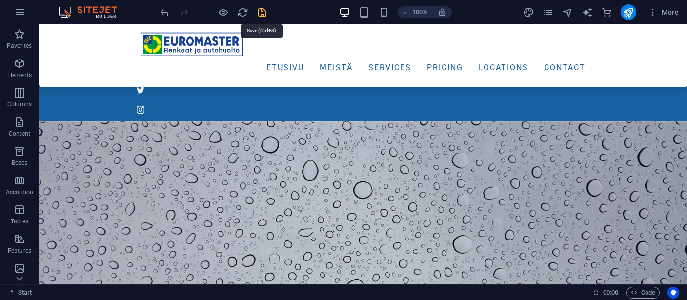
click at [264, 9] on icon "save" at bounding box center [262, 12] width 11 height 11
checkbox input "false"
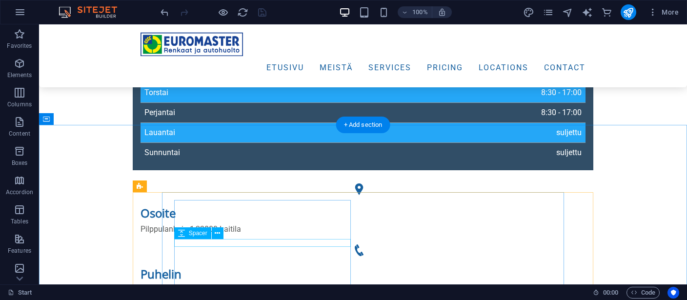
scroll to position [412, 0]
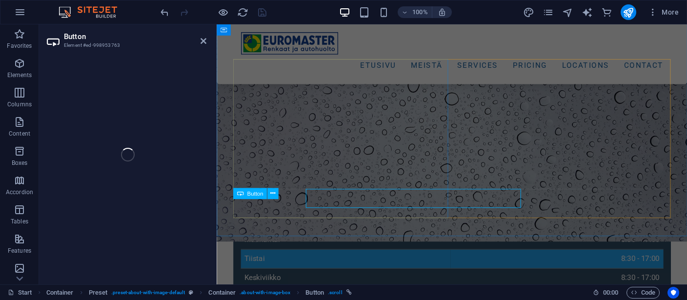
scroll to position [423, 0]
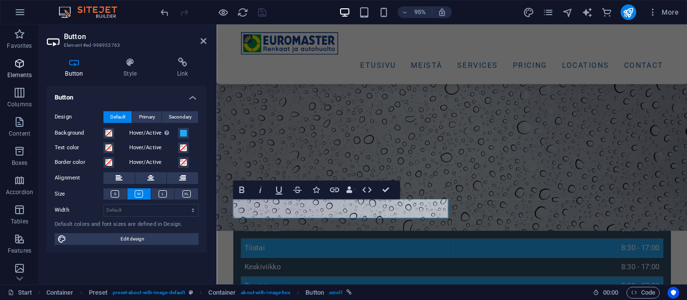
click at [24, 66] on icon "button" at bounding box center [20, 64] width 12 height 12
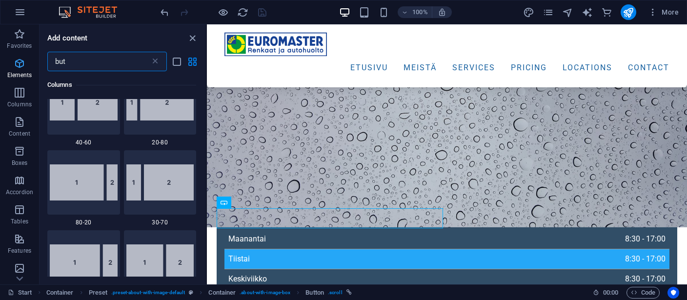
scroll to position [0, 0]
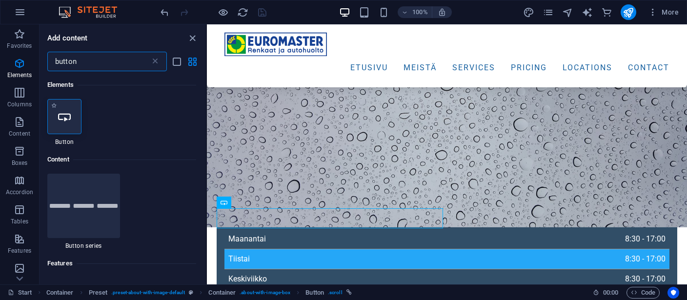
type input "button"
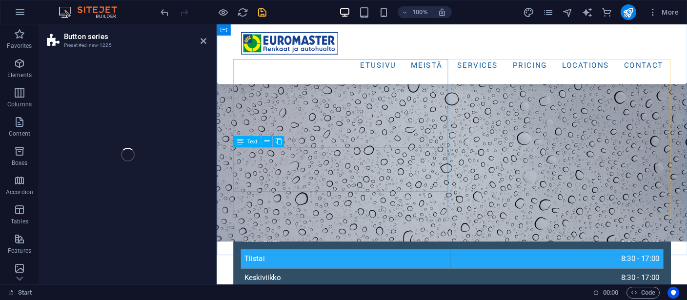
scroll to position [423, 0]
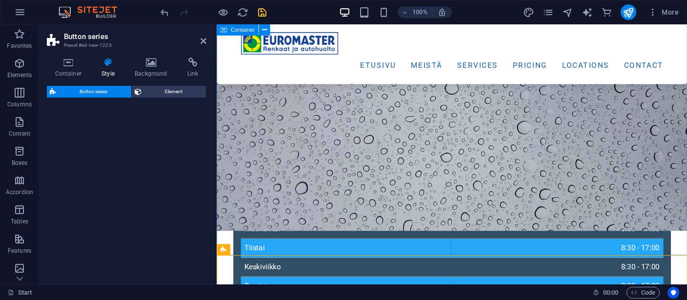
select select "rem"
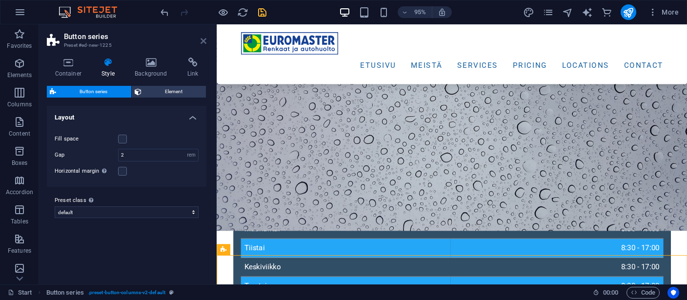
click at [203, 40] on icon at bounding box center [204, 41] width 6 height 8
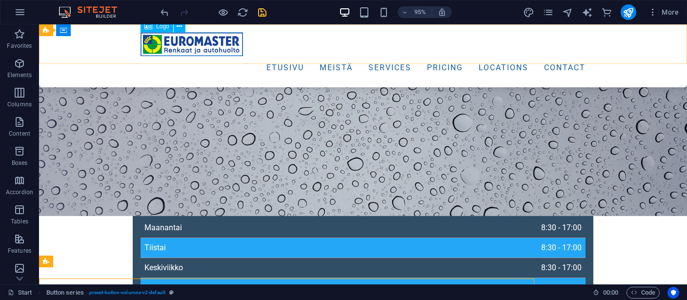
scroll to position [412, 0]
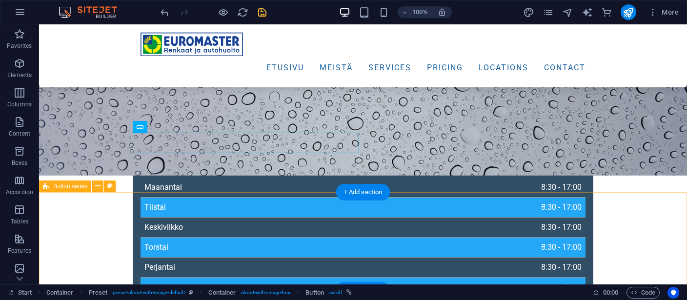
scroll to position [515, 0]
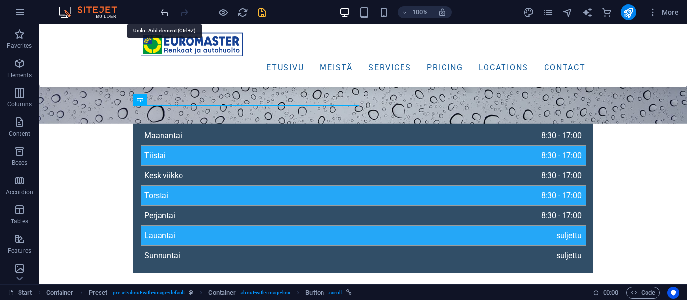
click at [162, 12] on icon "undo" at bounding box center [164, 12] width 11 height 11
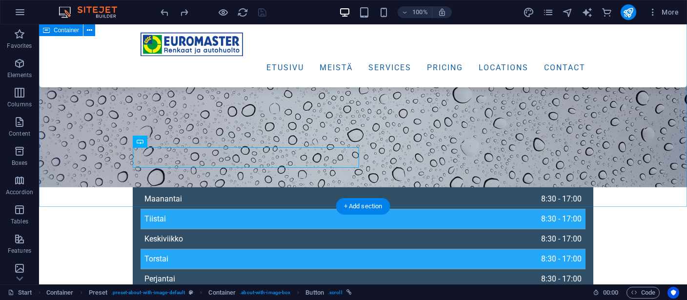
scroll to position [412, 0]
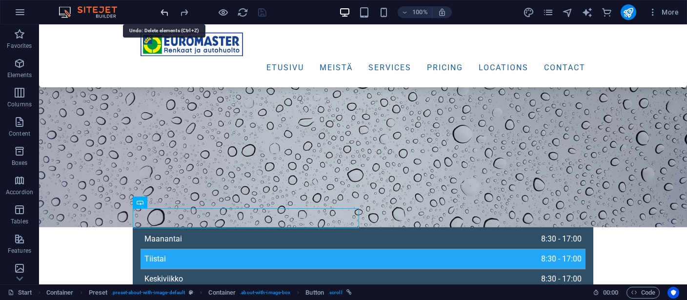
click at [163, 11] on icon "undo" at bounding box center [164, 12] width 11 height 11
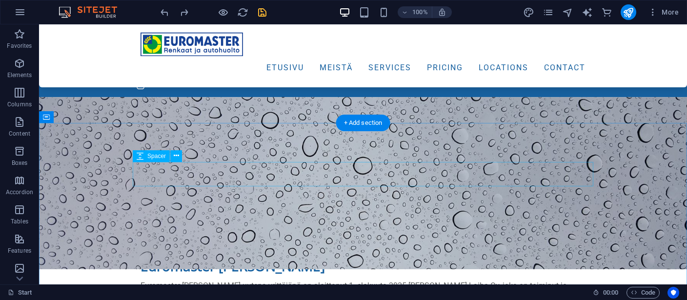
scroll to position [76, 0]
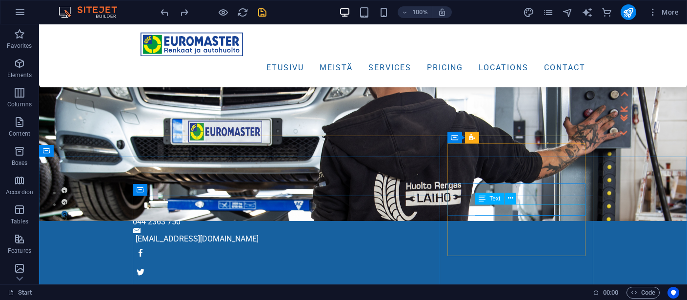
click at [490, 199] on span "Text" at bounding box center [494, 199] width 11 height 6
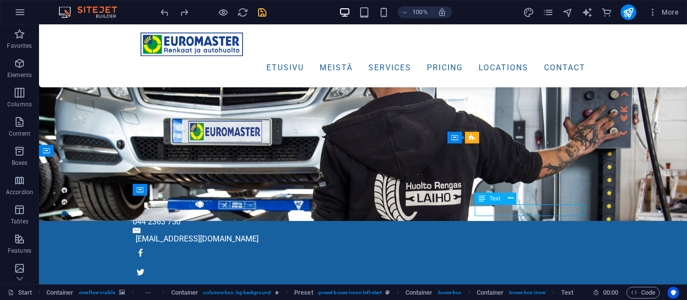
click at [490, 199] on span "Text" at bounding box center [494, 199] width 11 height 6
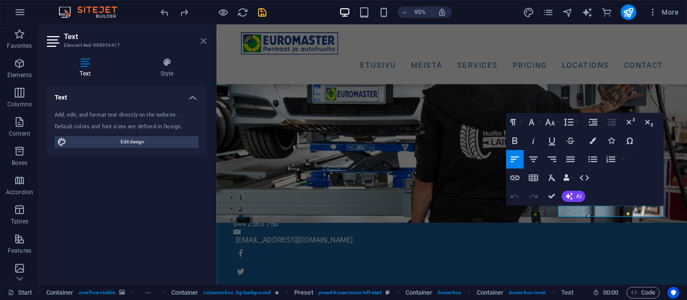
click at [201, 42] on icon at bounding box center [204, 41] width 6 height 8
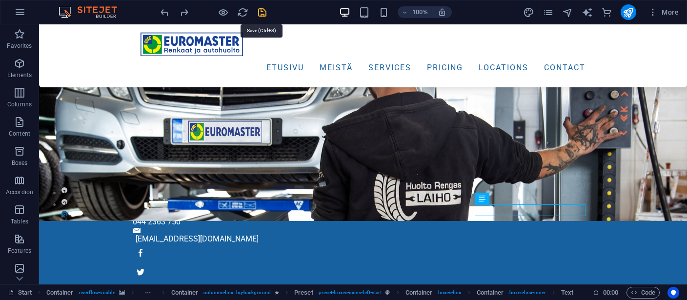
click at [265, 12] on icon "save" at bounding box center [262, 12] width 11 height 11
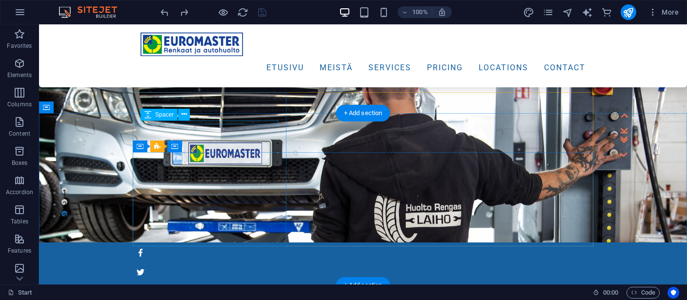
scroll to position [333, 0]
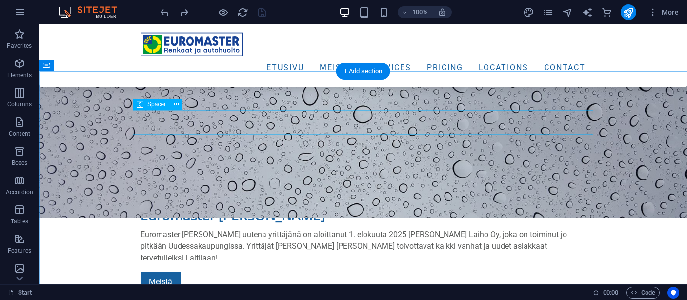
click at [179, 102] on icon at bounding box center [176, 105] width 5 height 10
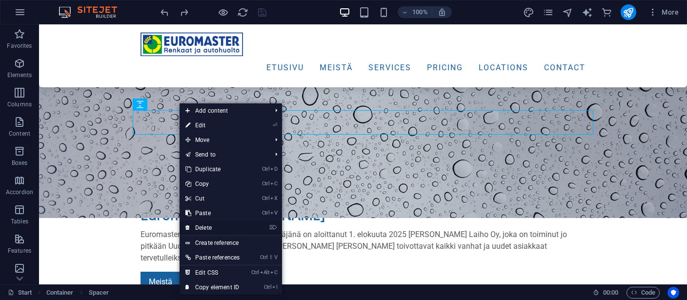
click at [217, 226] on link "⌦ Delete" at bounding box center [213, 228] width 66 height 15
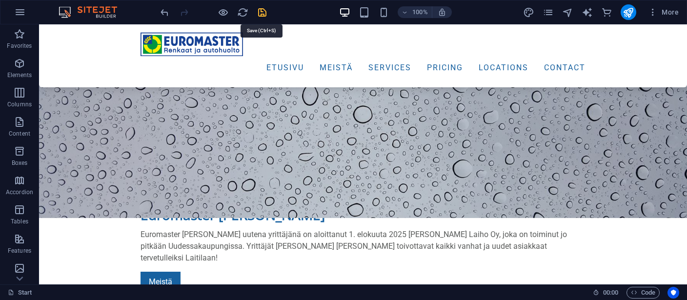
click at [263, 13] on icon "save" at bounding box center [262, 12] width 11 height 11
checkbox input "false"
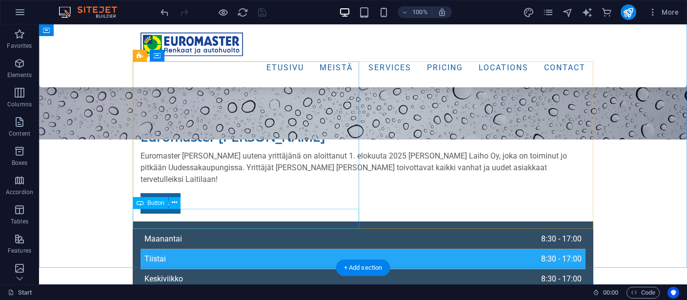
scroll to position [436, 0]
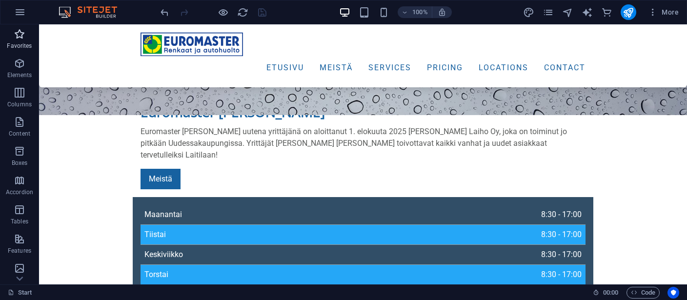
click at [23, 38] on icon "button" at bounding box center [20, 34] width 12 height 12
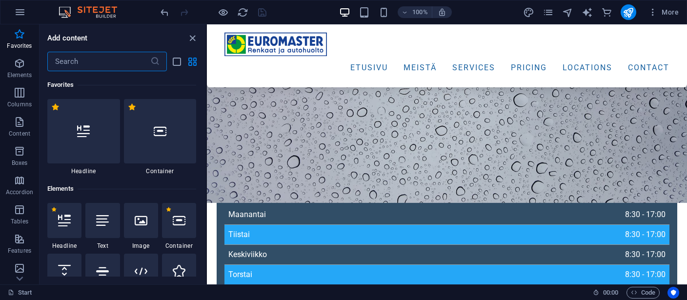
click at [80, 62] on input "text" at bounding box center [98, 62] width 103 height 20
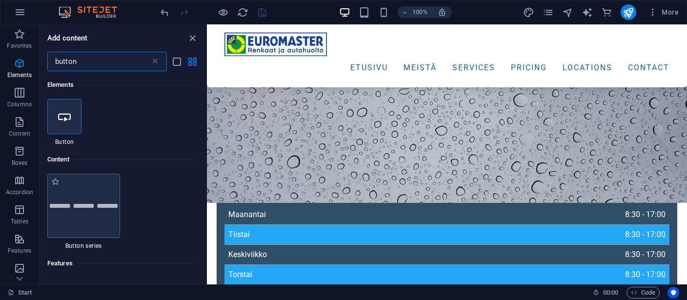
type input "button"
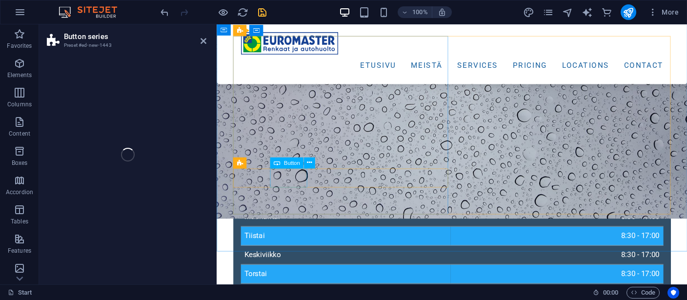
scroll to position [447, 0]
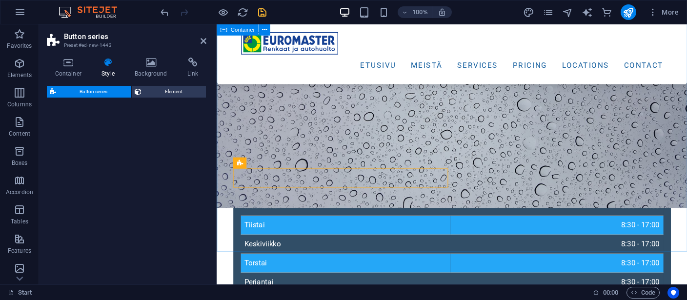
select select "rem"
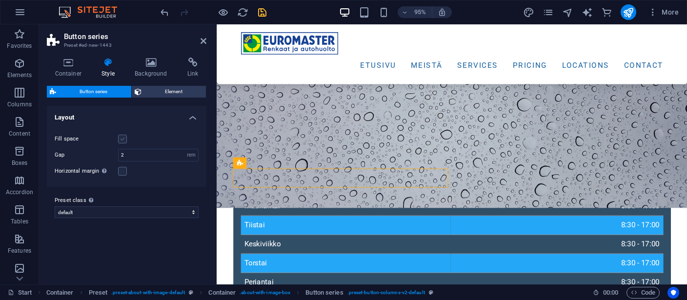
click at [124, 141] on label at bounding box center [122, 139] width 9 height 9
click at [0, 0] on input "Fill space" at bounding box center [0, 0] width 0 height 0
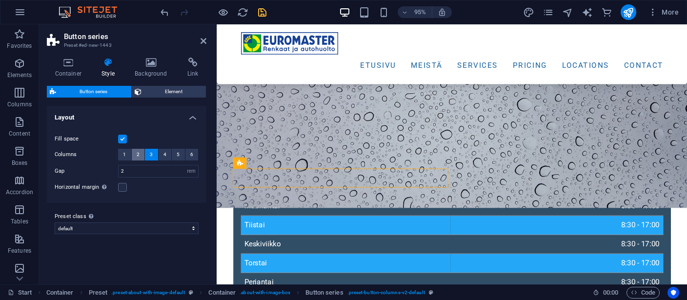
click at [137, 155] on span "2" at bounding box center [138, 155] width 3 height 12
click at [121, 139] on label at bounding box center [122, 139] width 9 height 9
click at [0, 0] on input "Fill space" at bounding box center [0, 0] width 0 height 0
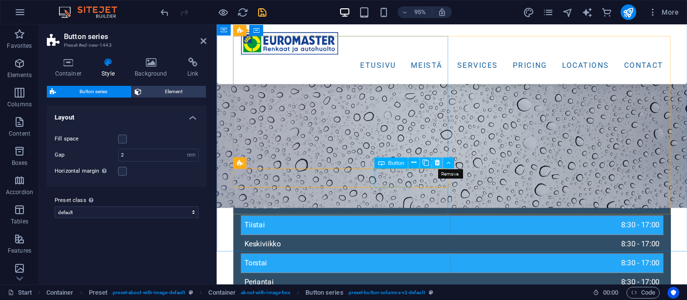
click at [435, 162] on icon at bounding box center [436, 163] width 5 height 10
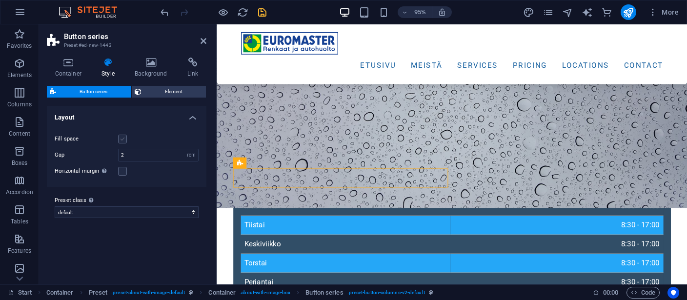
click at [119, 139] on label at bounding box center [122, 139] width 9 height 9
click at [0, 0] on input "Fill space" at bounding box center [0, 0] width 0 height 0
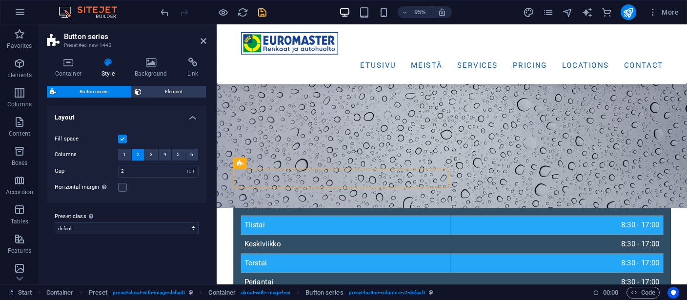
click at [121, 141] on label at bounding box center [122, 139] width 9 height 9
click at [0, 0] on input "Fill space" at bounding box center [0, 0] width 0 height 0
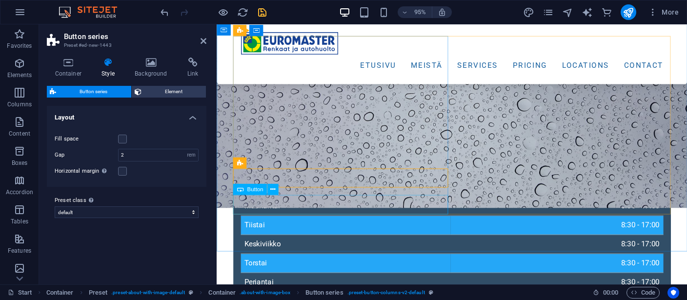
click at [254, 192] on span "Button" at bounding box center [255, 189] width 16 height 5
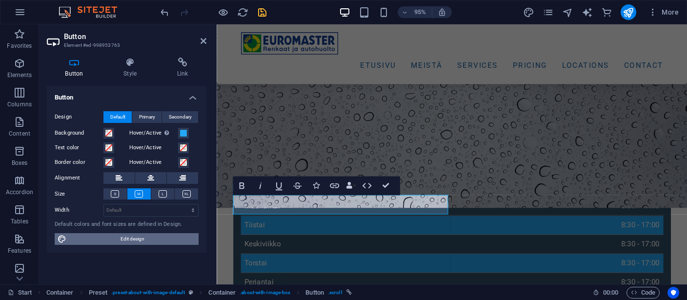
click at [152, 241] on span "Edit design" at bounding box center [132, 239] width 126 height 12
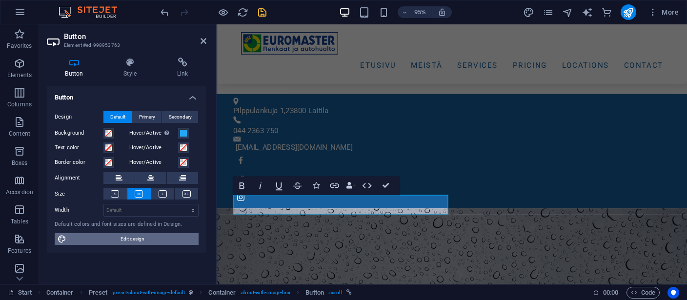
select select "px"
select select "300"
select select "px"
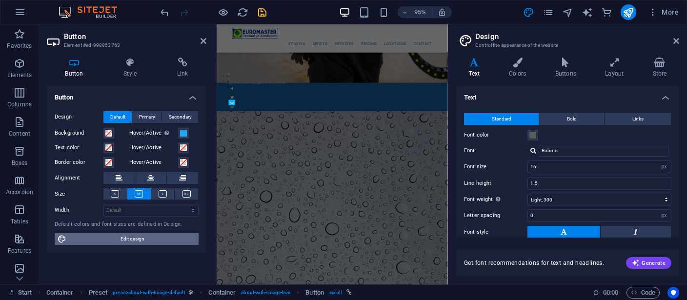
scroll to position [691, 0]
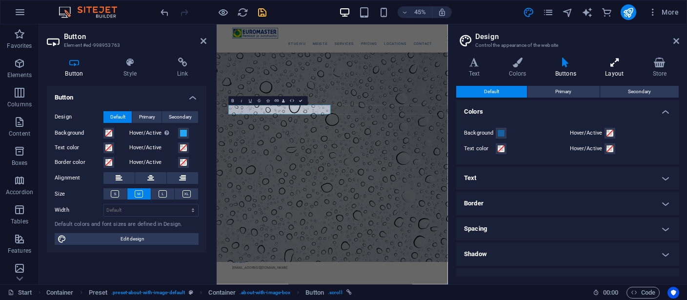
click at [618, 70] on h4 "Layout" at bounding box center [616, 68] width 47 height 20
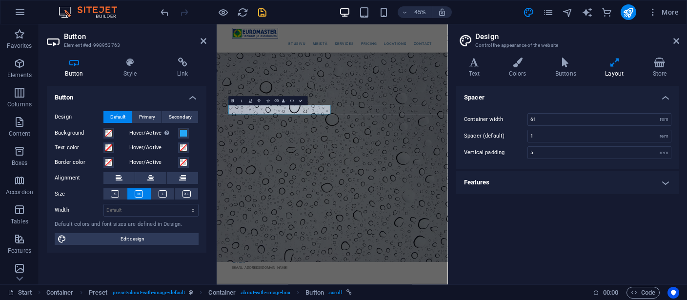
click at [624, 178] on h4 "Features" at bounding box center [567, 182] width 223 height 23
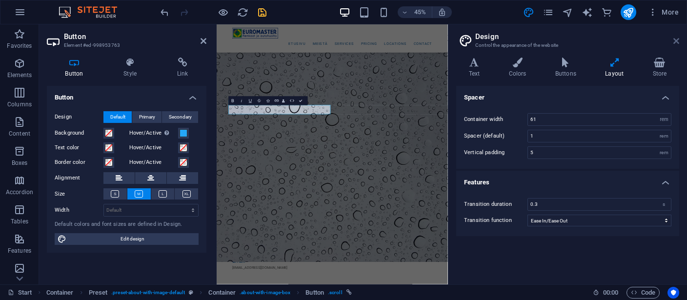
click at [624, 41] on icon at bounding box center [676, 41] width 6 height 8
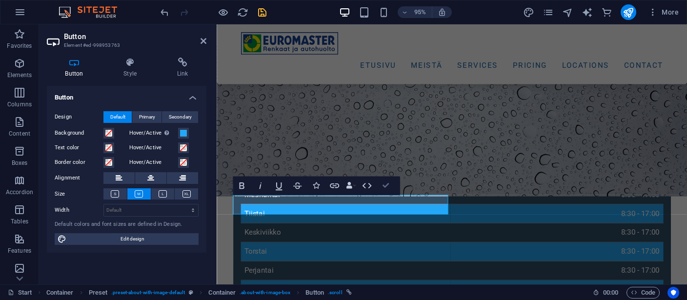
scroll to position [436, 0]
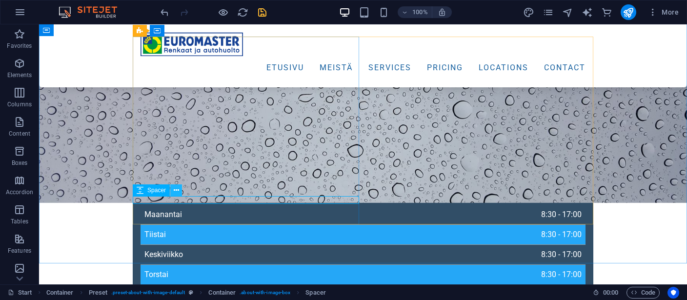
click at [175, 192] on icon at bounding box center [176, 190] width 5 height 10
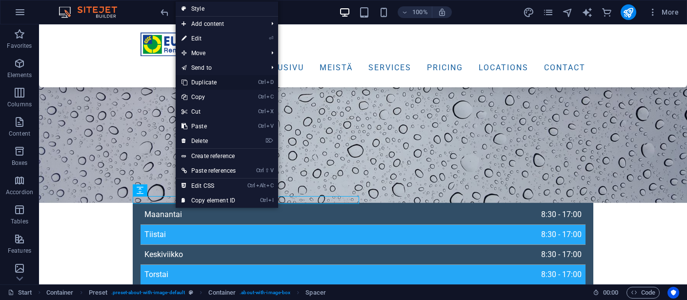
click at [204, 78] on link "Ctrl D Duplicate" at bounding box center [209, 82] width 66 height 15
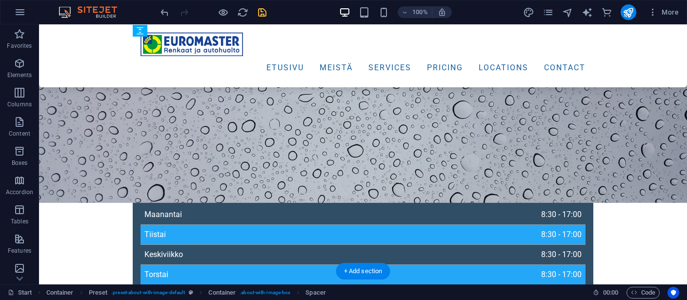
drag, startPoint x: 195, startPoint y: 218, endPoint x: 169, endPoint y: 197, distance: 33.7
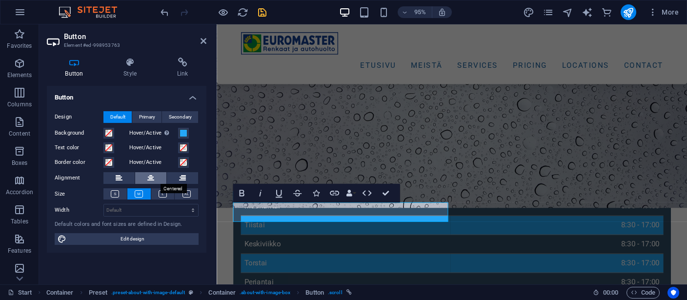
click at [153, 179] on icon at bounding box center [150, 178] width 7 height 12
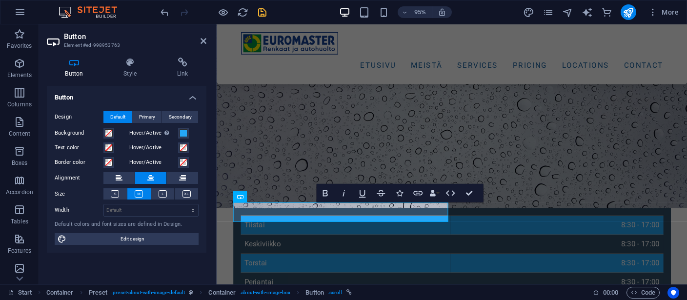
click at [101, 175] on label "Alignment" at bounding box center [79, 178] width 49 height 12
click at [113, 177] on button at bounding box center [118, 178] width 31 height 12
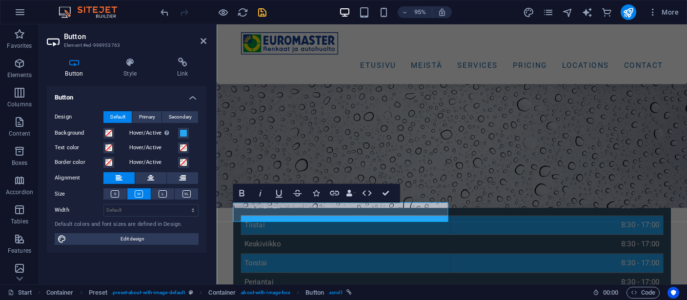
click at [88, 191] on label "Size" at bounding box center [79, 194] width 49 height 12
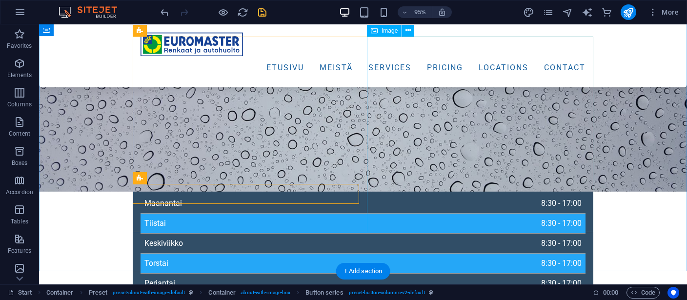
scroll to position [436, 0]
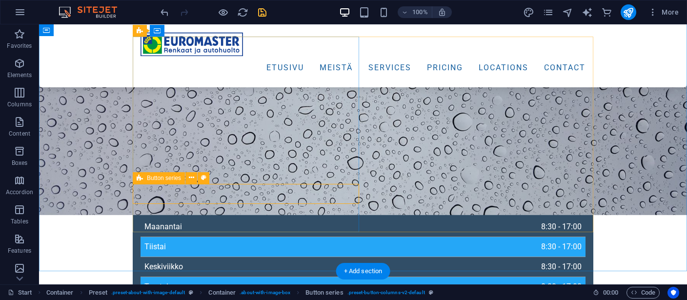
select select "rem"
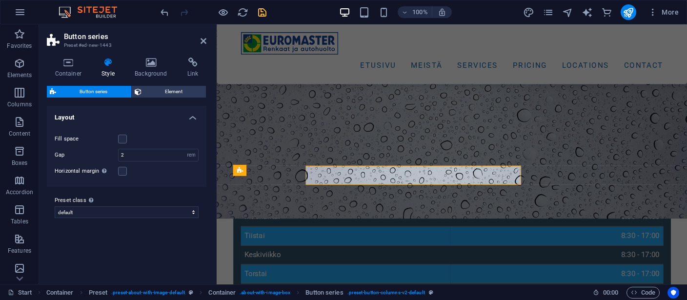
scroll to position [447, 0]
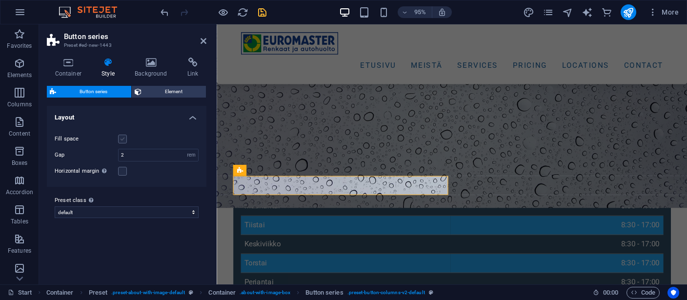
click at [121, 140] on label at bounding box center [122, 139] width 9 height 9
click at [0, 0] on input "Fill space" at bounding box center [0, 0] width 0 height 0
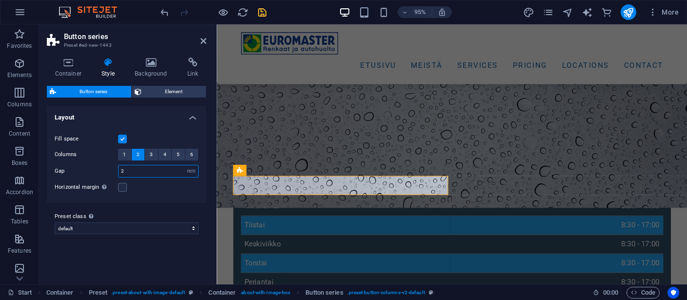
drag, startPoint x: 130, startPoint y: 171, endPoint x: 116, endPoint y: 171, distance: 14.2
click at [119, 171] on input "2" at bounding box center [159, 171] width 80 height 12
type input "1"
drag, startPoint x: 128, startPoint y: 172, endPoint x: 112, endPoint y: 172, distance: 16.6
click at [119, 172] on input "1" at bounding box center [159, 171] width 80 height 12
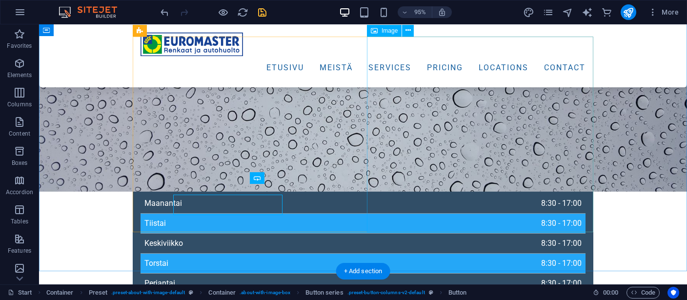
scroll to position [436, 0]
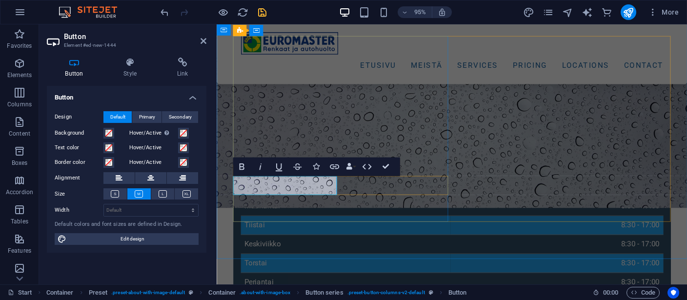
drag, startPoint x: 383, startPoint y: 165, endPoint x: 339, endPoint y: 137, distance: 52.2
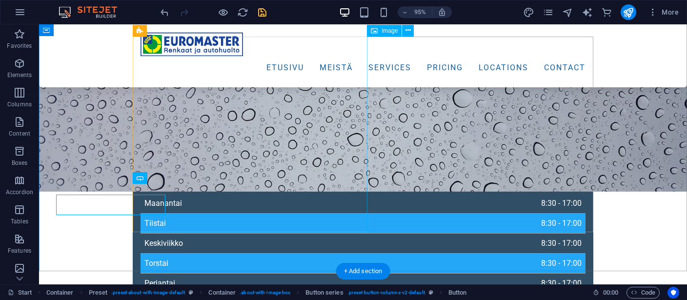
scroll to position [436, 0]
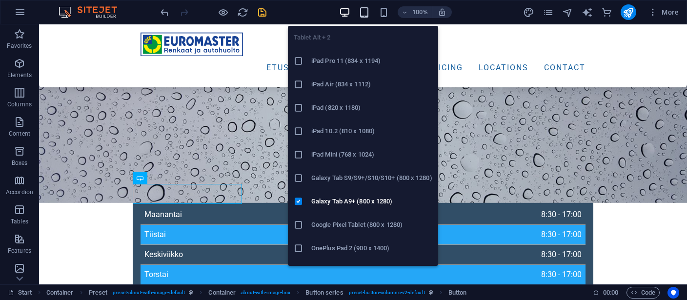
click at [366, 14] on icon "button" at bounding box center [364, 12] width 11 height 11
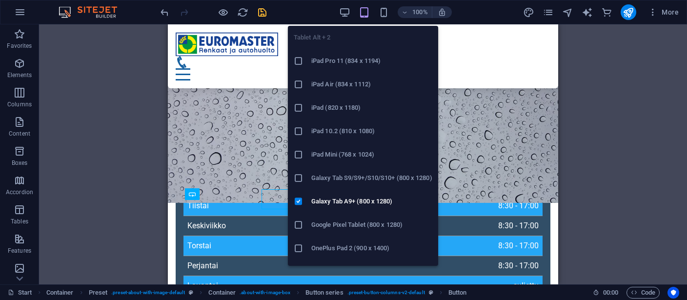
scroll to position [431, 0]
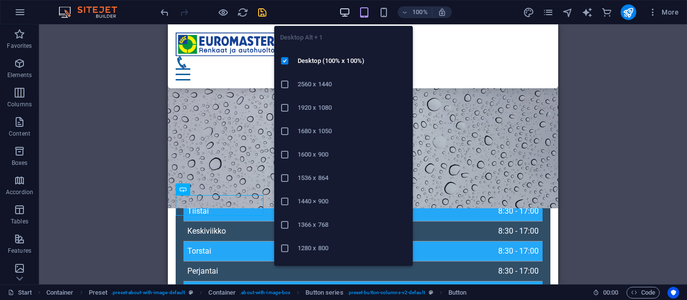
click at [343, 8] on icon "button" at bounding box center [344, 12] width 11 height 11
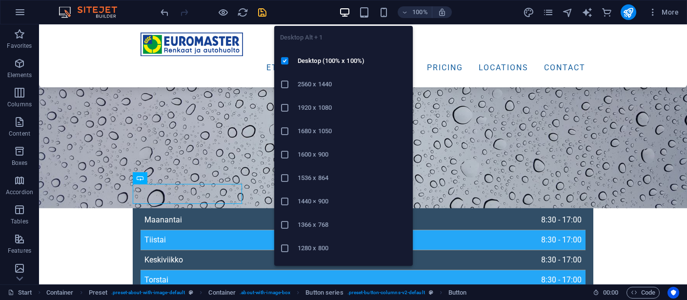
scroll to position [436, 0]
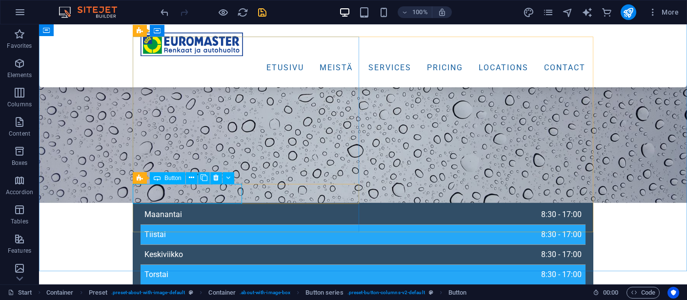
click at [165, 179] on span "Button" at bounding box center [172, 178] width 17 height 6
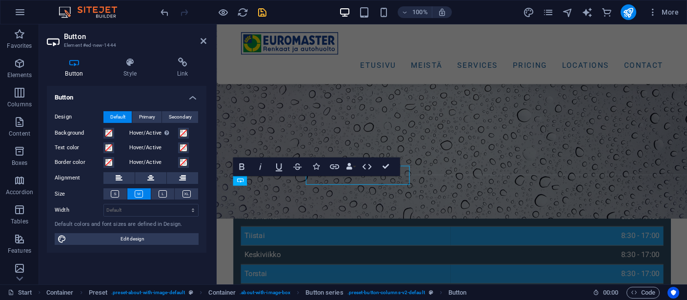
scroll to position [447, 0]
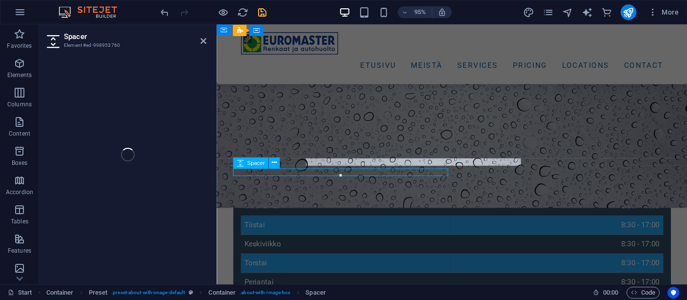
select select "px"
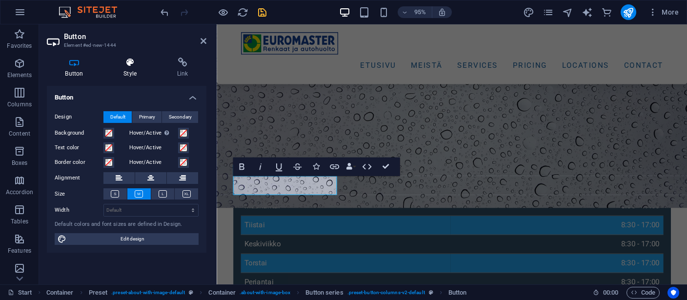
click at [121, 72] on h4 "Style" at bounding box center [132, 68] width 54 height 20
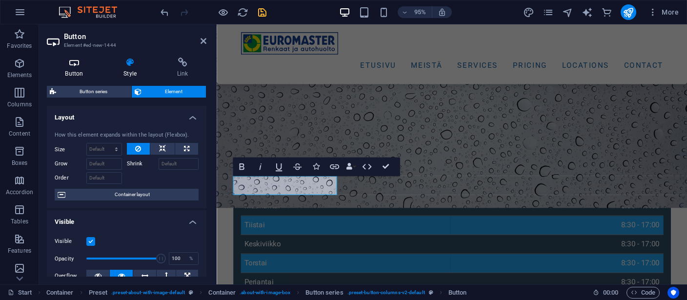
click at [70, 66] on icon at bounding box center [74, 63] width 55 height 10
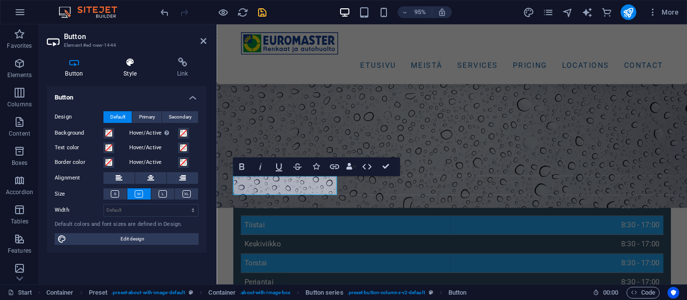
click at [119, 71] on h4 "Style" at bounding box center [132, 68] width 54 height 20
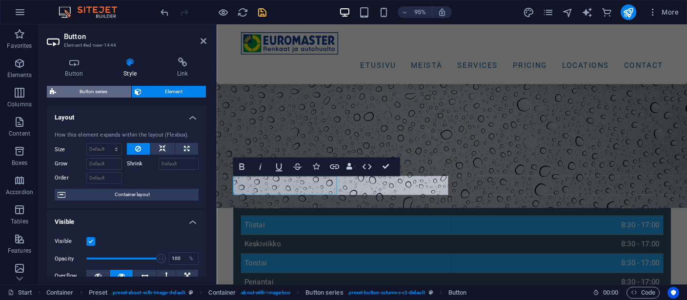
click at [98, 90] on span "Button series" at bounding box center [93, 92] width 69 height 12
select select "rem"
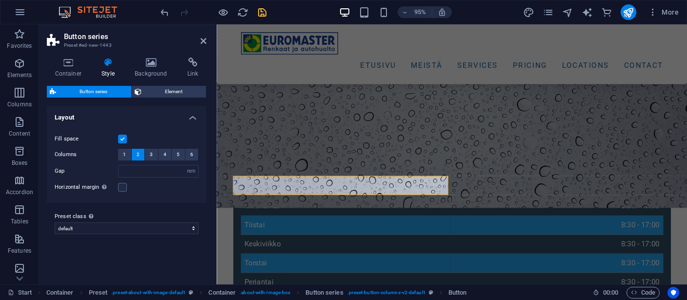
type input "1"
click at [154, 153] on button "3" at bounding box center [151, 155] width 13 height 12
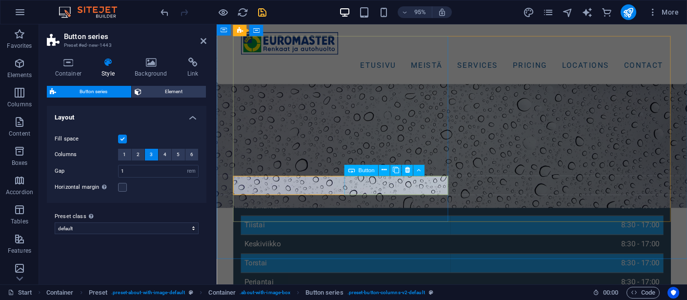
click at [397, 170] on icon at bounding box center [395, 170] width 6 height 10
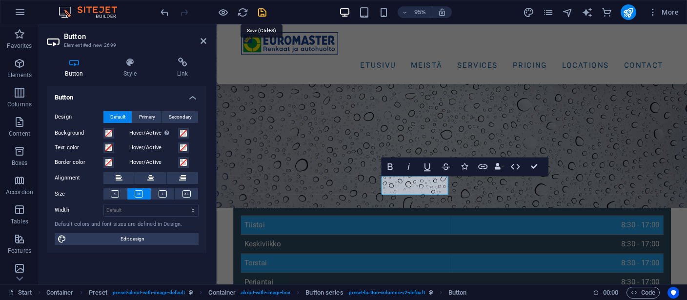
click at [261, 10] on icon "save" at bounding box center [262, 12] width 11 height 11
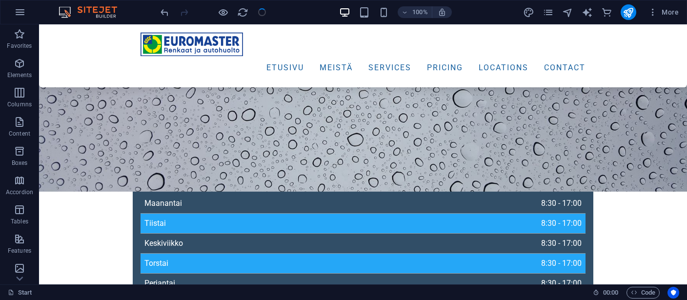
scroll to position [436, 0]
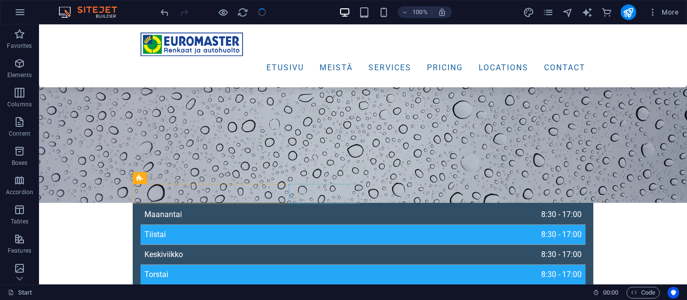
checkbox input "false"
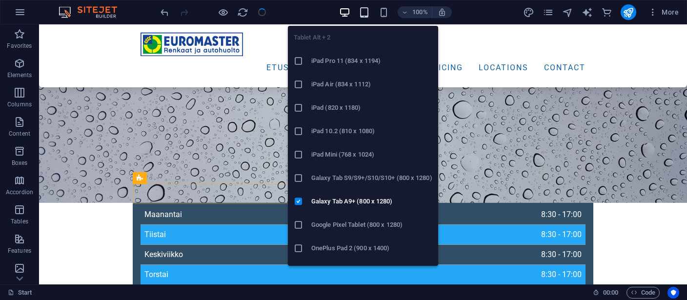
click at [362, 8] on icon "button" at bounding box center [364, 12] width 11 height 11
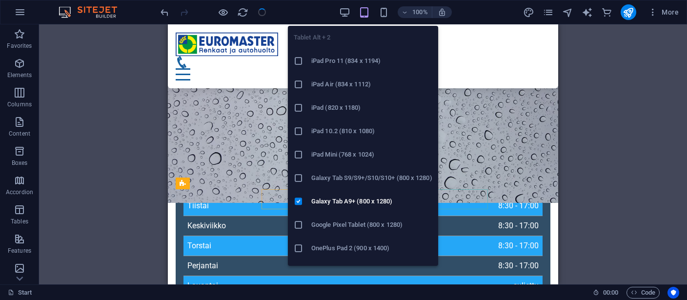
scroll to position [431, 0]
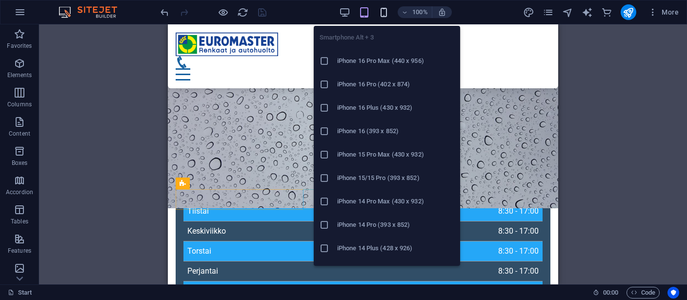
click at [385, 9] on icon "button" at bounding box center [383, 12] width 11 height 11
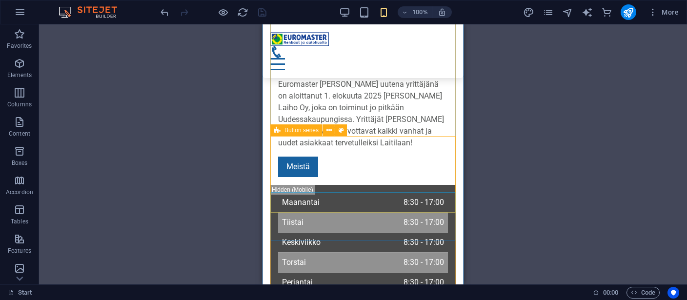
scroll to position [792, 0]
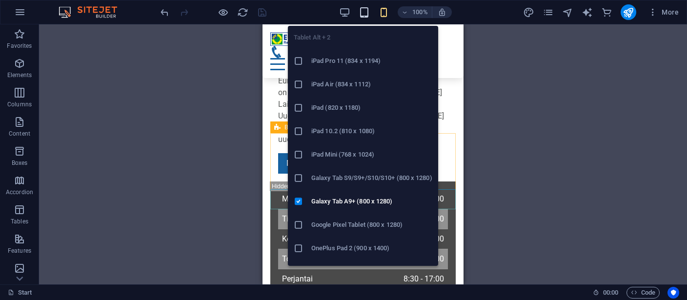
click at [364, 10] on icon "button" at bounding box center [364, 12] width 11 height 11
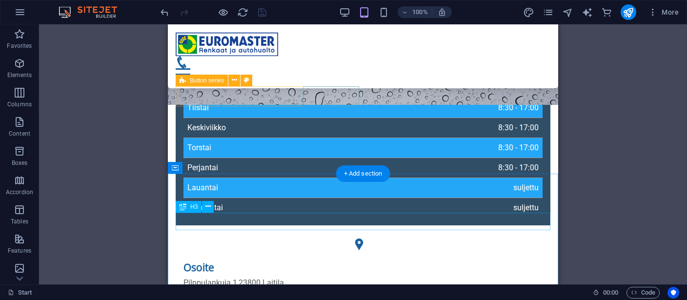
scroll to position [431, 0]
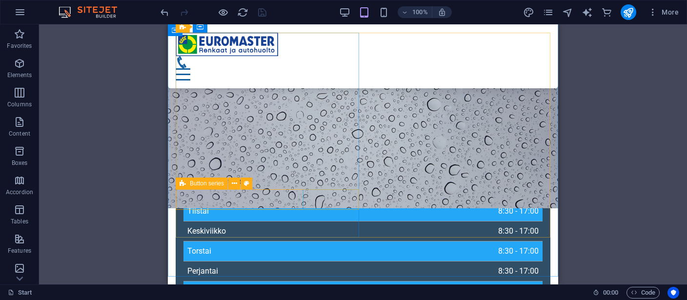
click at [195, 185] on span "Button series" at bounding box center [207, 184] width 34 height 6
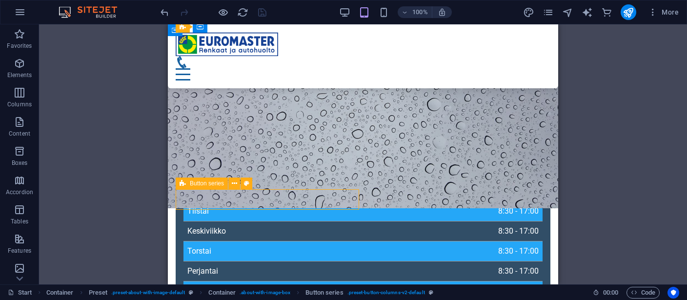
click at [195, 185] on span "Button series" at bounding box center [207, 184] width 34 height 6
select select "rem"
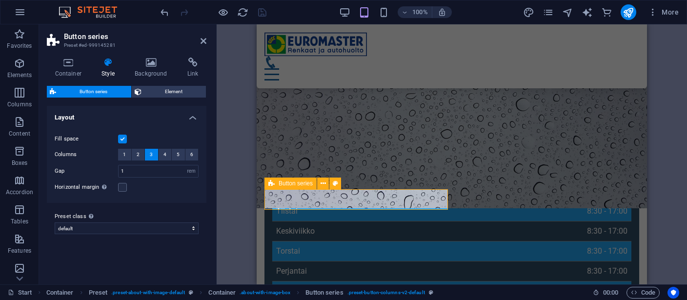
click at [121, 138] on label at bounding box center [122, 139] width 9 height 9
click at [0, 0] on input "Fill space" at bounding box center [0, 0] width 0 height 0
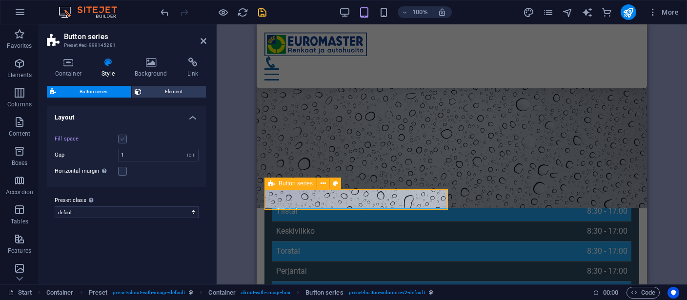
click at [121, 139] on label at bounding box center [122, 139] width 9 height 9
click at [0, 0] on input "Fill space" at bounding box center [0, 0] width 0 height 0
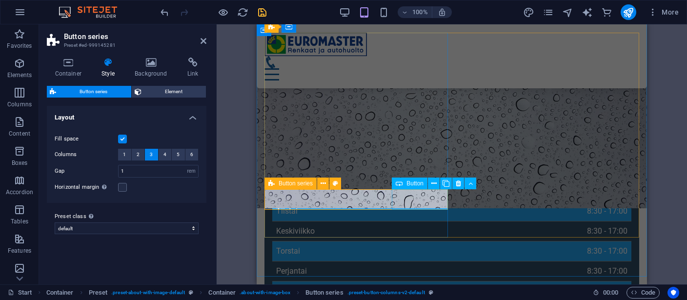
click at [456, 182] on icon at bounding box center [458, 184] width 5 height 10
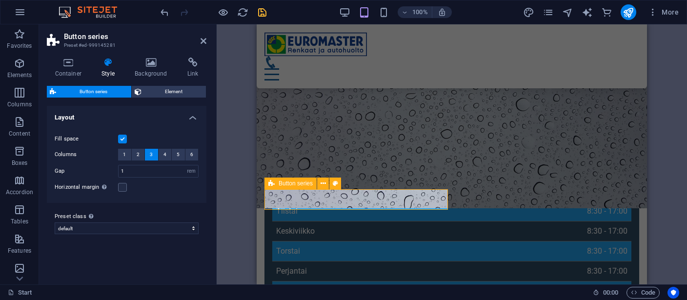
click at [120, 138] on label at bounding box center [122, 139] width 9 height 9
click at [0, 0] on input "Fill space" at bounding box center [0, 0] width 0 height 0
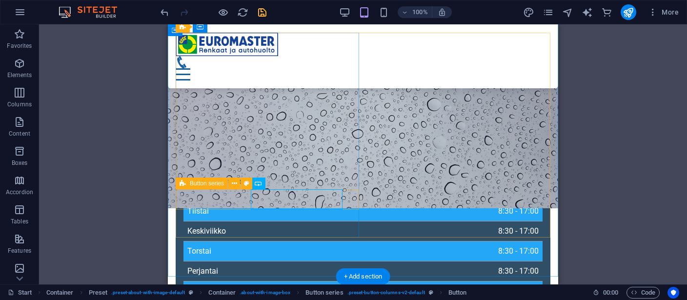
select select "rem"
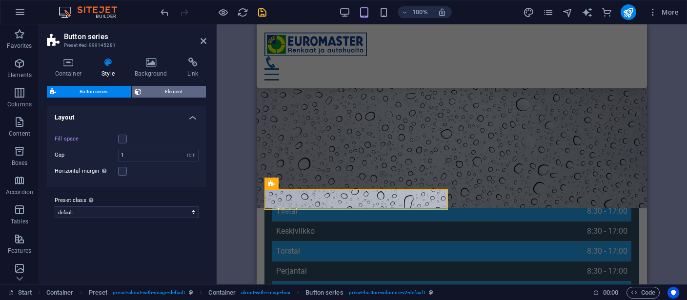
click at [150, 89] on span "Element" at bounding box center [173, 92] width 59 height 12
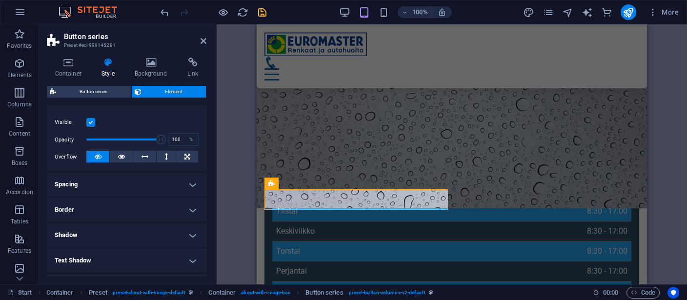
scroll to position [135, 0]
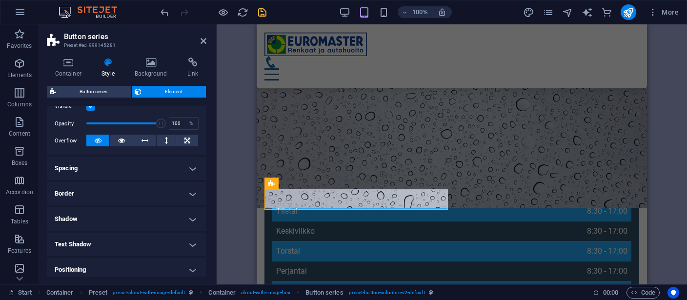
click at [140, 171] on h4 "Spacing" at bounding box center [127, 168] width 160 height 23
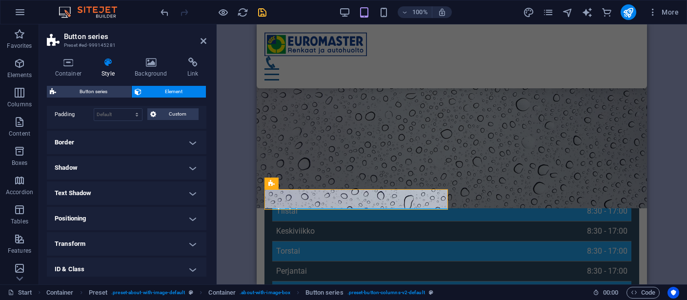
scroll to position [270, 0]
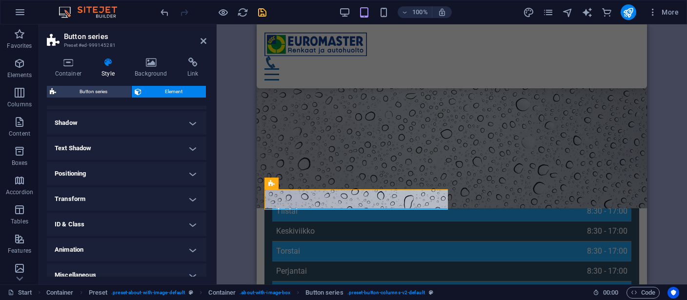
click at [139, 174] on h4 "Positioning" at bounding box center [127, 173] width 160 height 23
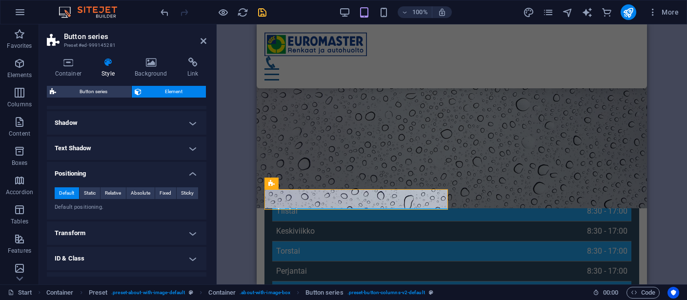
scroll to position [313, 0]
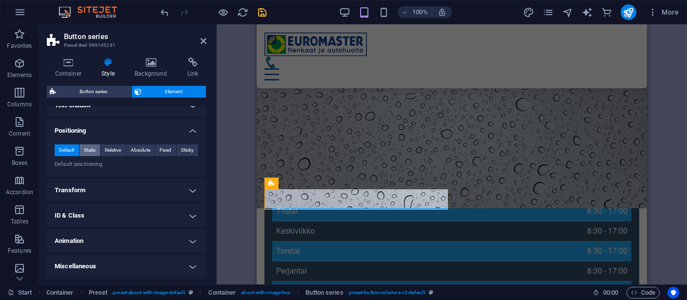
click at [87, 147] on span "Static" at bounding box center [90, 150] width 12 height 12
click at [61, 147] on span "Default" at bounding box center [66, 150] width 15 height 12
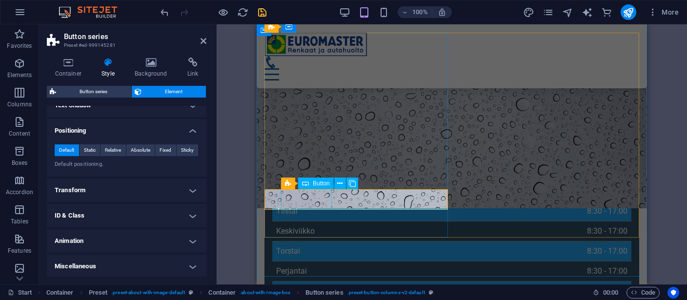
click at [315, 183] on span "Button" at bounding box center [321, 184] width 17 height 6
click at [315, 184] on span "Button" at bounding box center [321, 184] width 17 height 6
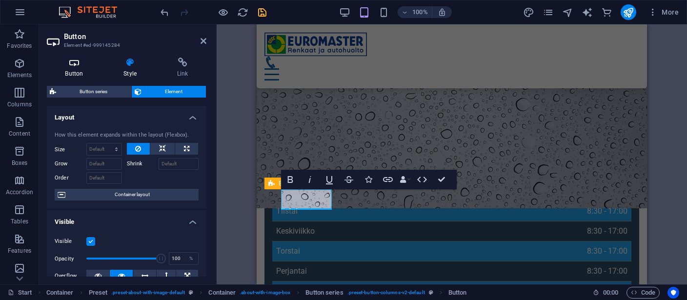
click at [68, 69] on h4 "Button" at bounding box center [76, 68] width 59 height 20
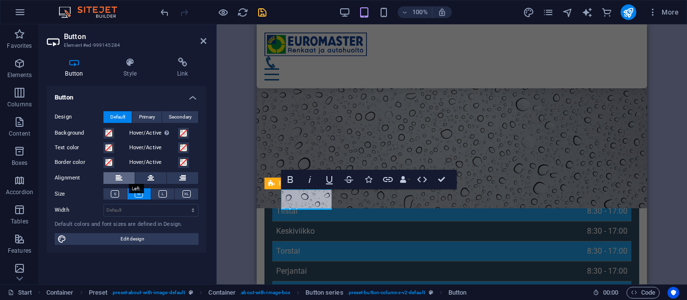
click at [120, 178] on icon at bounding box center [119, 178] width 7 height 12
click at [144, 178] on button at bounding box center [150, 178] width 31 height 12
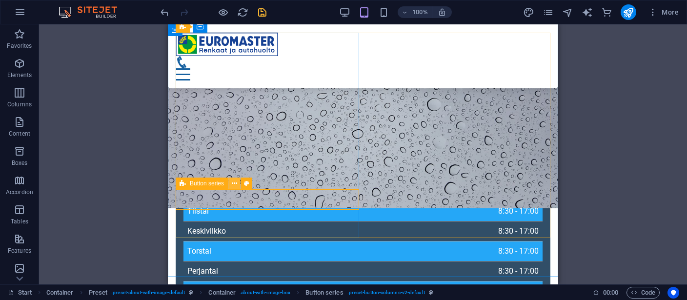
click at [234, 183] on icon at bounding box center [234, 184] width 5 height 10
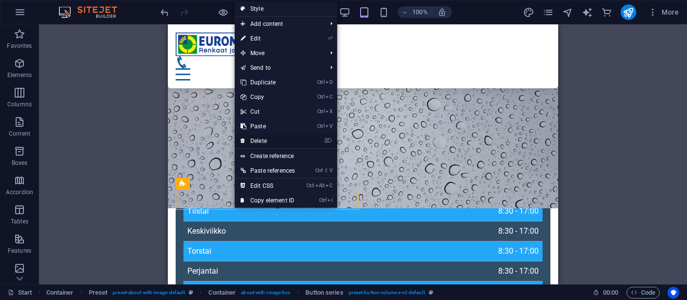
click at [266, 138] on link "⌦ Delete" at bounding box center [268, 141] width 66 height 15
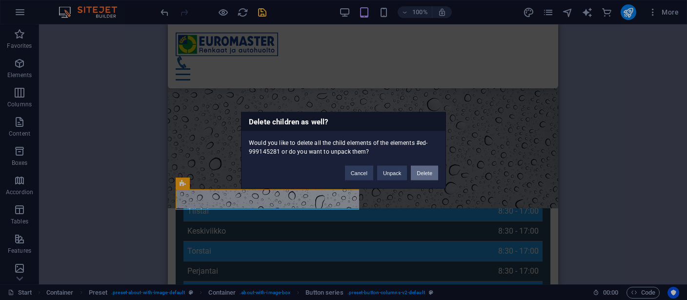
click at [425, 172] on button "Delete" at bounding box center [424, 172] width 27 height 15
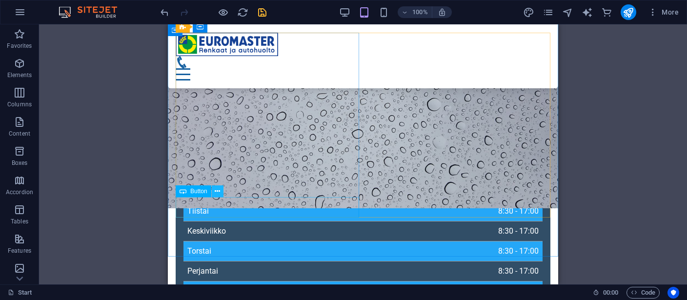
click at [217, 191] on icon at bounding box center [217, 191] width 5 height 10
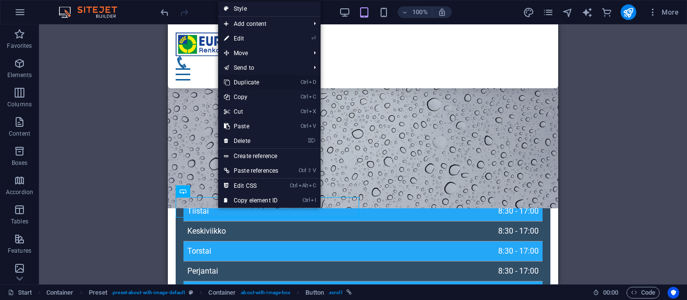
click at [254, 82] on link "Ctrl D Duplicate" at bounding box center [251, 82] width 66 height 15
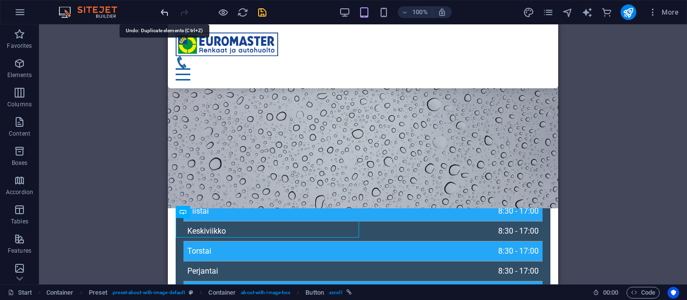
click at [163, 10] on icon "undo" at bounding box center [164, 12] width 11 height 11
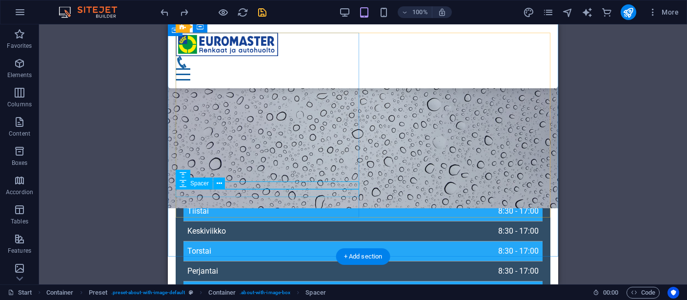
click at [216, 184] on button at bounding box center [219, 184] width 12 height 12
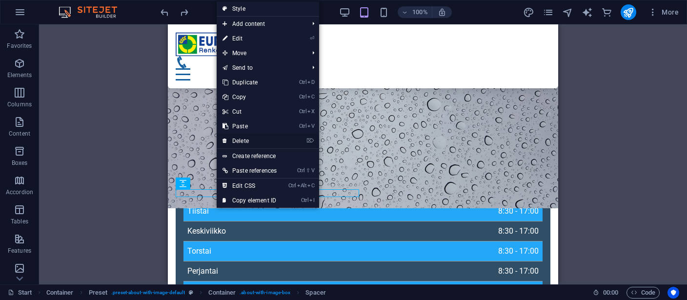
click at [240, 140] on link "⌦ Delete" at bounding box center [250, 141] width 66 height 15
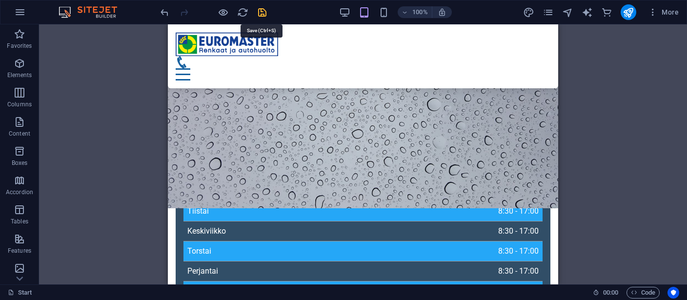
click at [265, 14] on icon "save" at bounding box center [262, 12] width 11 height 11
checkbox input "false"
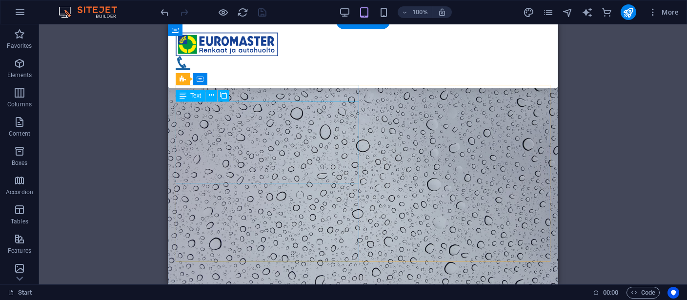
scroll to position [328, 0]
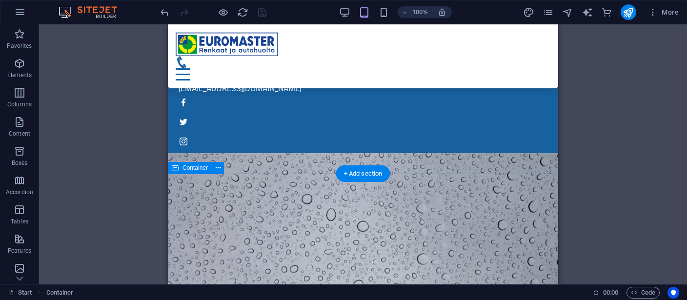
scroll to position [225, 0]
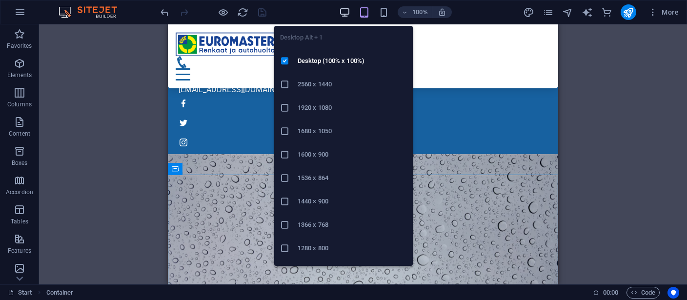
click at [344, 11] on icon "button" at bounding box center [344, 12] width 11 height 11
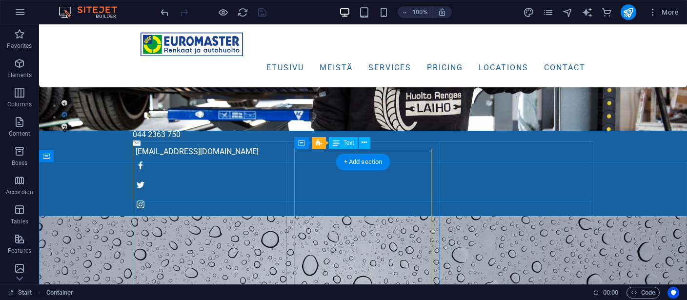
scroll to position [70, 0]
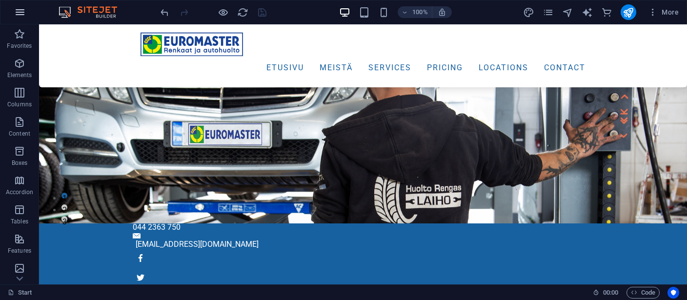
click at [18, 11] on icon "button" at bounding box center [20, 12] width 12 height 12
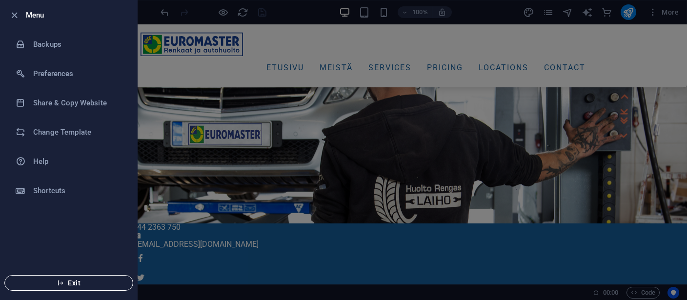
click at [65, 272] on span "Exit" at bounding box center [69, 283] width 112 height 8
